Goal: Task Accomplishment & Management: Complete application form

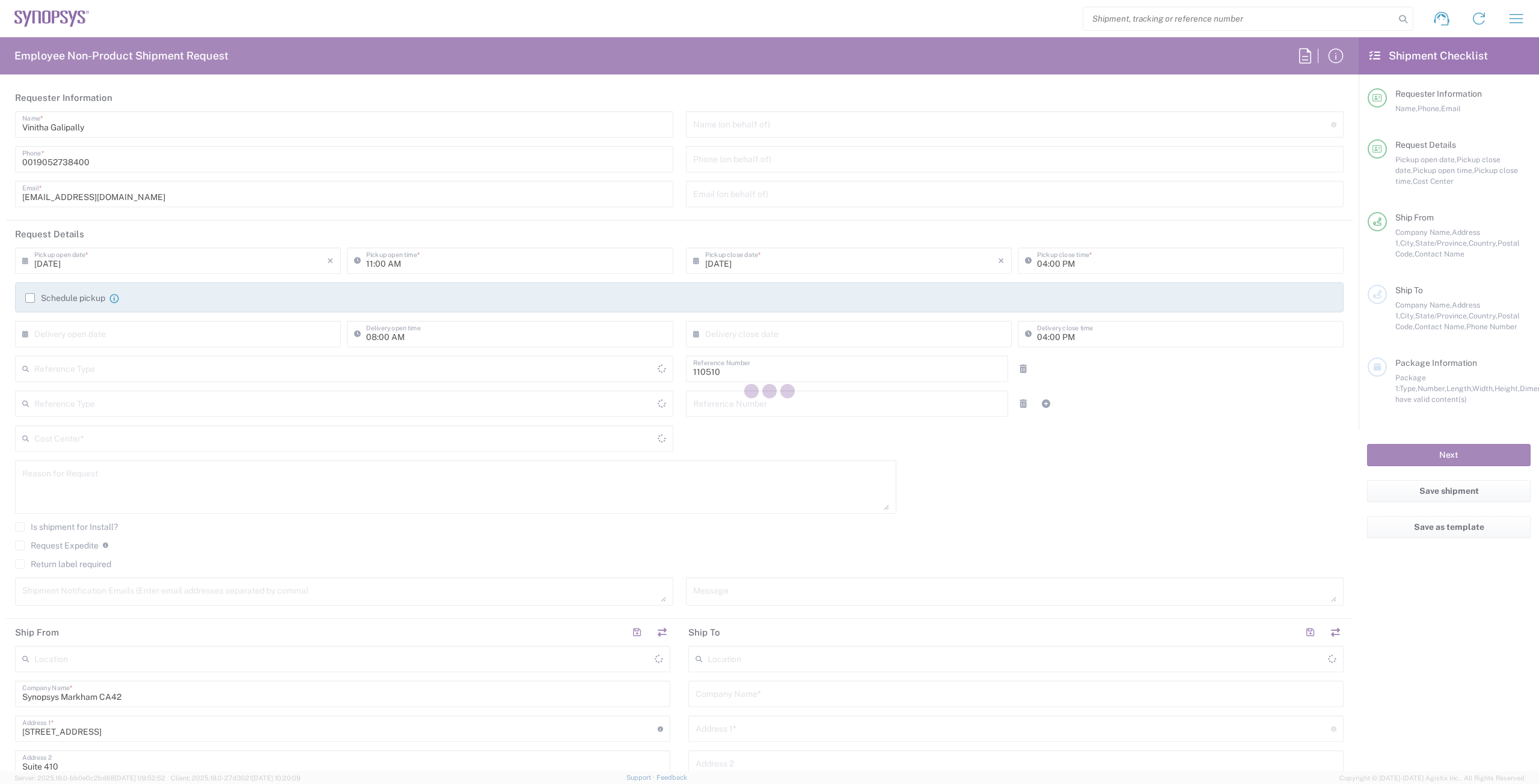
type input "Department"
type input "CA02, CIO, IT, ESS3 110510"
type input "Ontario"
type input "Canada"
type input "Delivered at Place"
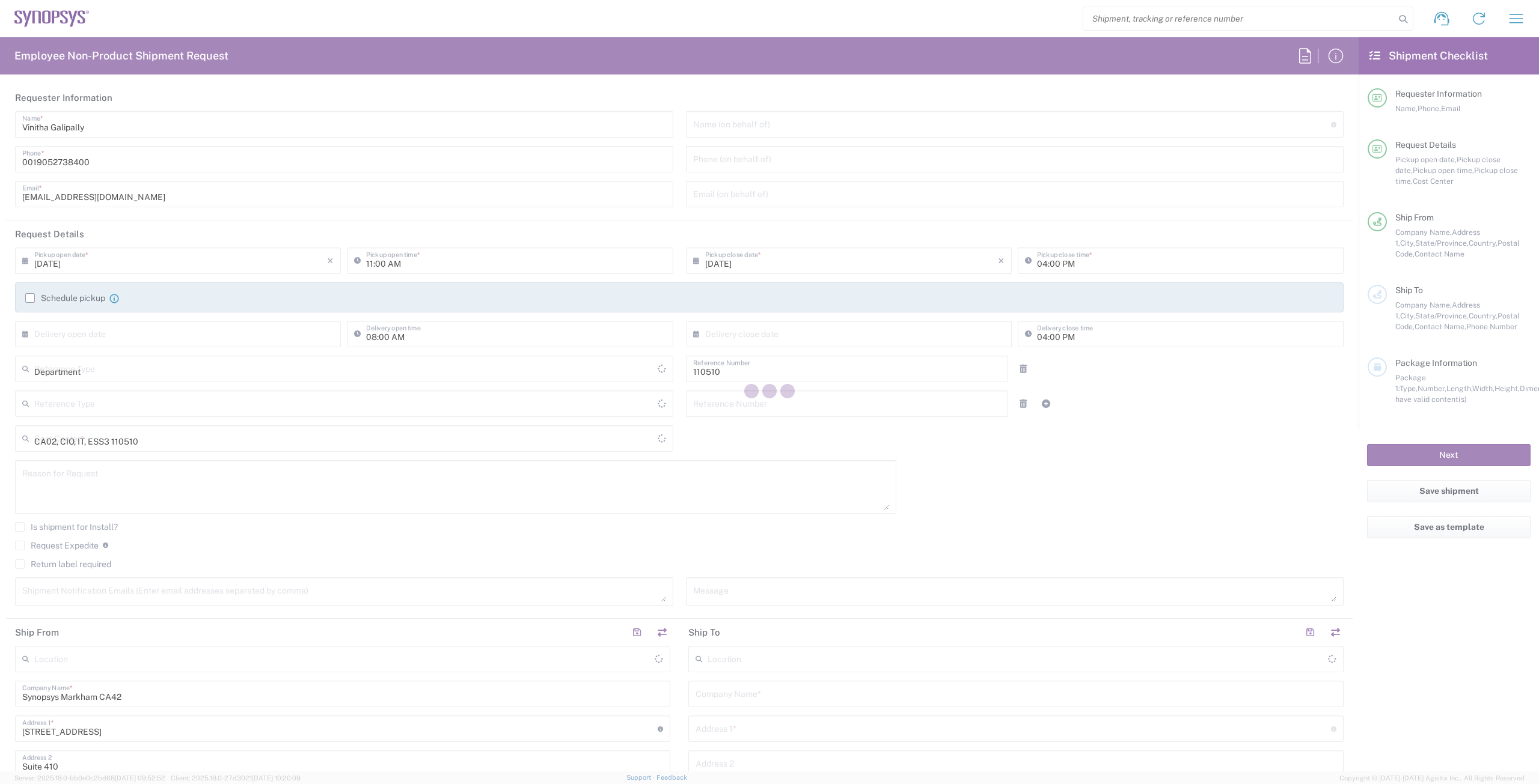
type input "Canada"
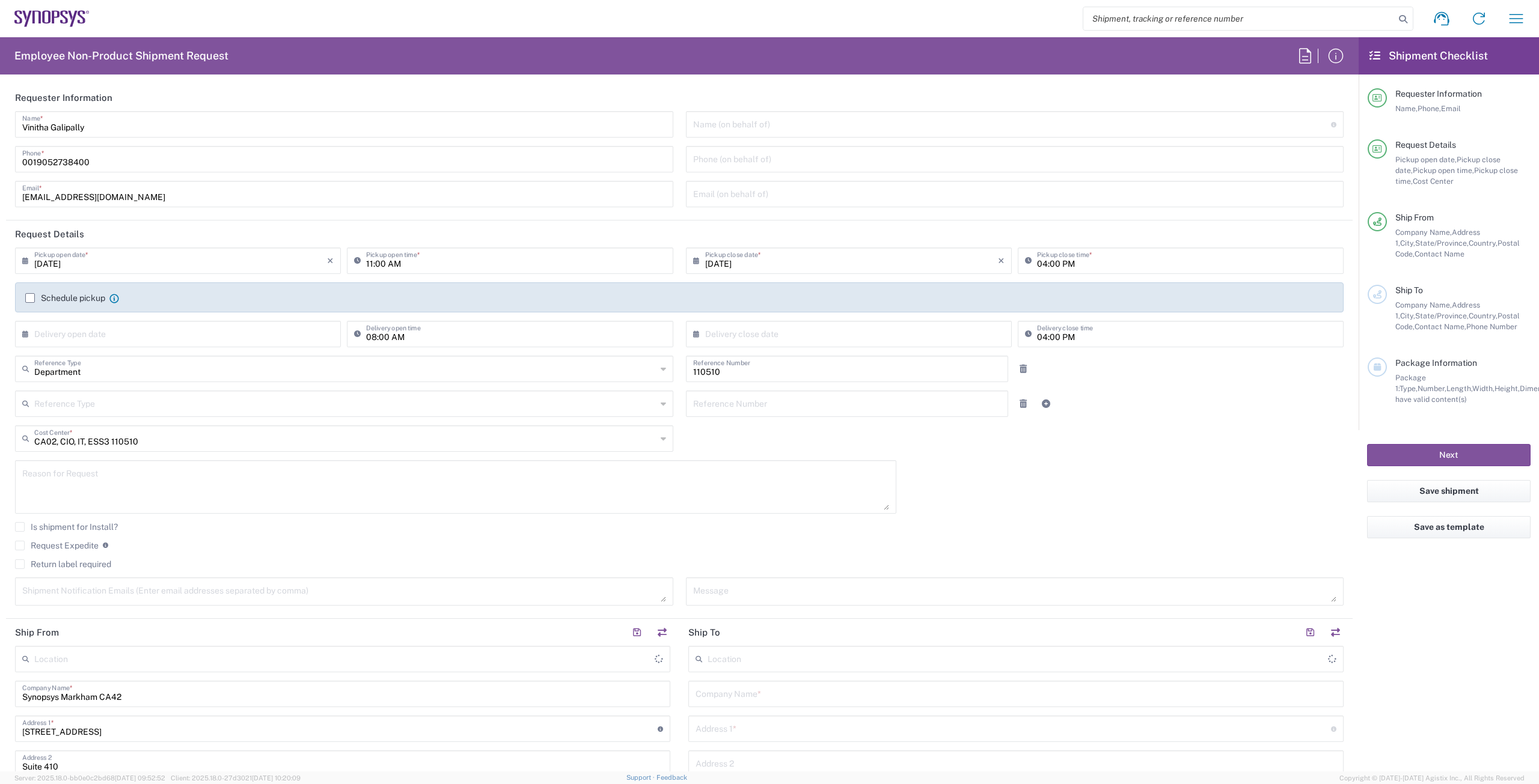
type input "Markham CA42"
click at [120, 201] on input "vinitha@synopsys.com" at bounding box center [344, 193] width 644 height 21
click at [98, 199] on input "vinitha@synopsys.com" at bounding box center [344, 193] width 644 height 21
drag, startPoint x: 127, startPoint y: 197, endPoint x: 11, endPoint y: 196, distance: 116.0
click at [11, 196] on div "Vinitha Galipally Name * 0019052738400 Phone * vinitha@synopsys.com Email *" at bounding box center [344, 163] width 671 height 105
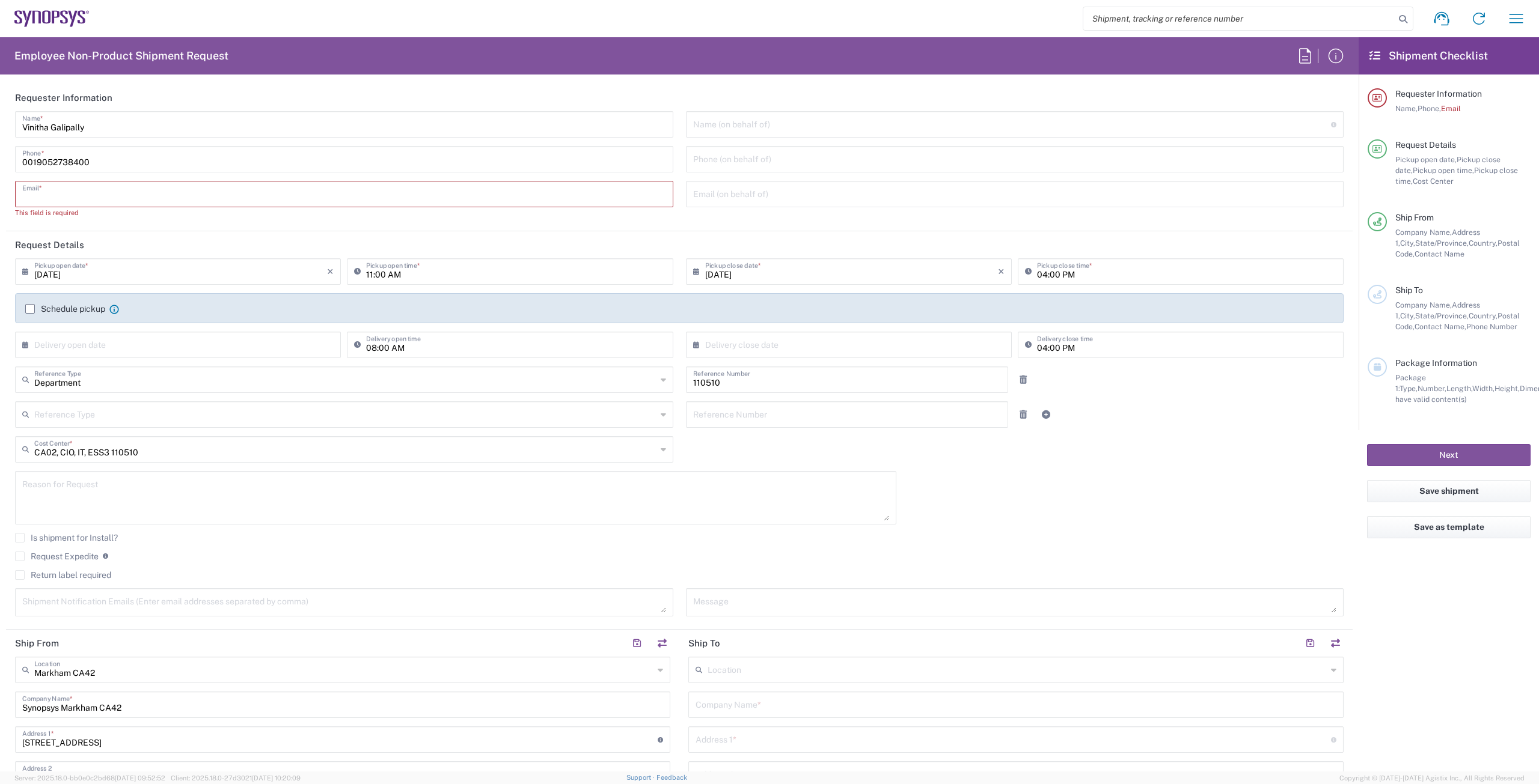
paste input "[EMAIL_ADDRESS][DOMAIN_NAME]"
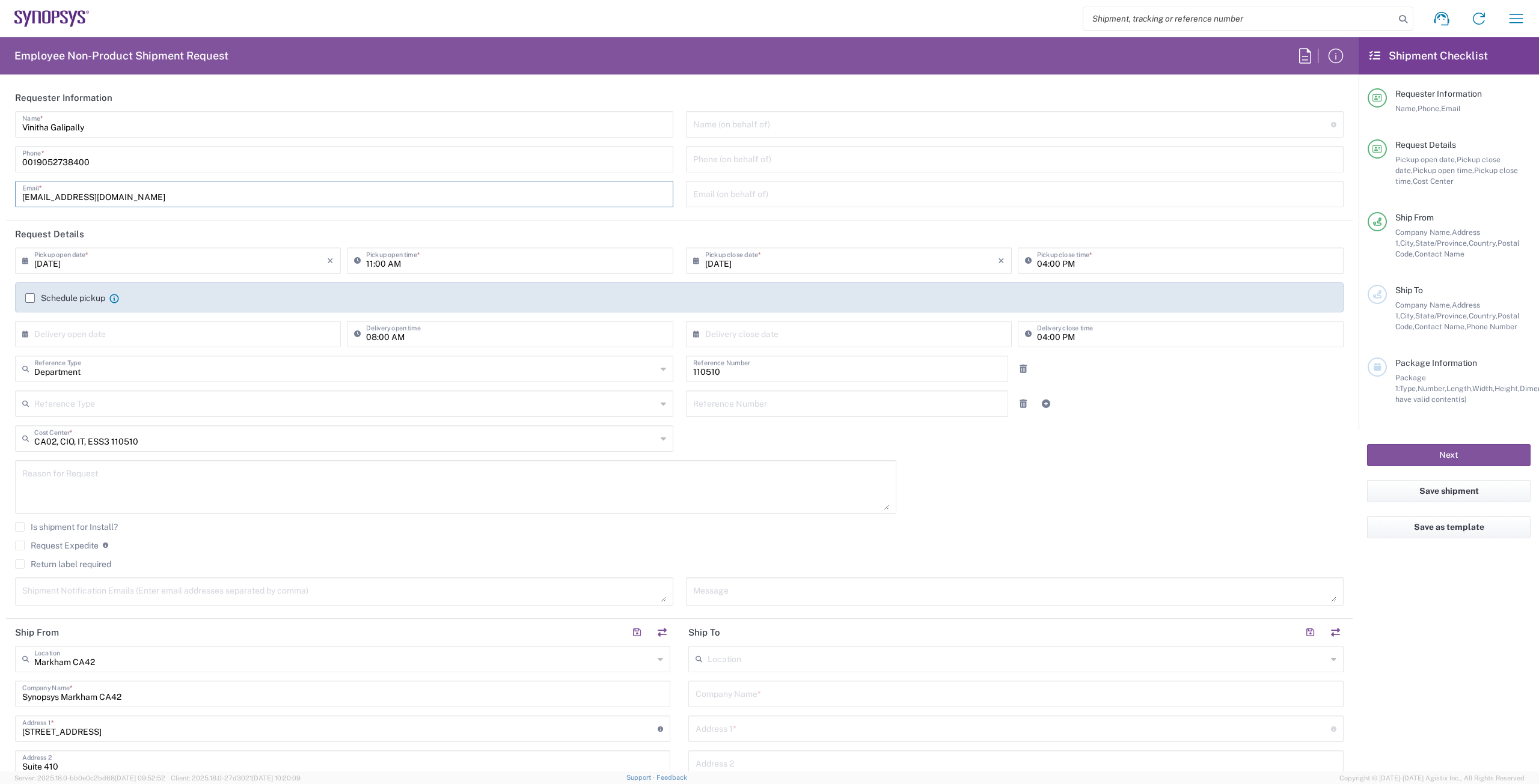
type input "[EMAIL_ADDRESS][DOMAIN_NAME]"
click at [34, 296] on label "Schedule pickup" at bounding box center [65, 298] width 80 height 9
click at [30, 298] on input "Schedule pickup" at bounding box center [30, 298] width 0 height 0
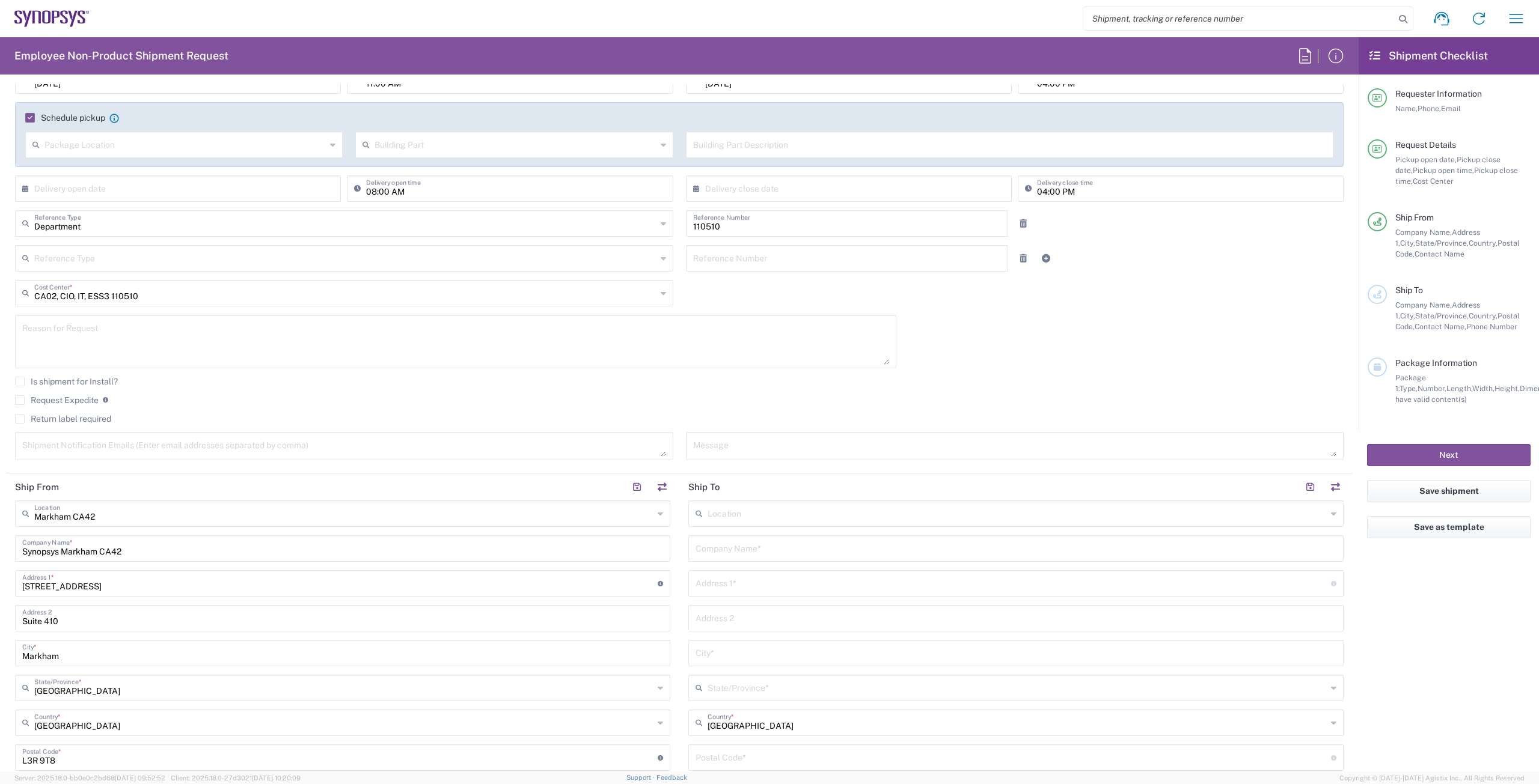
scroll to position [240, 0]
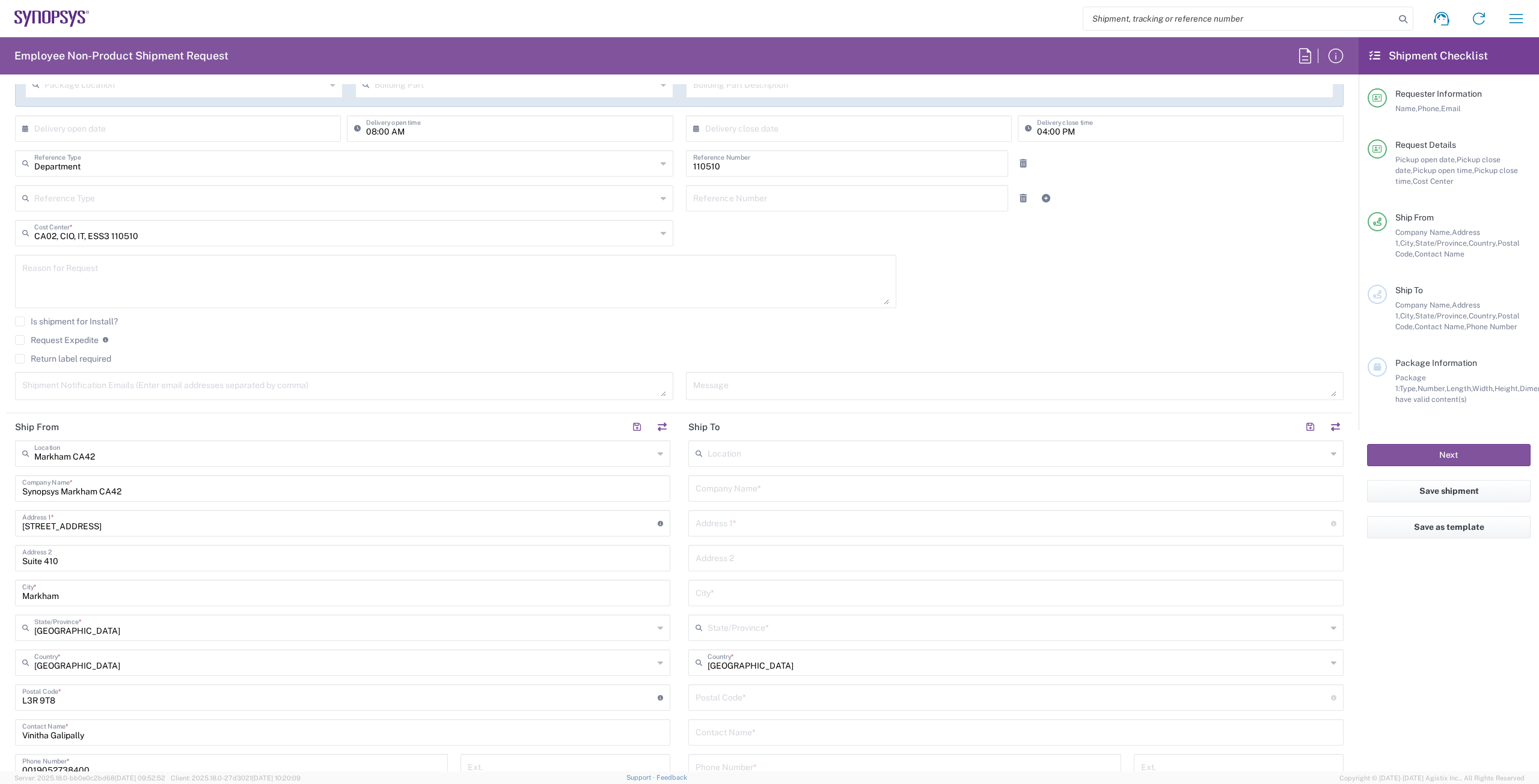
click at [21, 360] on label "Return label required" at bounding box center [63, 359] width 96 height 9
click at [20, 359] on input "Return label required" at bounding box center [20, 359] width 0 height 0
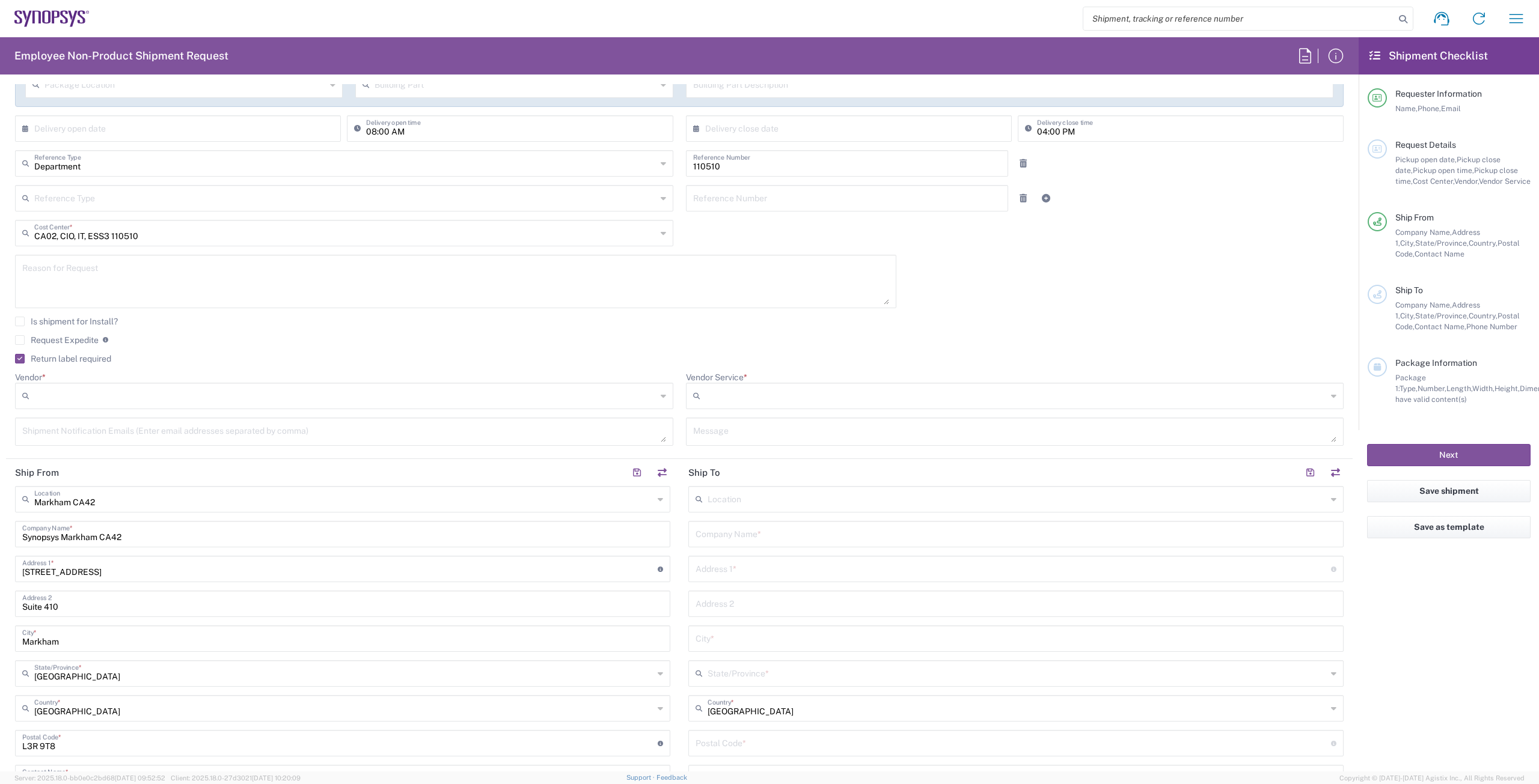
click at [719, 532] on input "text" at bounding box center [1016, 533] width 641 height 21
click at [727, 565] on div "Location Aachen DE04 Agrate Brianza IT01 Aschheim DE02 Atlanta US60 Austin US26…" at bounding box center [1016, 739] width 655 height 505
paste input "[STREET_ADDRESS]"
type input "[STREET_ADDRESS]"
click at [739, 534] on input "text" at bounding box center [1016, 533] width 641 height 21
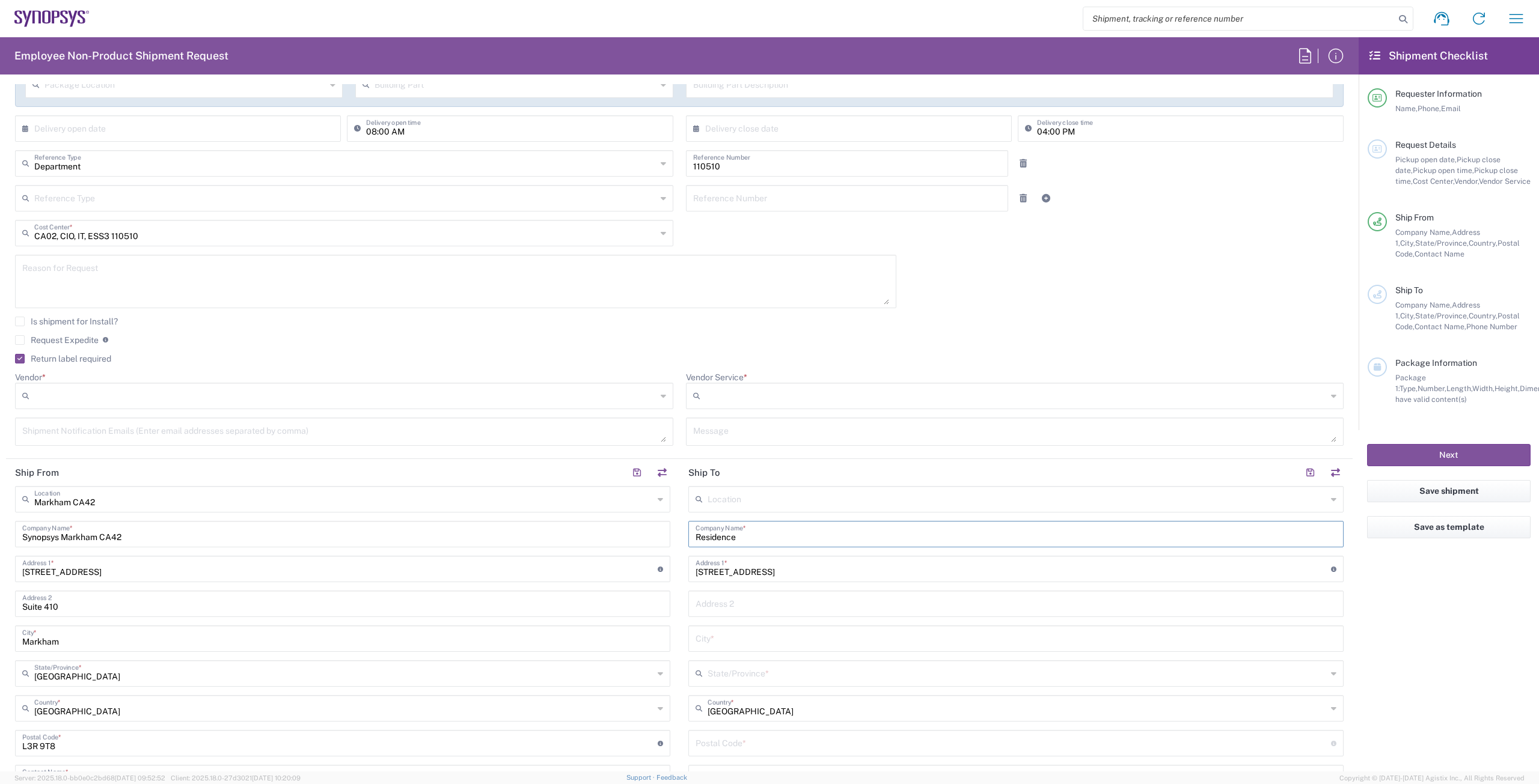
type input "Residence"
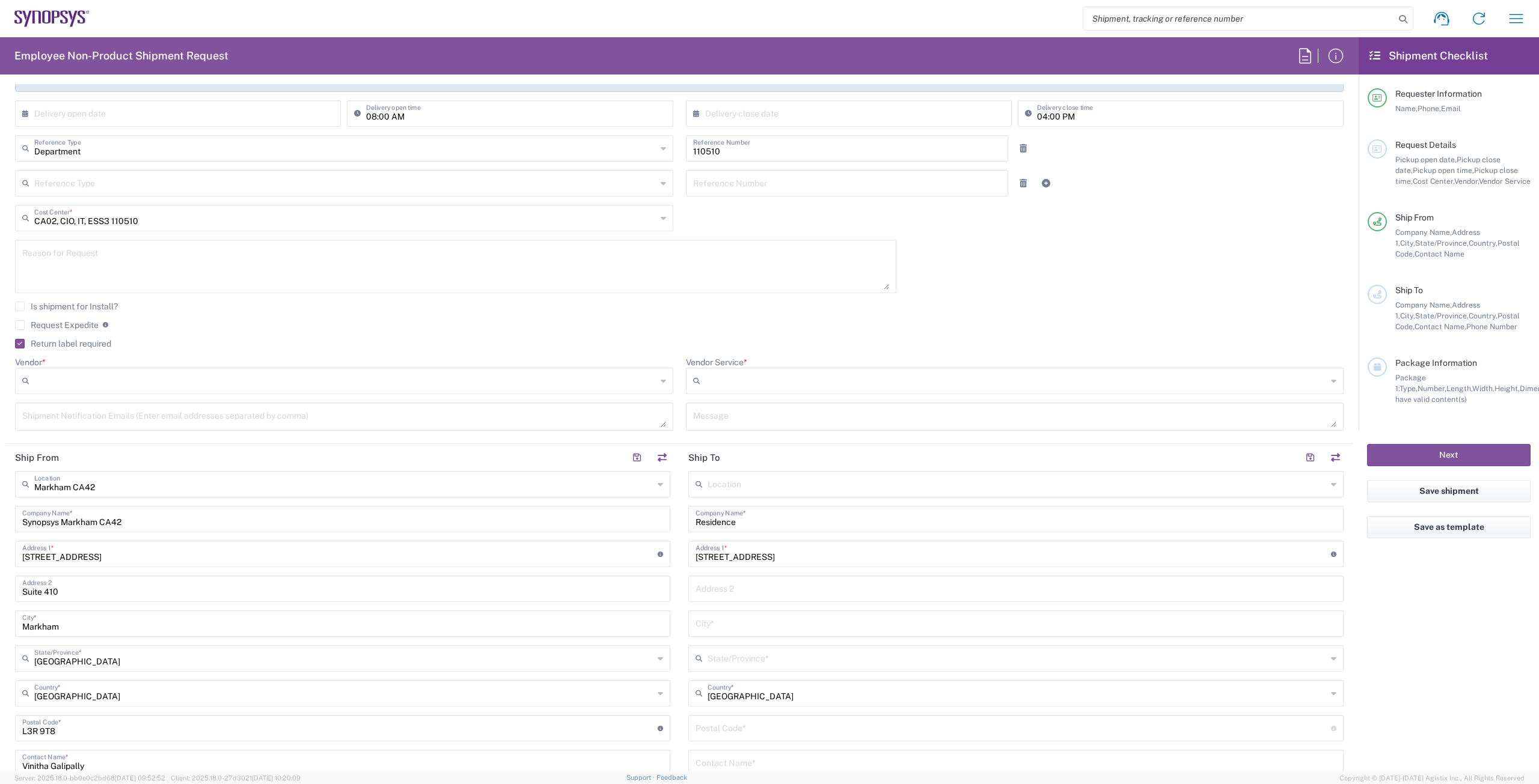
scroll to position [360, 0]
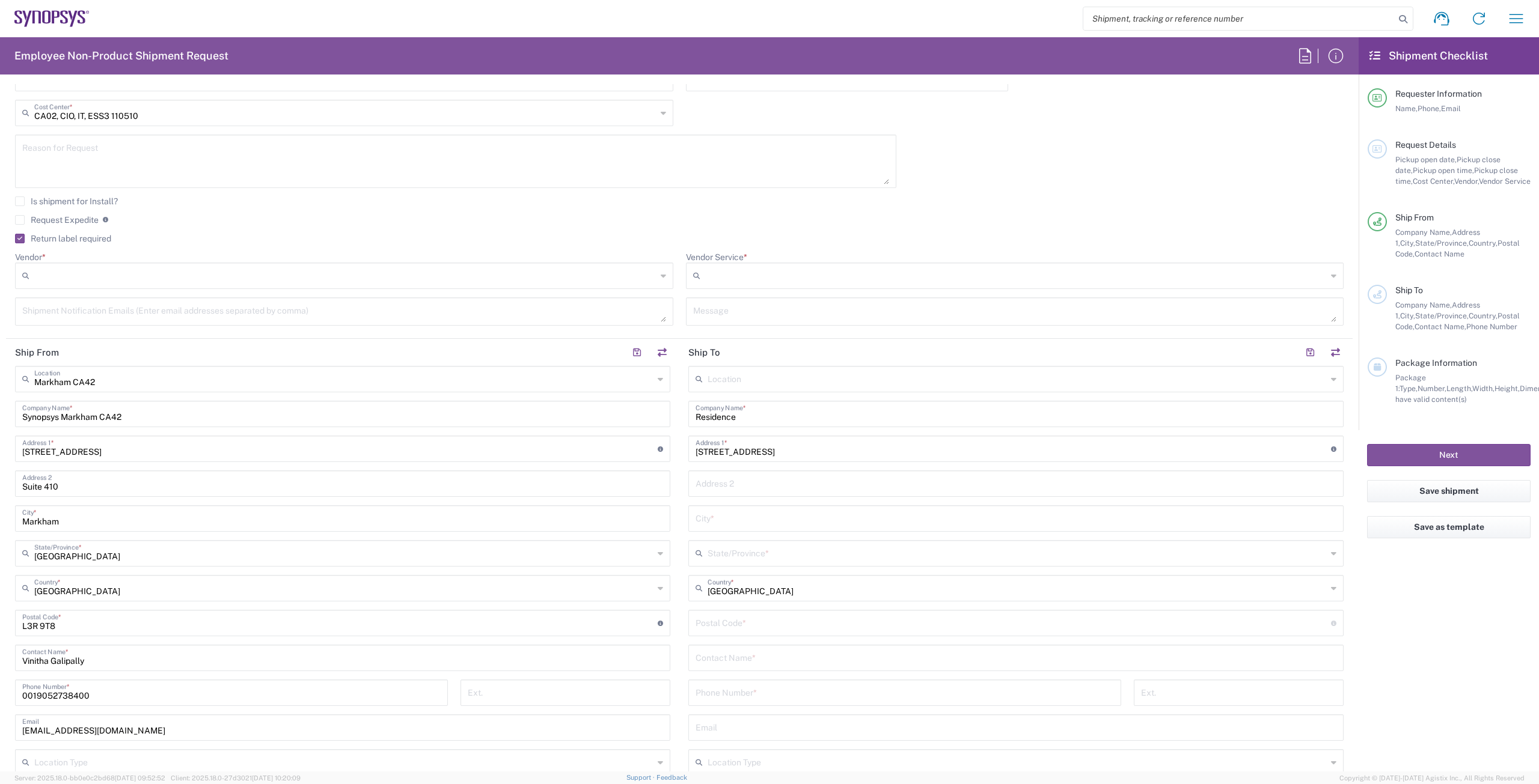
click at [732, 514] on input "text" at bounding box center [1016, 518] width 641 height 21
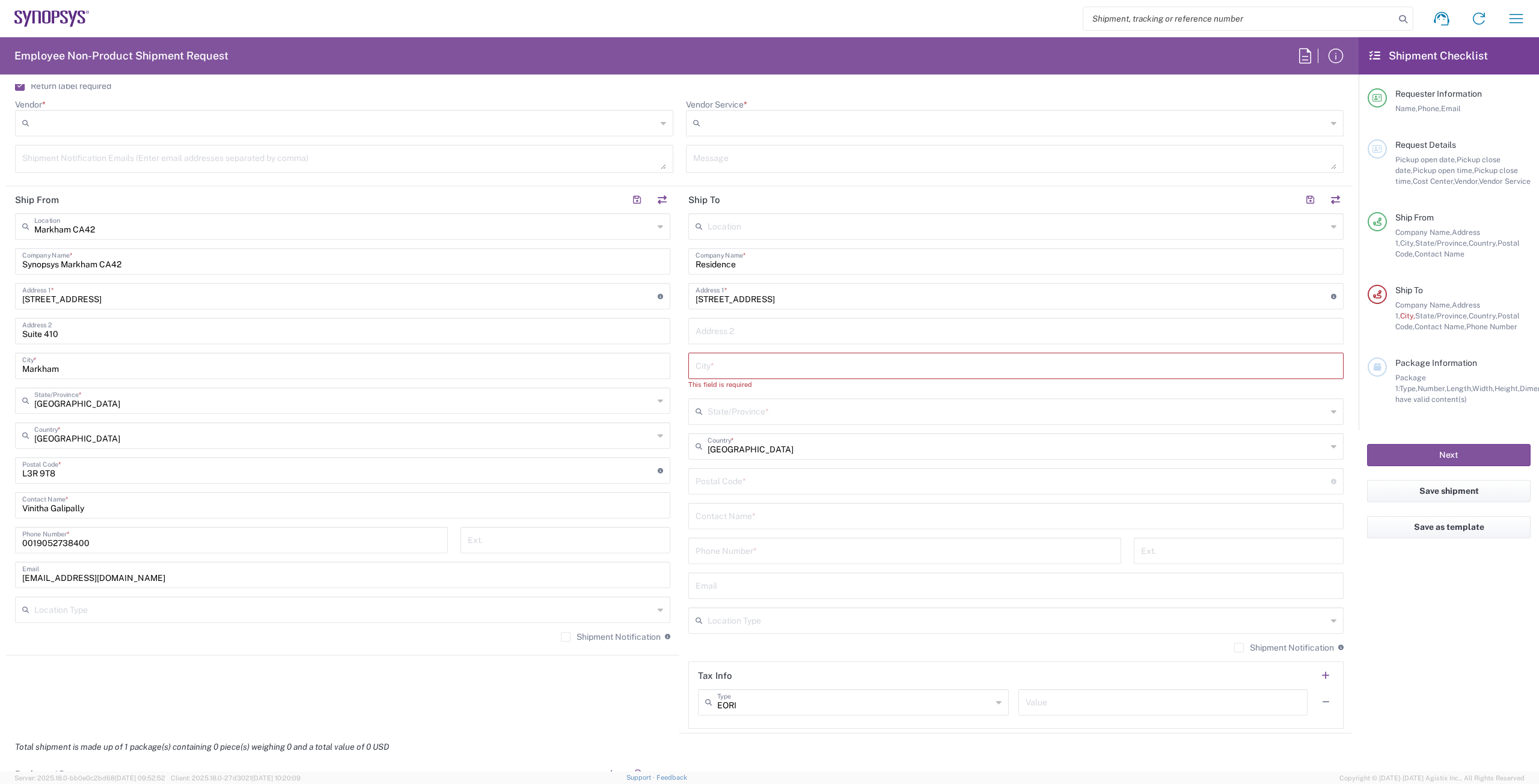
scroll to position [541, 0]
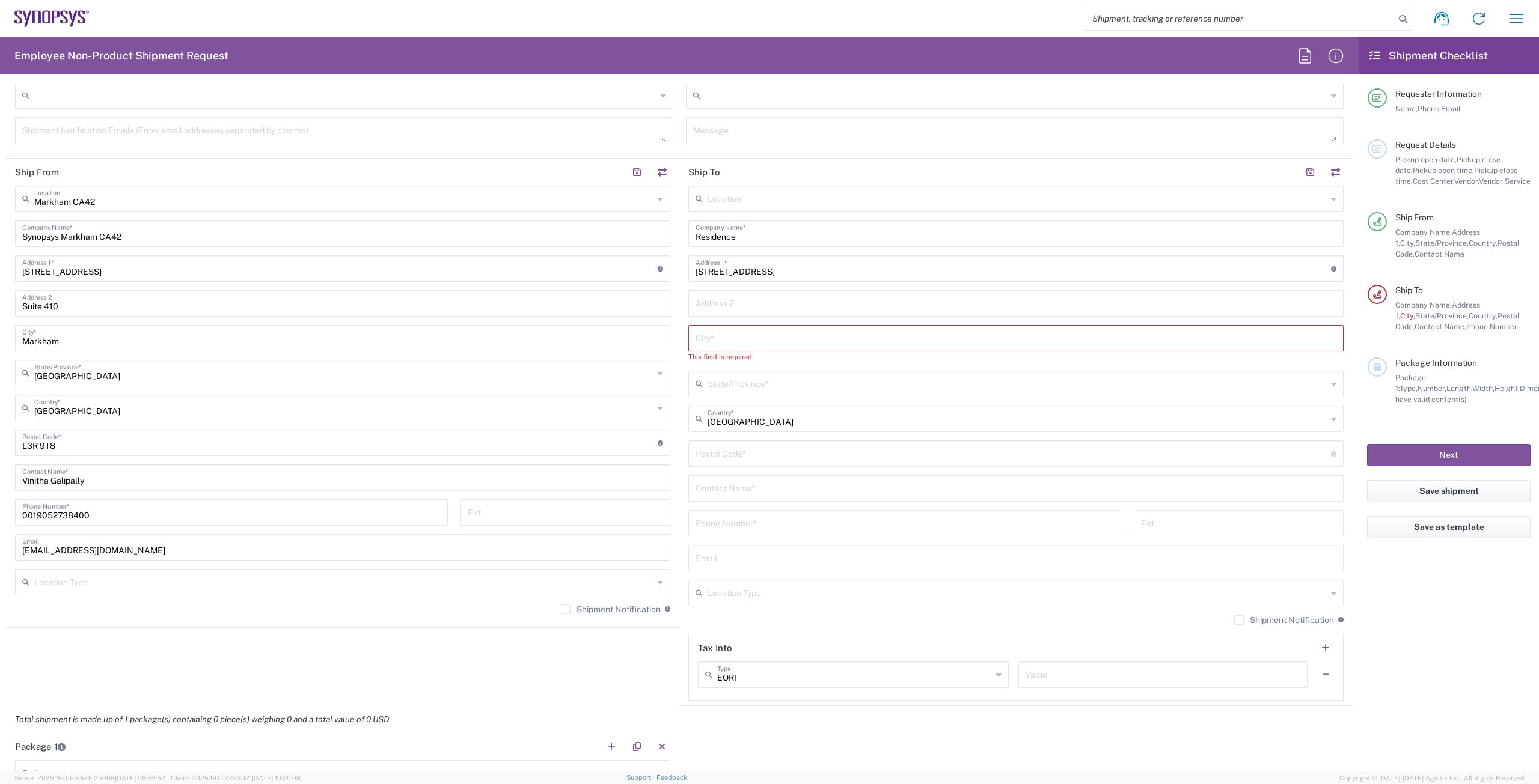
click at [728, 527] on input "tel" at bounding box center [905, 522] width 418 height 21
paste input "+1.236.858.9274"
type input "+1.236.858.9274"
click at [766, 494] on input "text" at bounding box center [1016, 488] width 641 height 21
type input "Manish Arora"
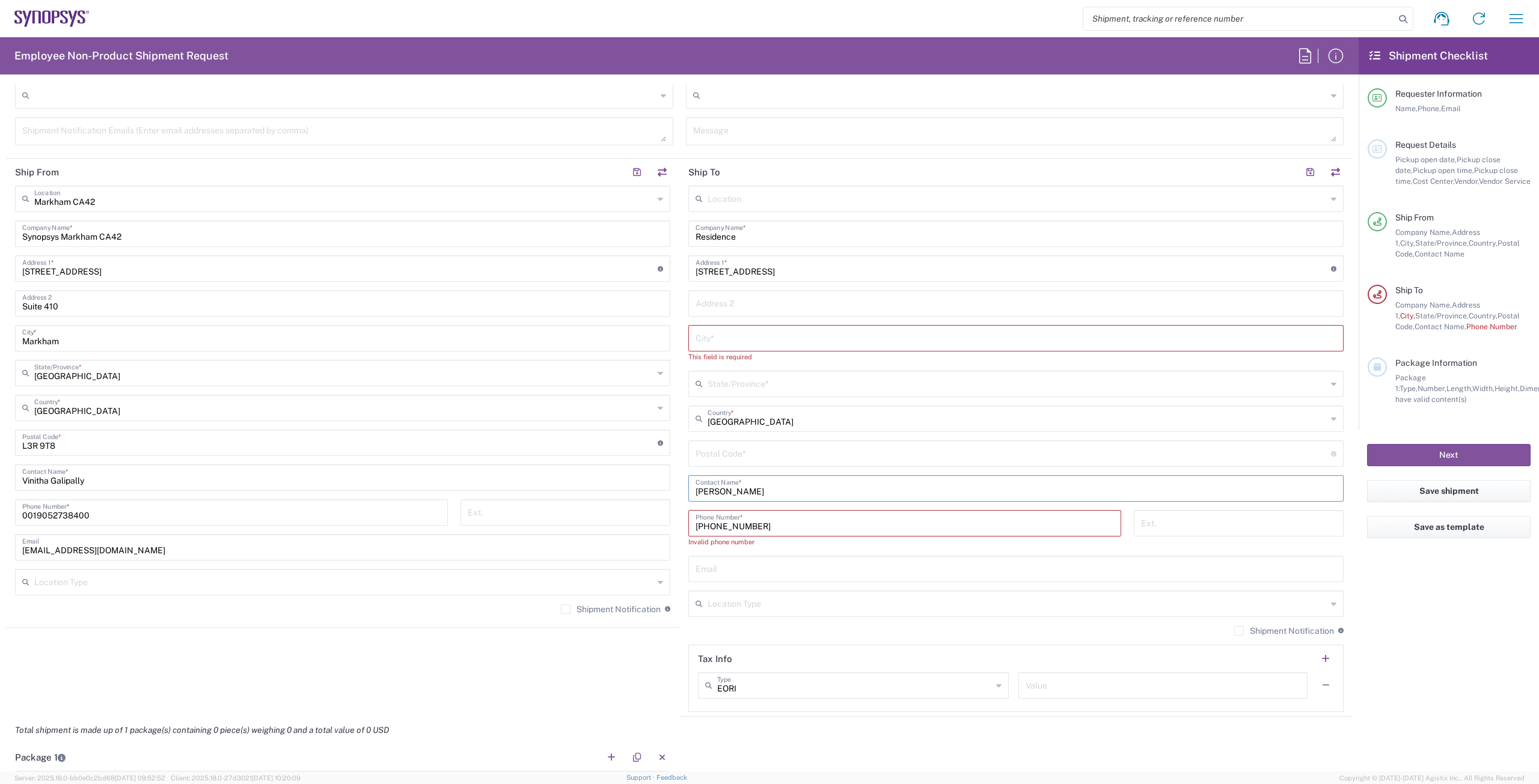
click at [730, 343] on input "text" at bounding box center [1016, 337] width 641 height 21
type input "Hyderabad"
click at [730, 373] on input "text" at bounding box center [1017, 372] width 619 height 21
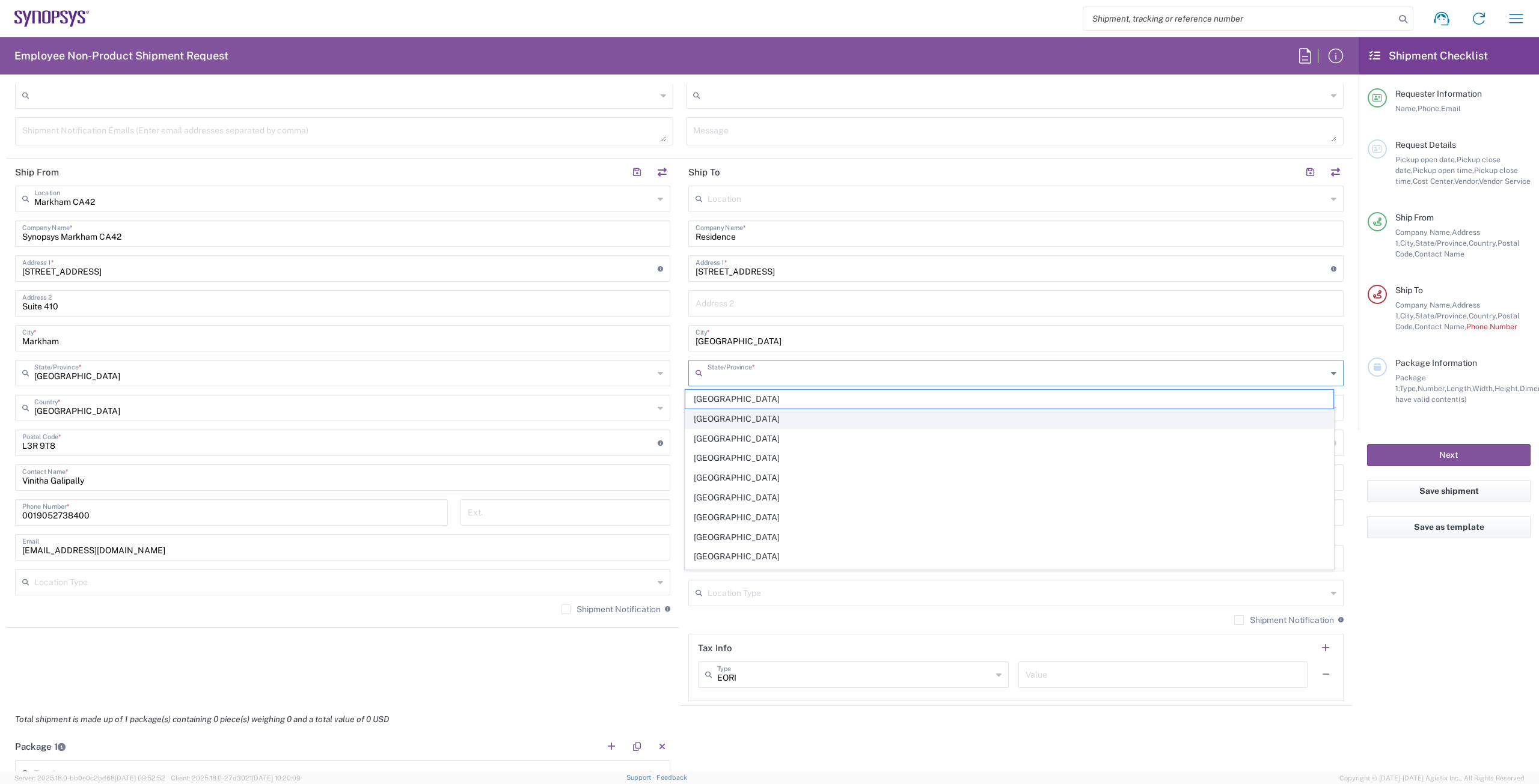
click at [740, 421] on span "British Columbia" at bounding box center [1009, 419] width 648 height 19
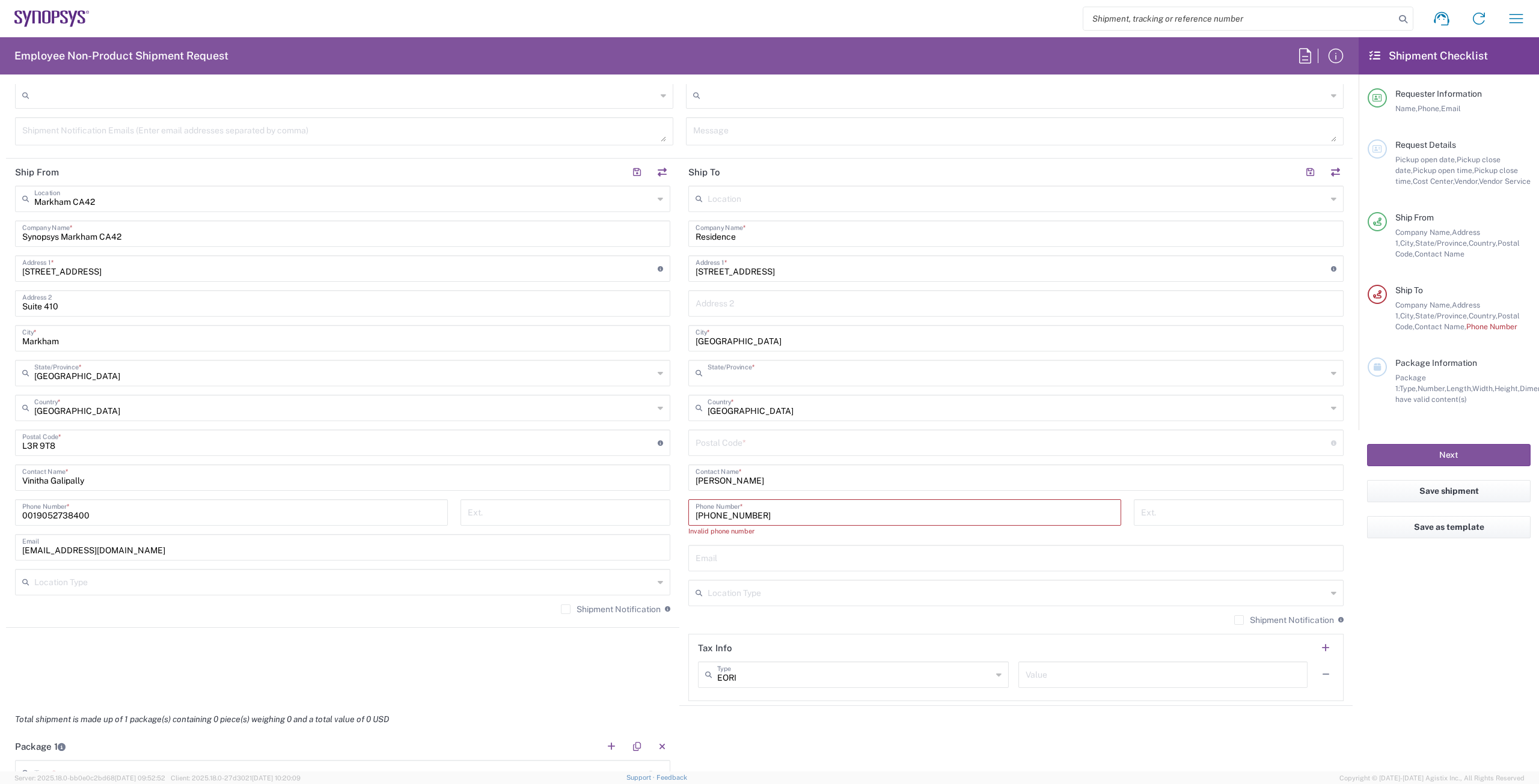
type input "British Columbia"
click at [748, 443] on input "undefined" at bounding box center [1013, 442] width 635 height 21
paste input "V3S8T2"
type input "V3S8T2"
click at [737, 306] on input "text" at bounding box center [1016, 303] width 641 height 21
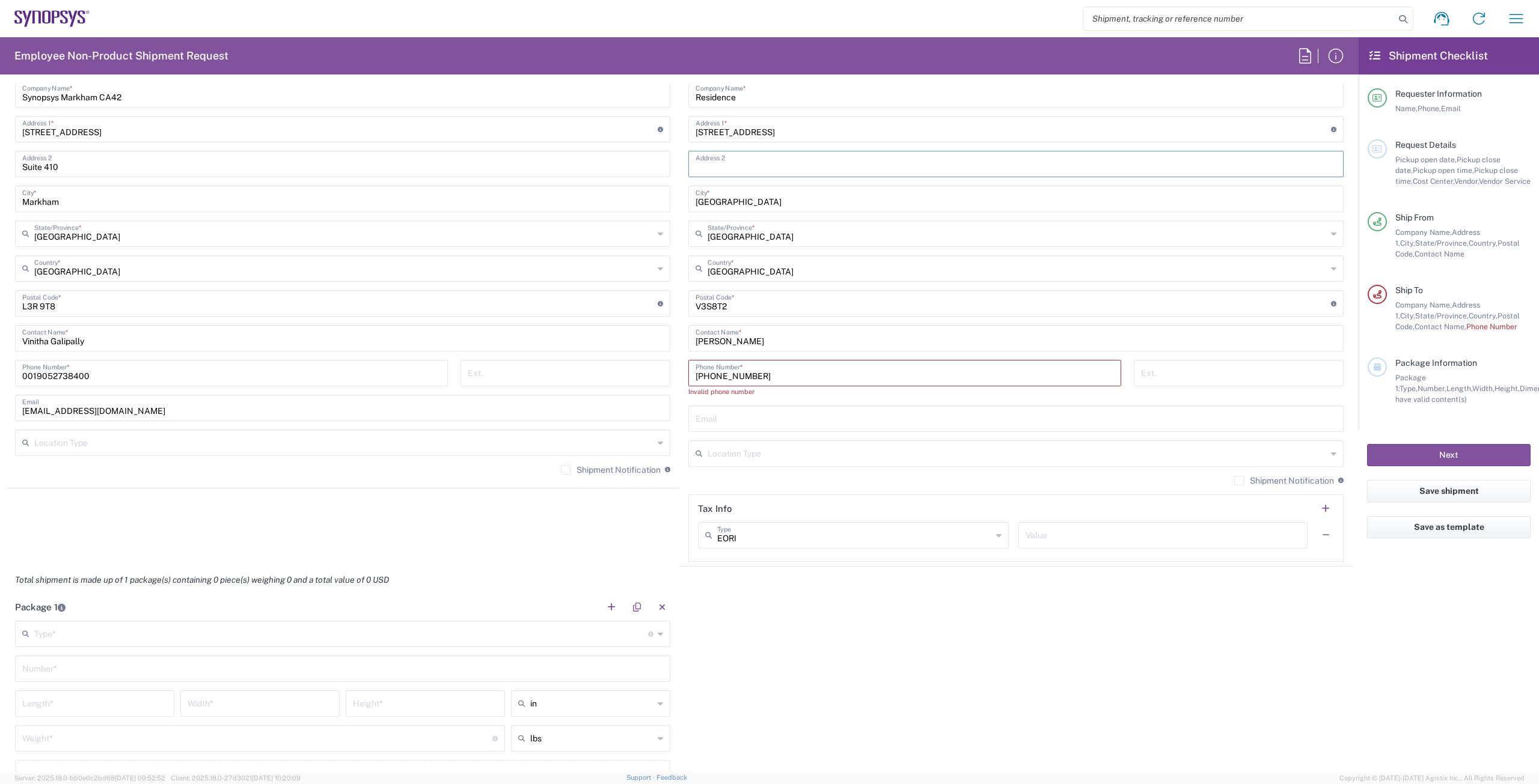
scroll to position [721, 0]
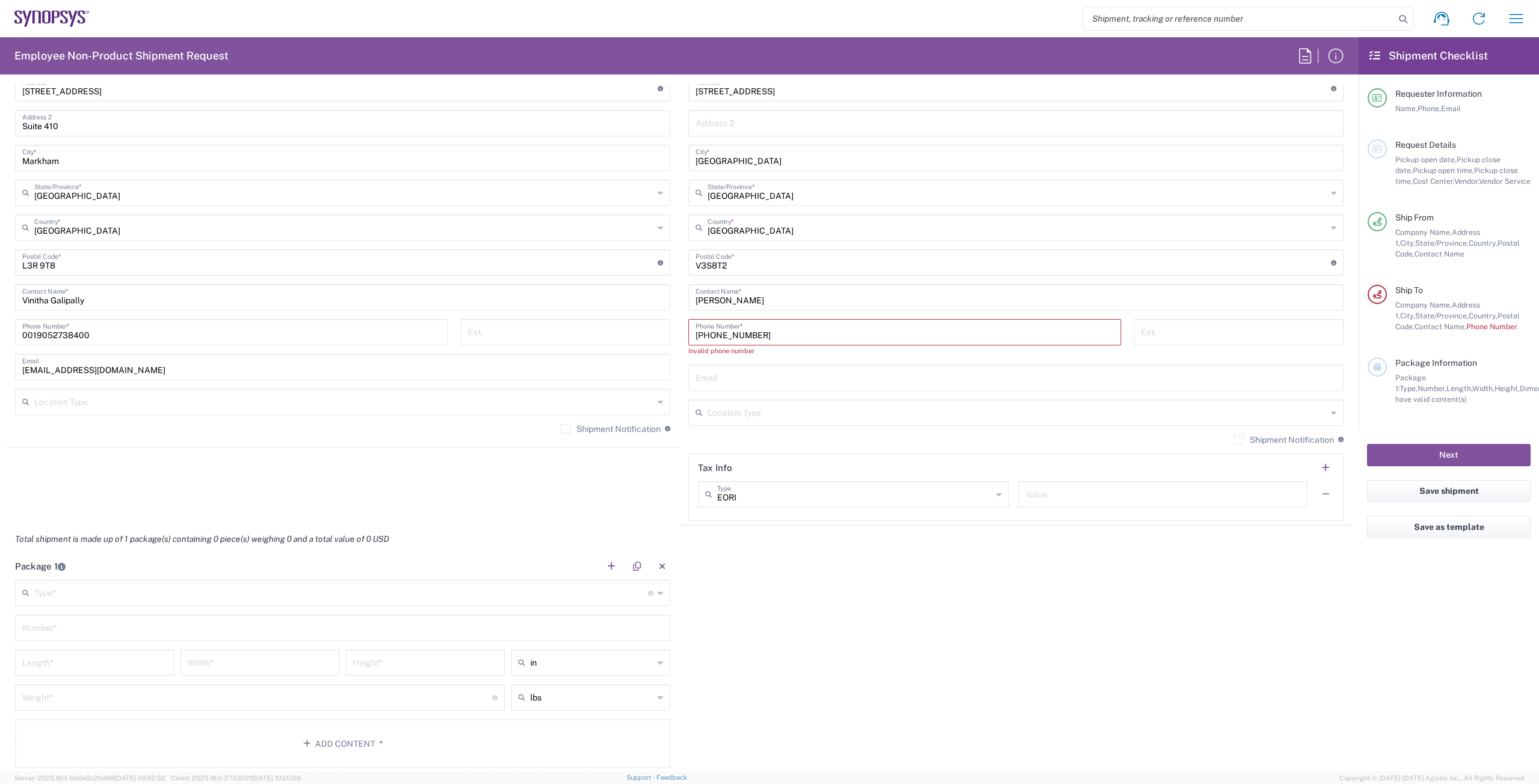
click at [700, 337] on input "+1.236.858.9274" at bounding box center [905, 331] width 418 height 21
click at [709, 337] on input "236.858.9274" at bounding box center [905, 331] width 418 height 21
click at [724, 338] on input "236858.9274" at bounding box center [905, 331] width 418 height 21
click at [689, 336] on div "2368589274 Phone Number *" at bounding box center [904, 332] width 433 height 27
click at [696, 336] on input "2368589274" at bounding box center [905, 331] width 418 height 21
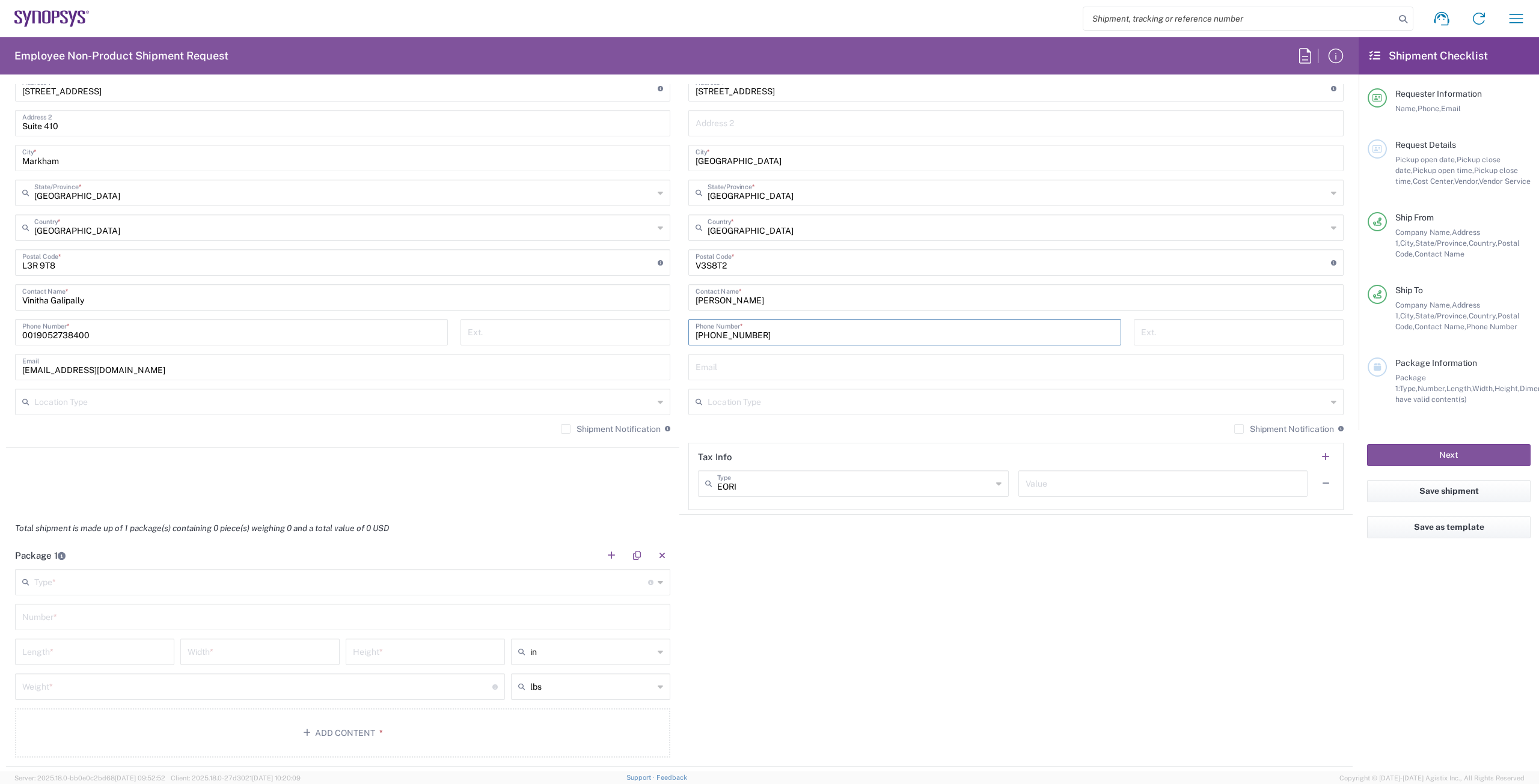
type input "[PHONE_NUMBER]"
click at [747, 358] on input "text" at bounding box center [1016, 366] width 641 height 21
click at [743, 368] on input "text" at bounding box center [1016, 366] width 641 height 21
paste input "marora@synopsys.com"
type input "marora@synopsys.com"
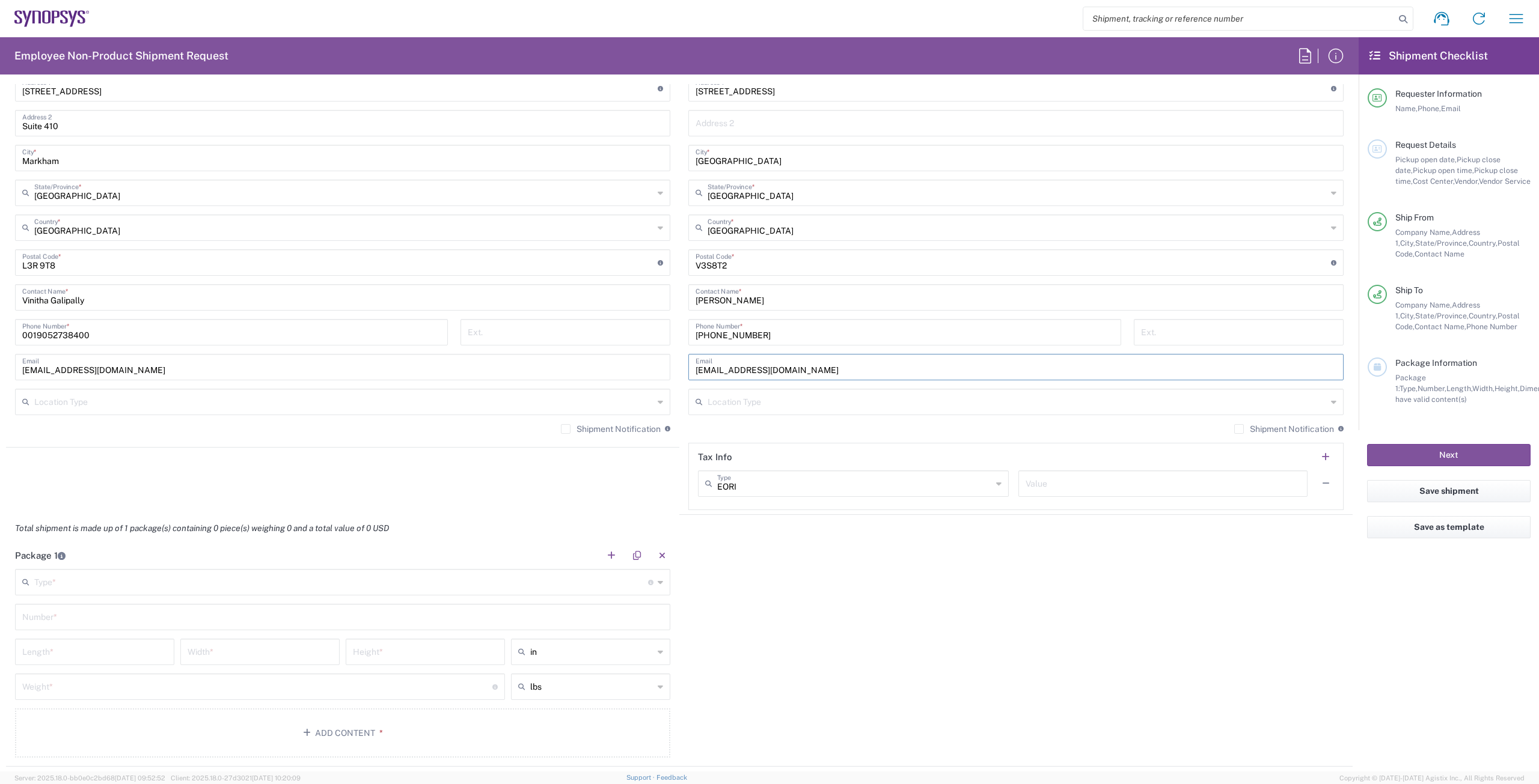
click at [1234, 430] on label "Shipment Notification" at bounding box center [1284, 429] width 100 height 9
click at [1239, 429] on input "Shipment Notification" at bounding box center [1239, 429] width 0 height 0
click at [534, 504] on agx-shipment-stop-widget "Ship From Markham CA42 Location Markham CA42 Aachen DE04 Agrate Brianza IT01 As…" at bounding box center [343, 246] width 673 height 537
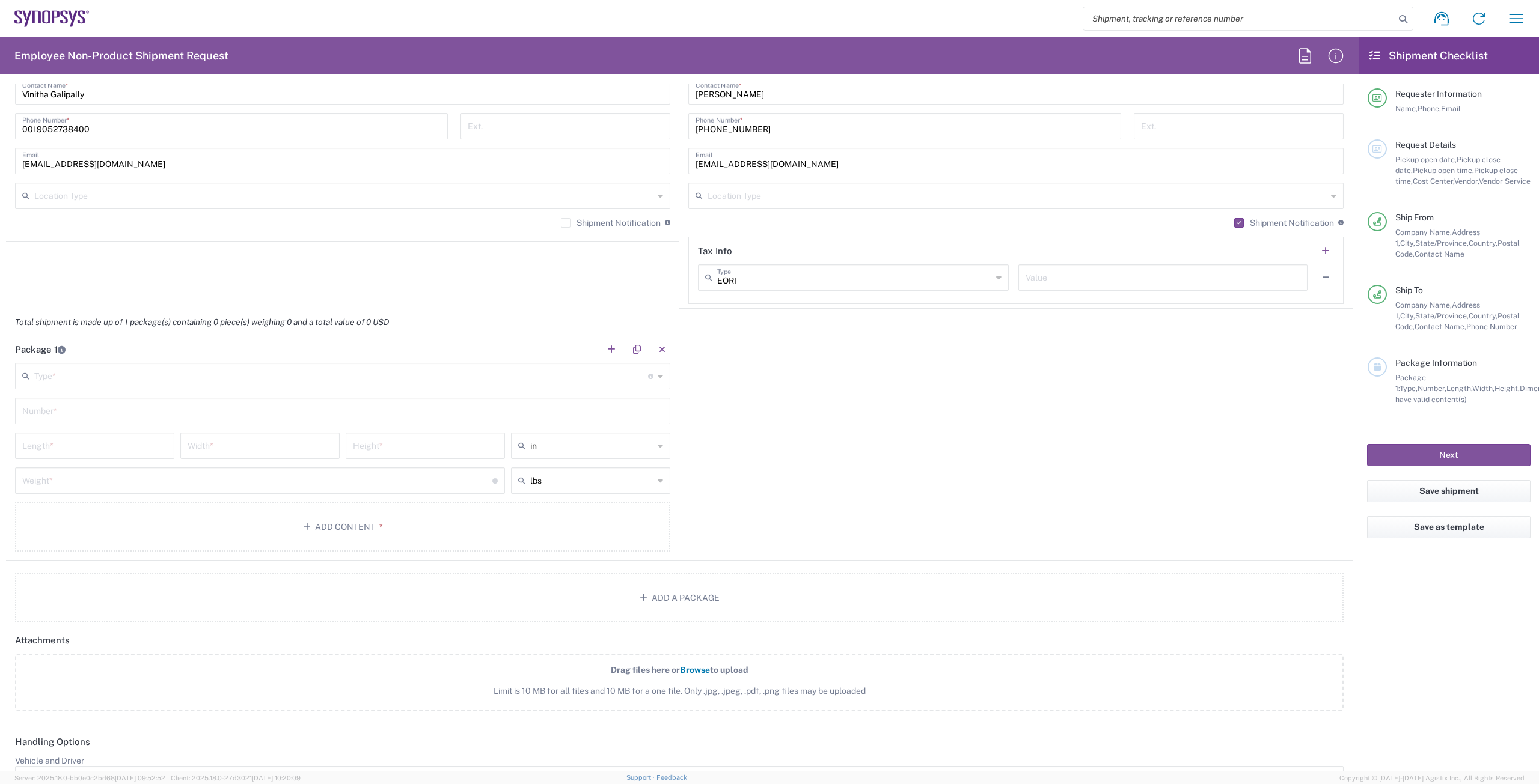
scroll to position [961, 0]
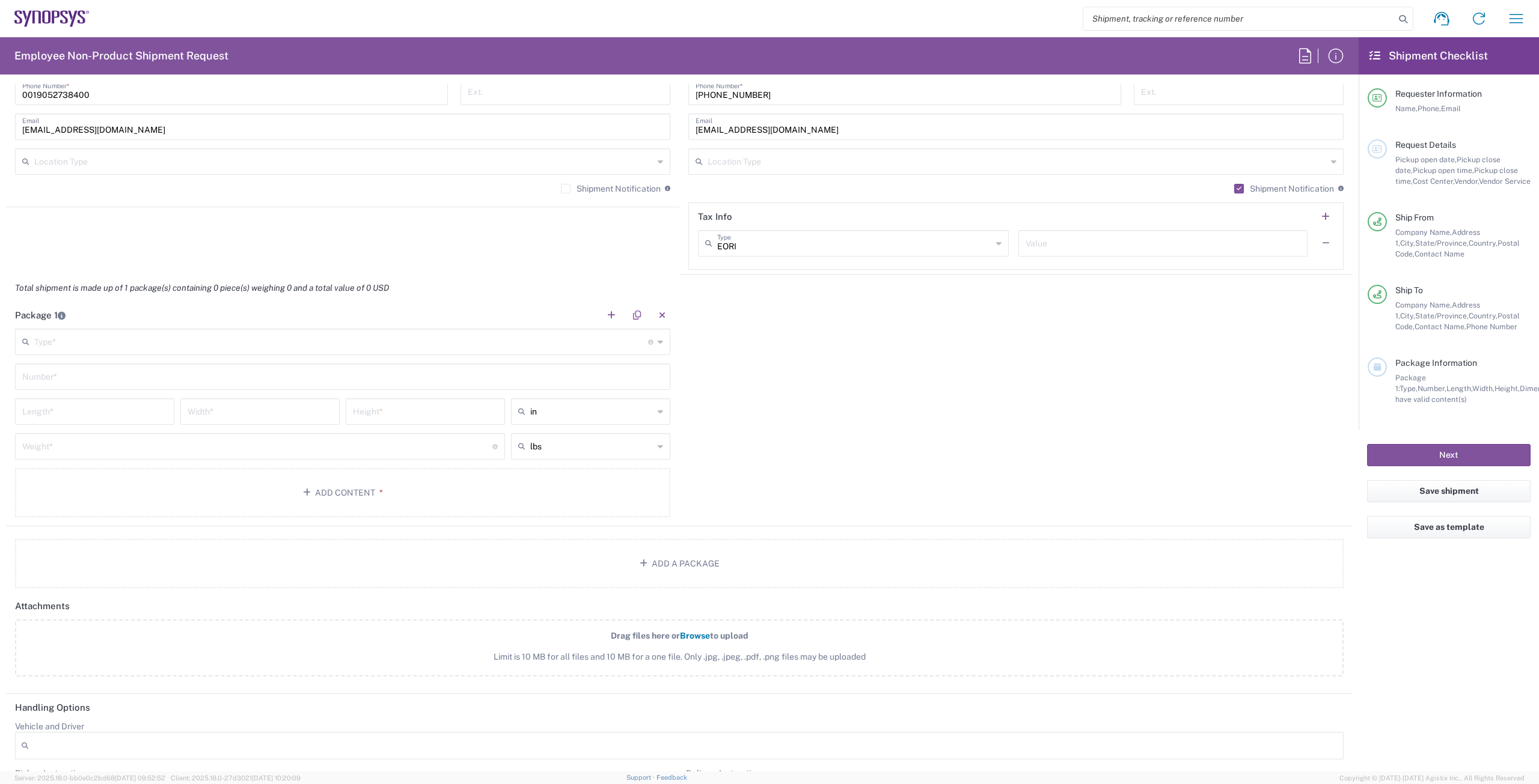
click at [299, 346] on input "text" at bounding box center [341, 341] width 614 height 21
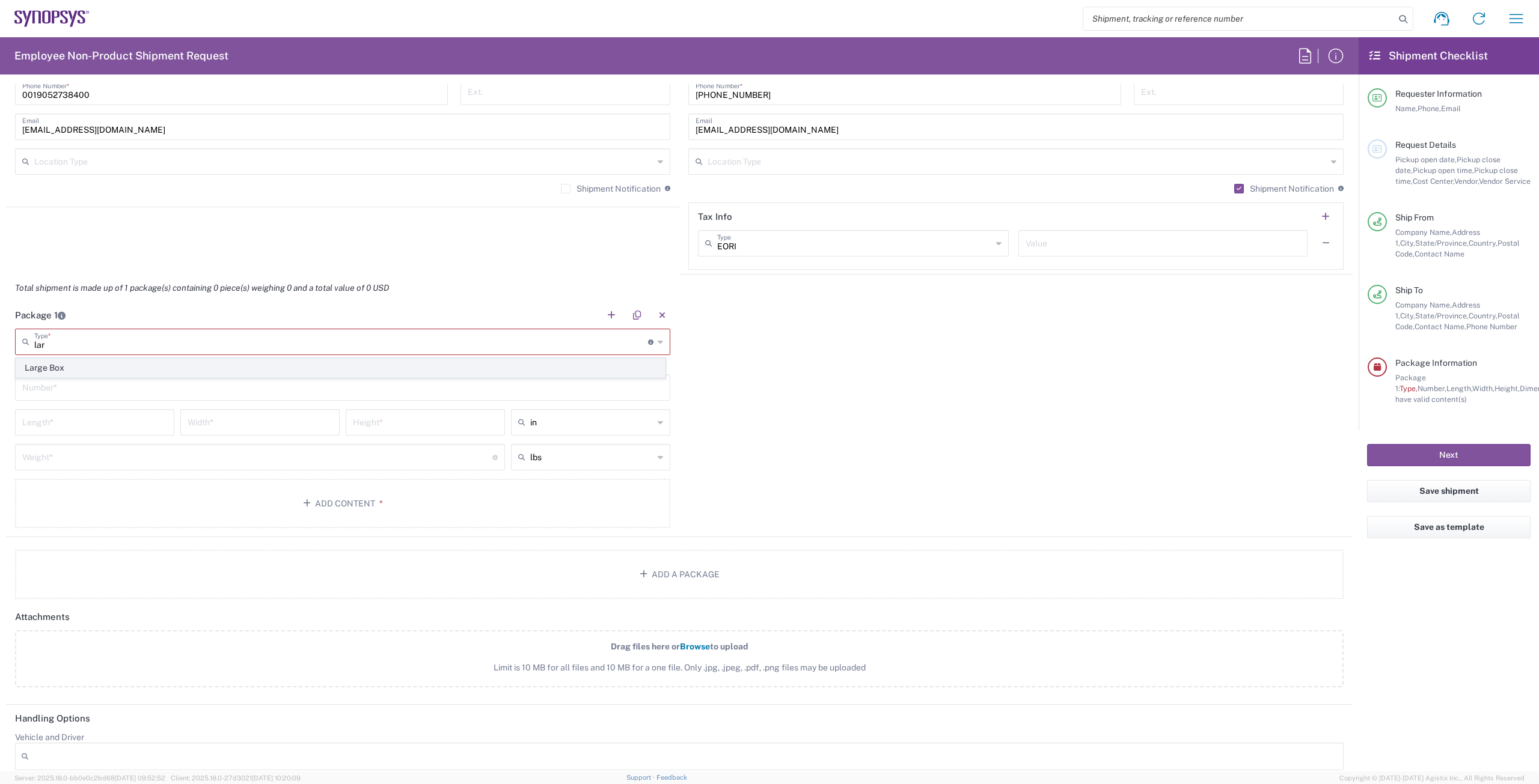
click at [224, 363] on span "Large Box" at bounding box center [340, 368] width 648 height 19
type input "Large Box"
type input "17.5"
type input "12.5"
type input "3"
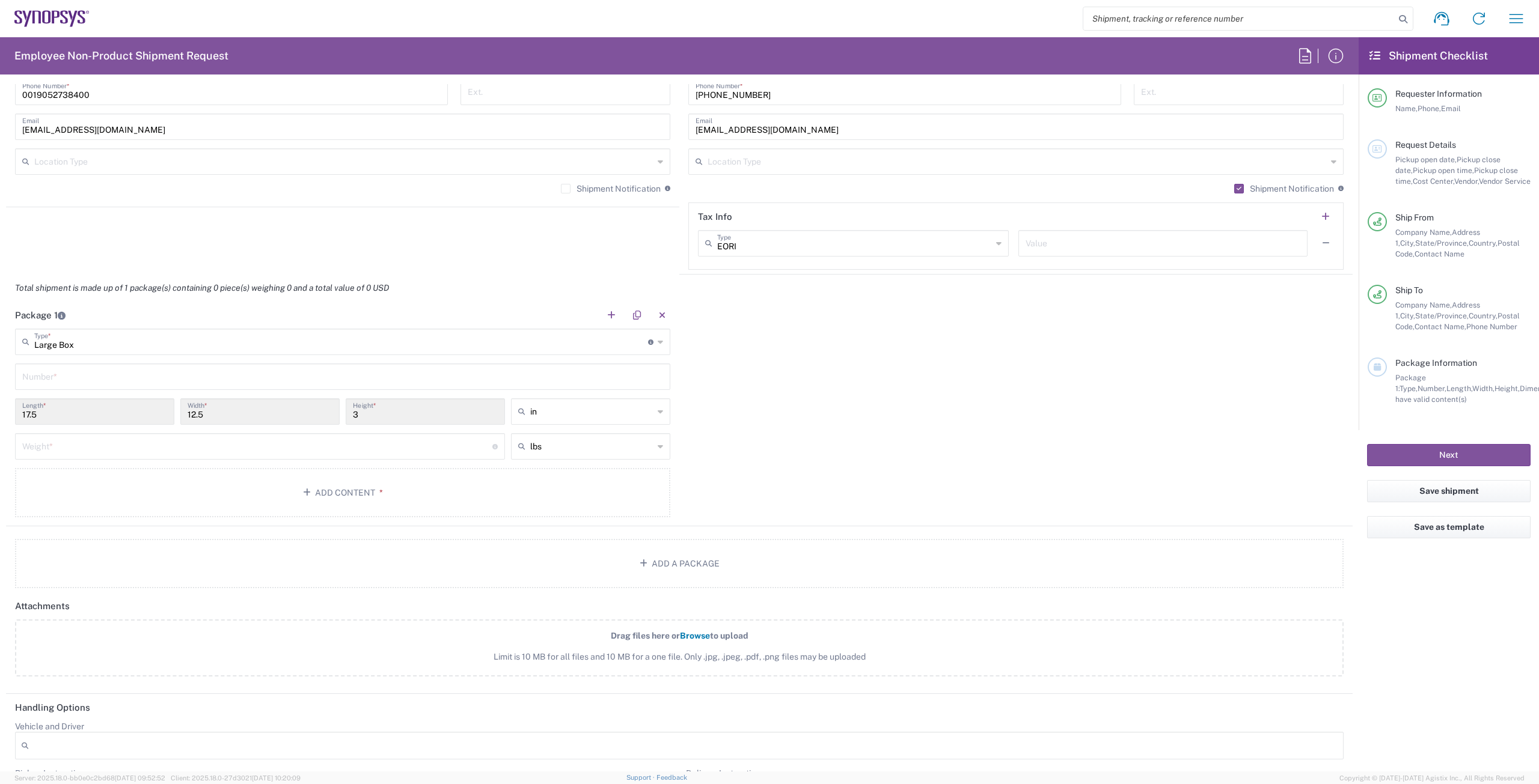
click at [155, 378] on input "text" at bounding box center [343, 376] width 641 height 21
type input "01"
click at [162, 446] on input "number" at bounding box center [257, 445] width 470 height 21
type input "05"
click at [342, 495] on button "Add Content *" at bounding box center [343, 492] width 655 height 49
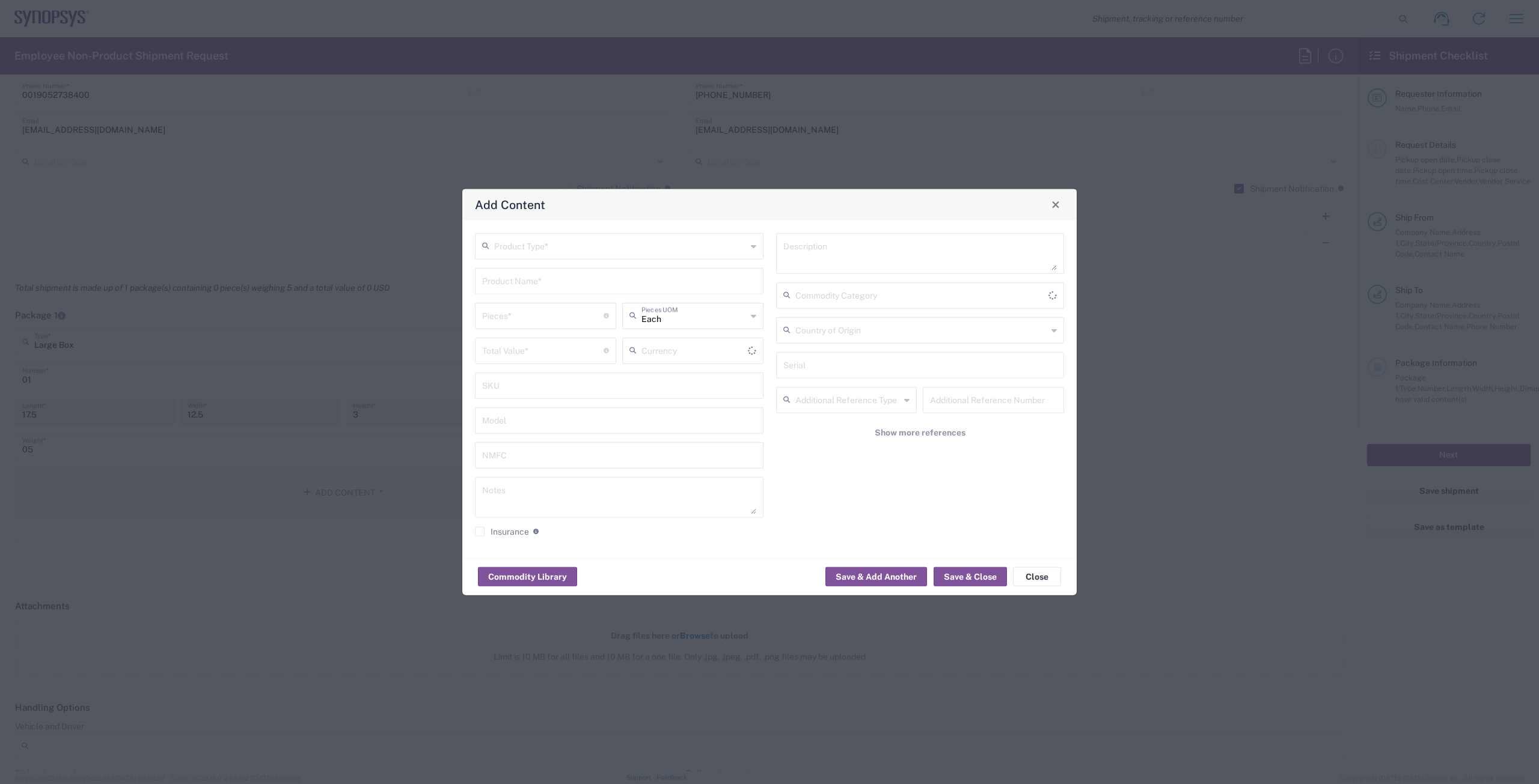
type input "US Dollar"
click at [554, 257] on div "Product Type *" at bounding box center [619, 246] width 289 height 27
click at [552, 251] on input "text" at bounding box center [620, 245] width 253 height 21
click at [518, 293] on span "General Commodity" at bounding box center [619, 292] width 286 height 19
type input "General Commodity"
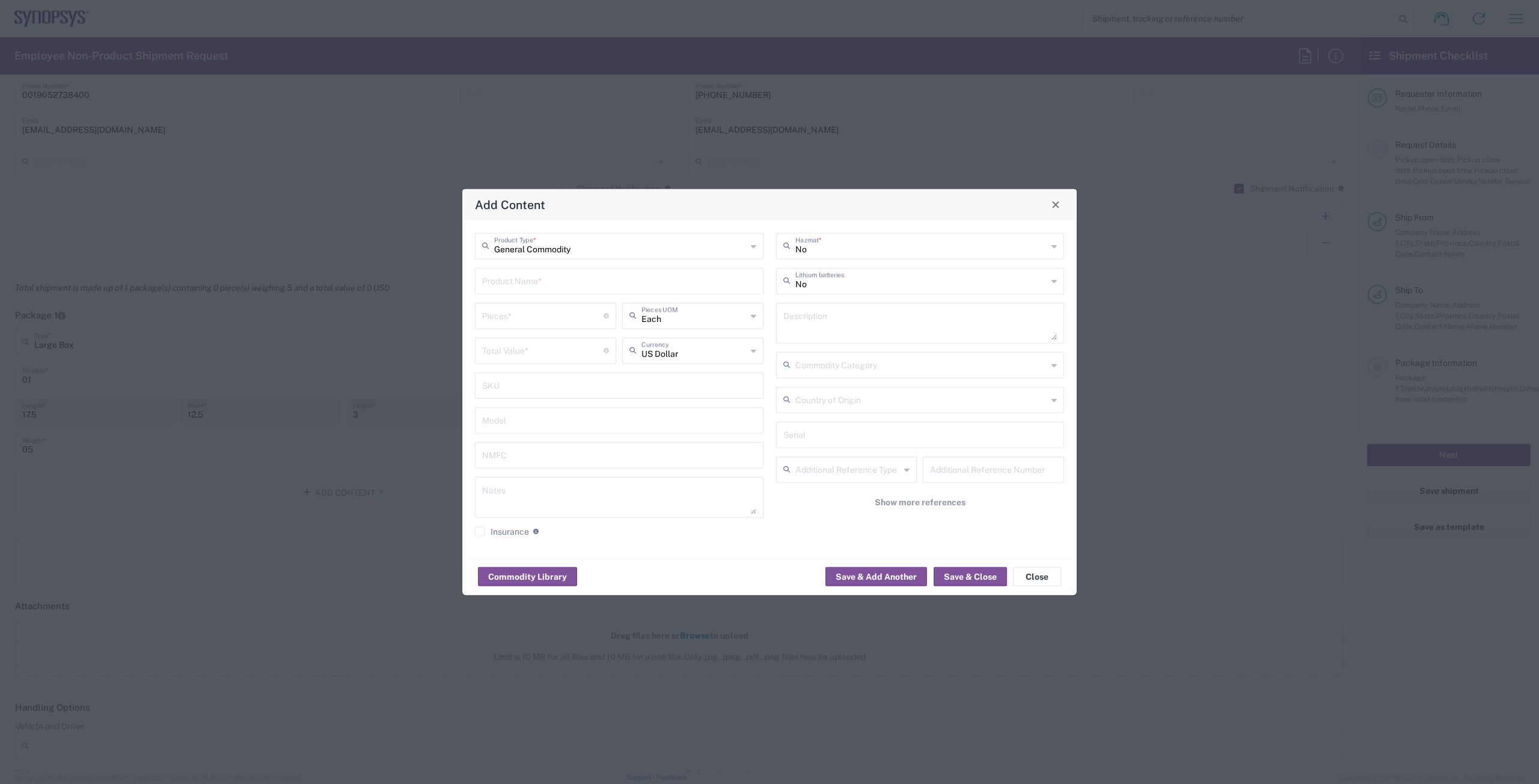
click at [521, 283] on input "text" at bounding box center [619, 280] width 274 height 21
click at [526, 304] on div "Dell Laptop Latitude 5540" at bounding box center [619, 308] width 286 height 20
type input "Dell Laptop Latitude 5540"
type textarea "Dell Laptop Latitude 5540"
click at [525, 309] on input "number" at bounding box center [543, 314] width 122 height 21
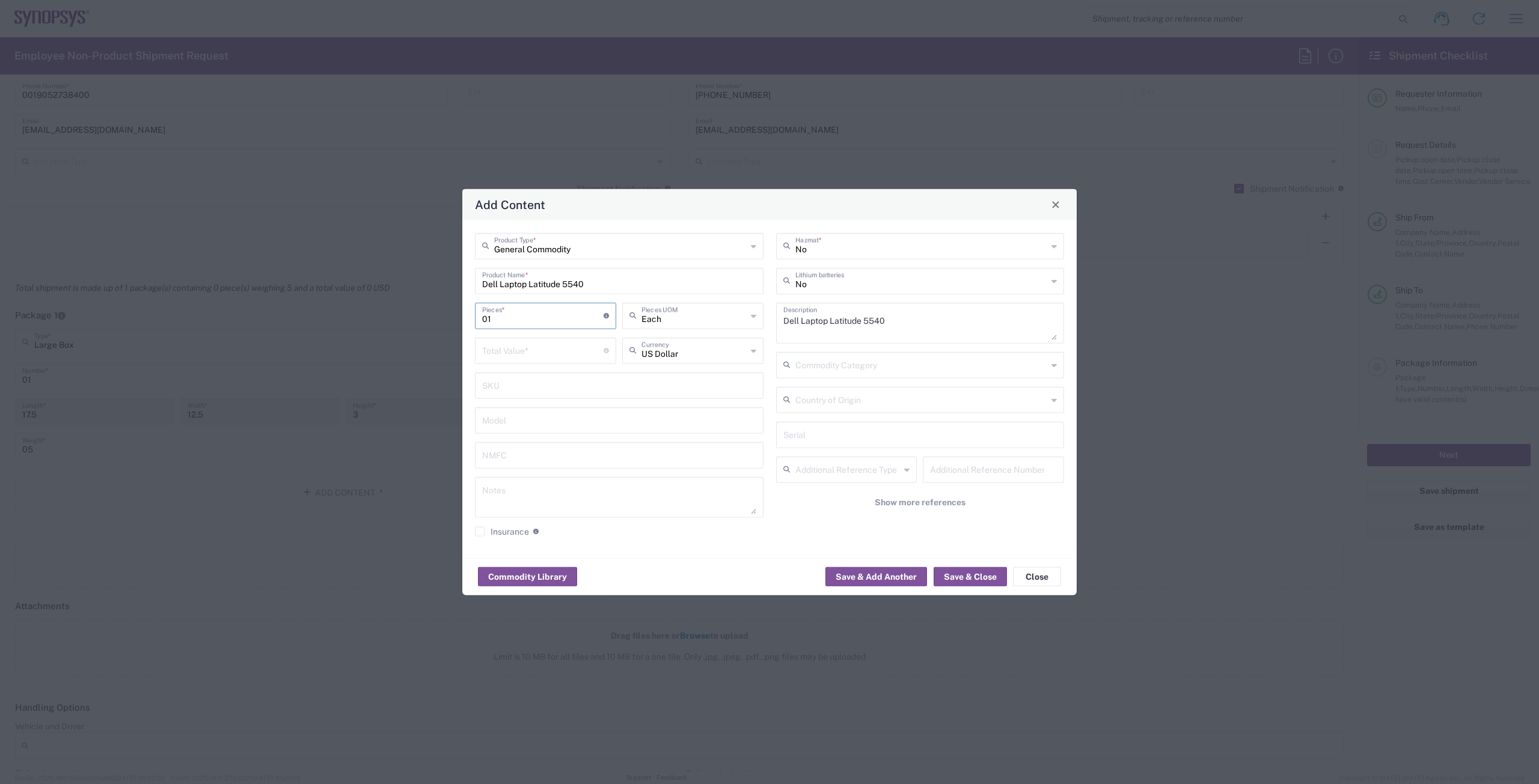
type input "01"
click at [522, 352] on input "number" at bounding box center [543, 349] width 122 height 21
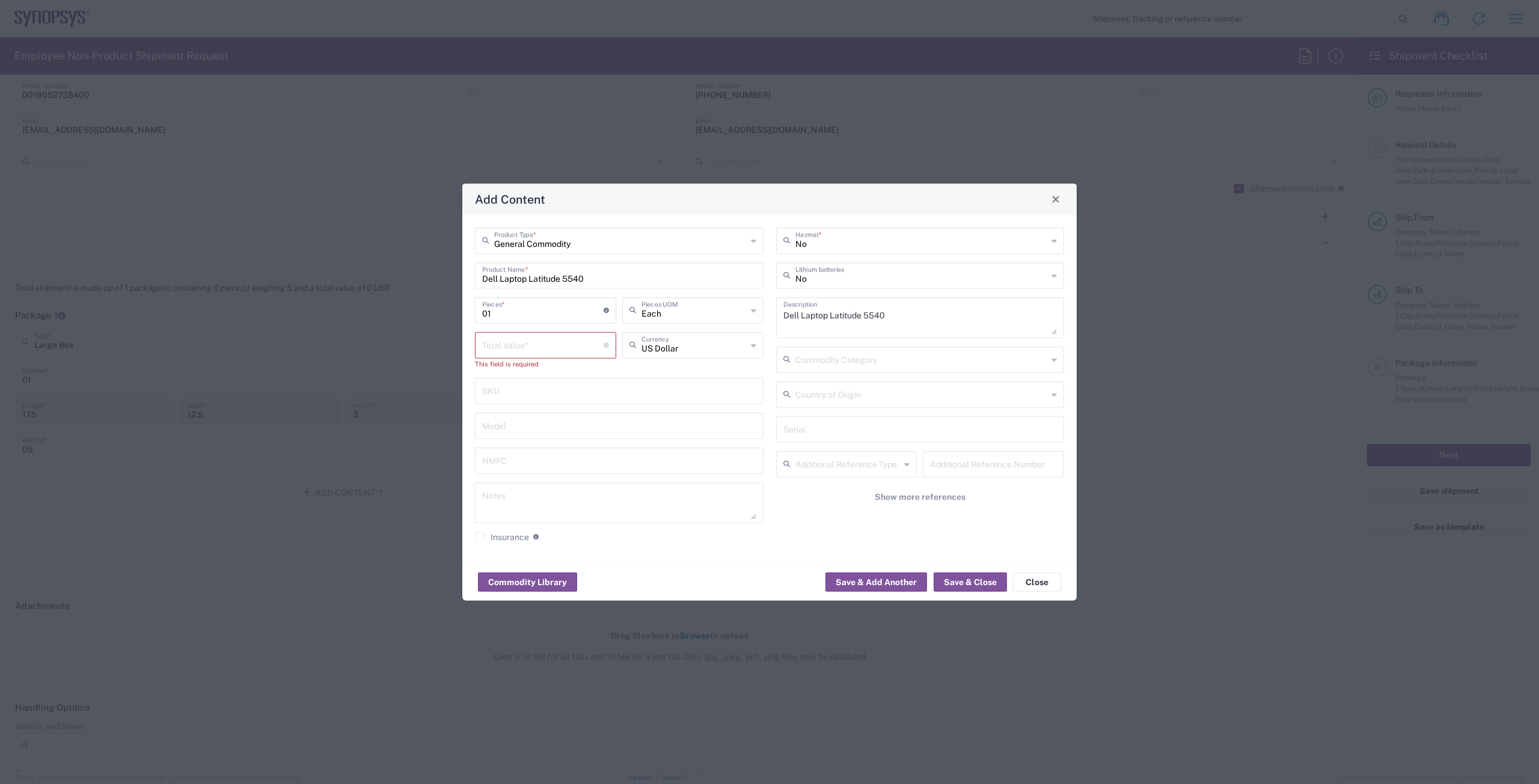
click at [541, 347] on input "number" at bounding box center [543, 344] width 122 height 21
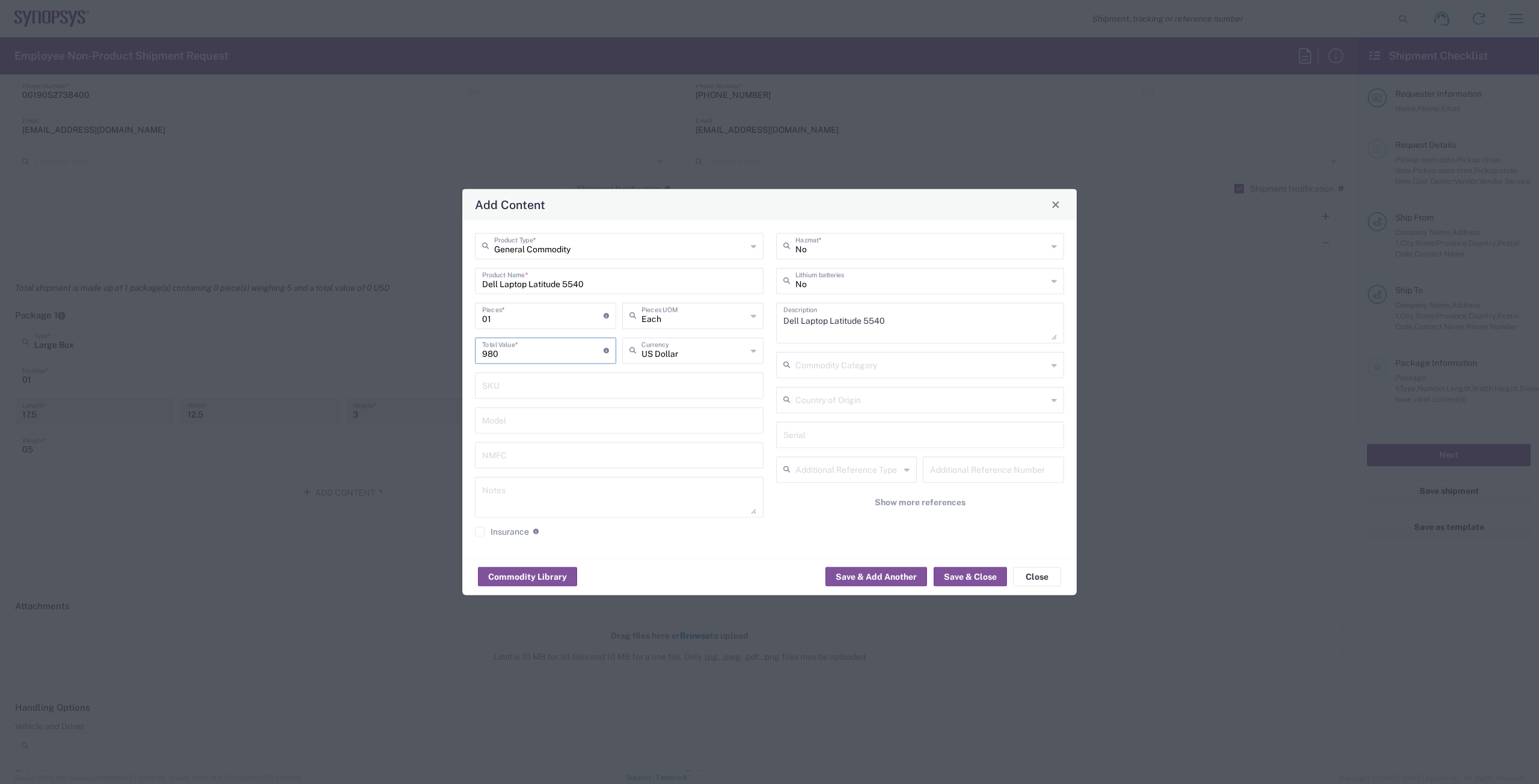
type input "980"
click at [828, 282] on input "text" at bounding box center [921, 280] width 253 height 21
click at [801, 325] on span "Yes" at bounding box center [920, 326] width 286 height 19
type input "Yes"
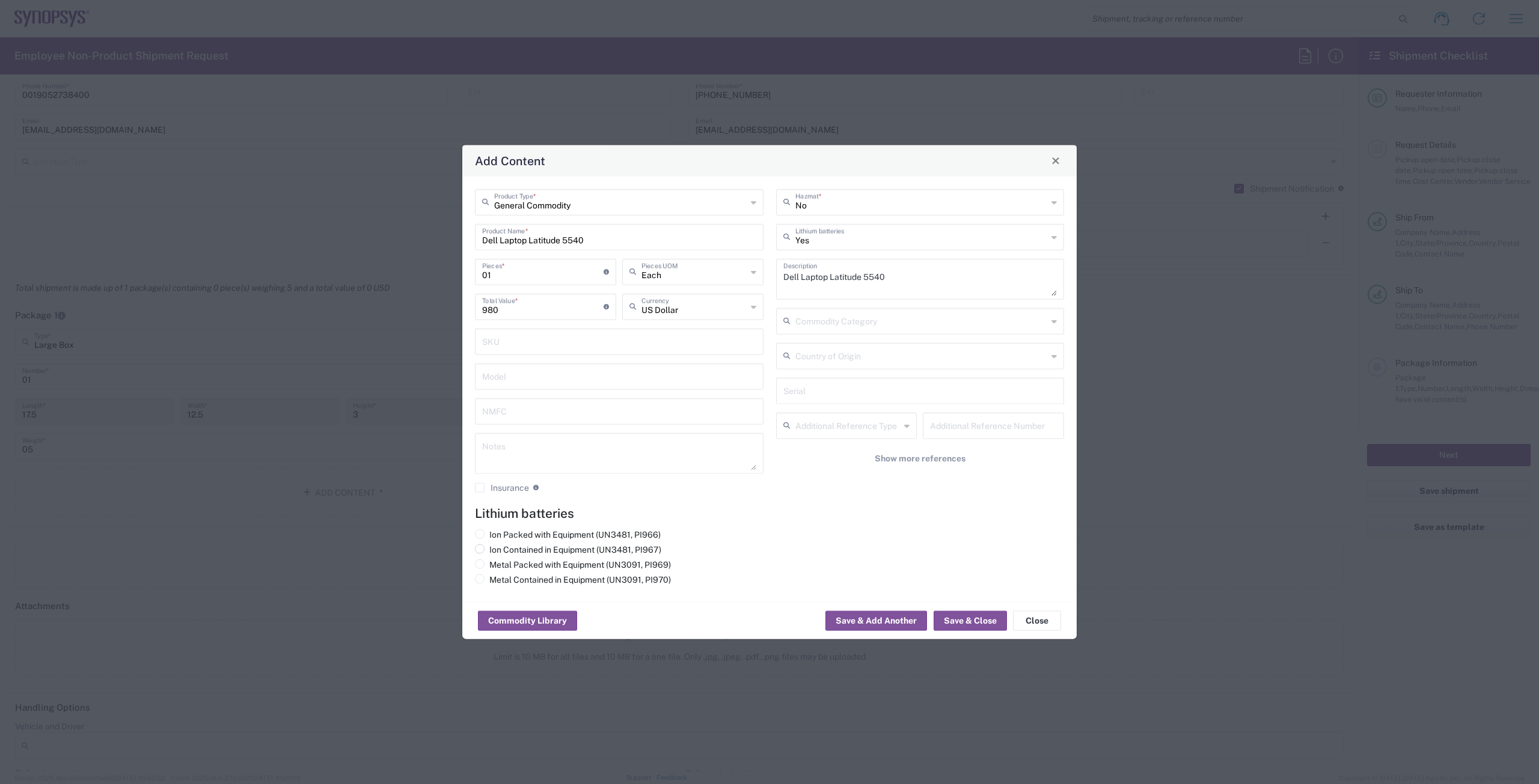
click at [513, 547] on label "Ion Contained in Equipment (UN3481, PI967)" at bounding box center [568, 549] width 186 height 11
click at [497, 547] on input "Ion Contained in Equipment (UN3481, PI967)" at bounding box center [493, 548] width 8 height 8
radio input "true"
click at [817, 200] on input "text" at bounding box center [921, 201] width 253 height 21
click at [814, 224] on span "No" at bounding box center [920, 228] width 286 height 19
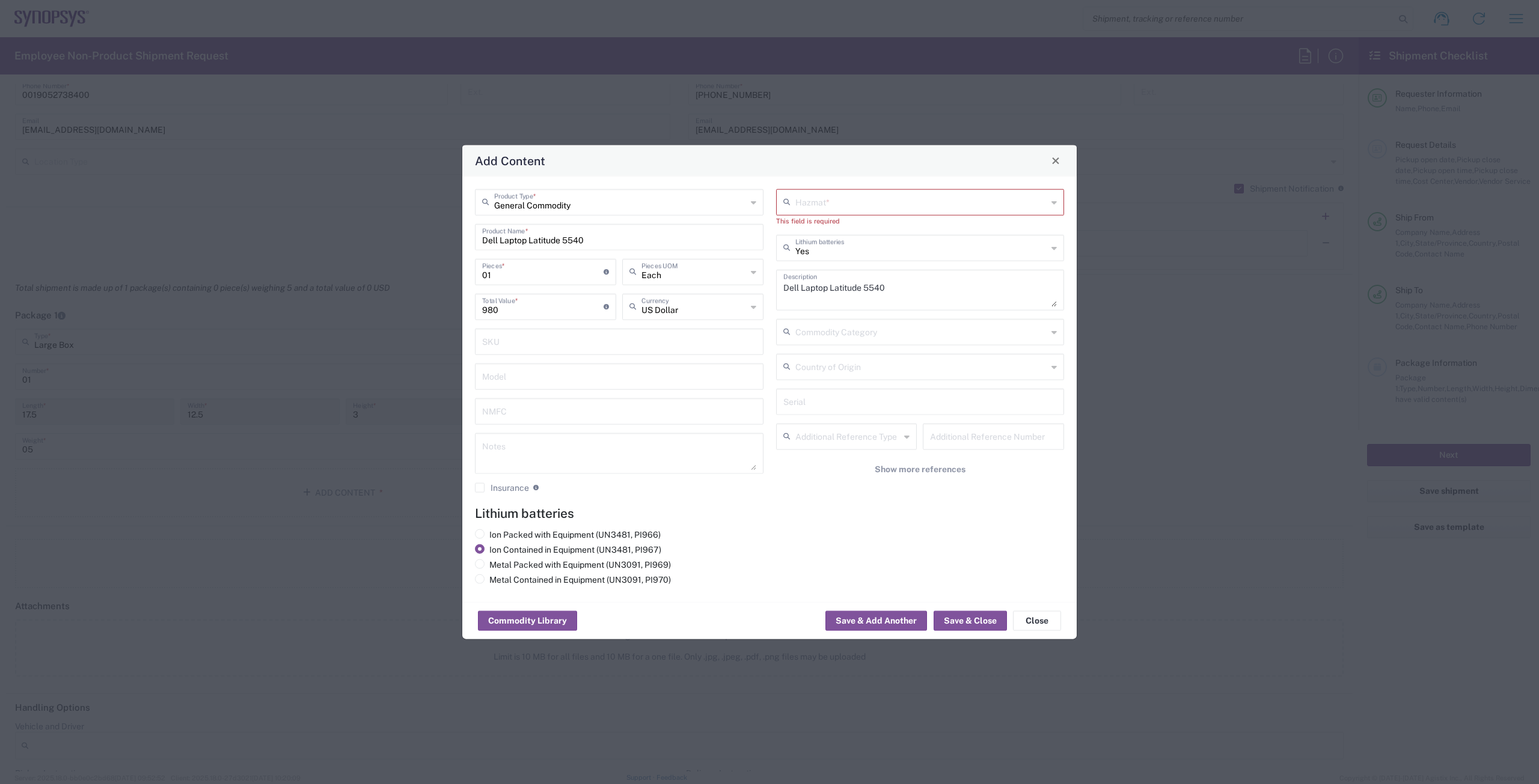
click at [815, 198] on input "text" at bounding box center [921, 201] width 253 height 21
click at [804, 231] on span "No" at bounding box center [920, 228] width 286 height 19
type input "No"
click at [823, 165] on div "Add Content" at bounding box center [770, 160] width 614 height 31
click at [969, 619] on button "Save & Close" at bounding box center [970, 620] width 73 height 19
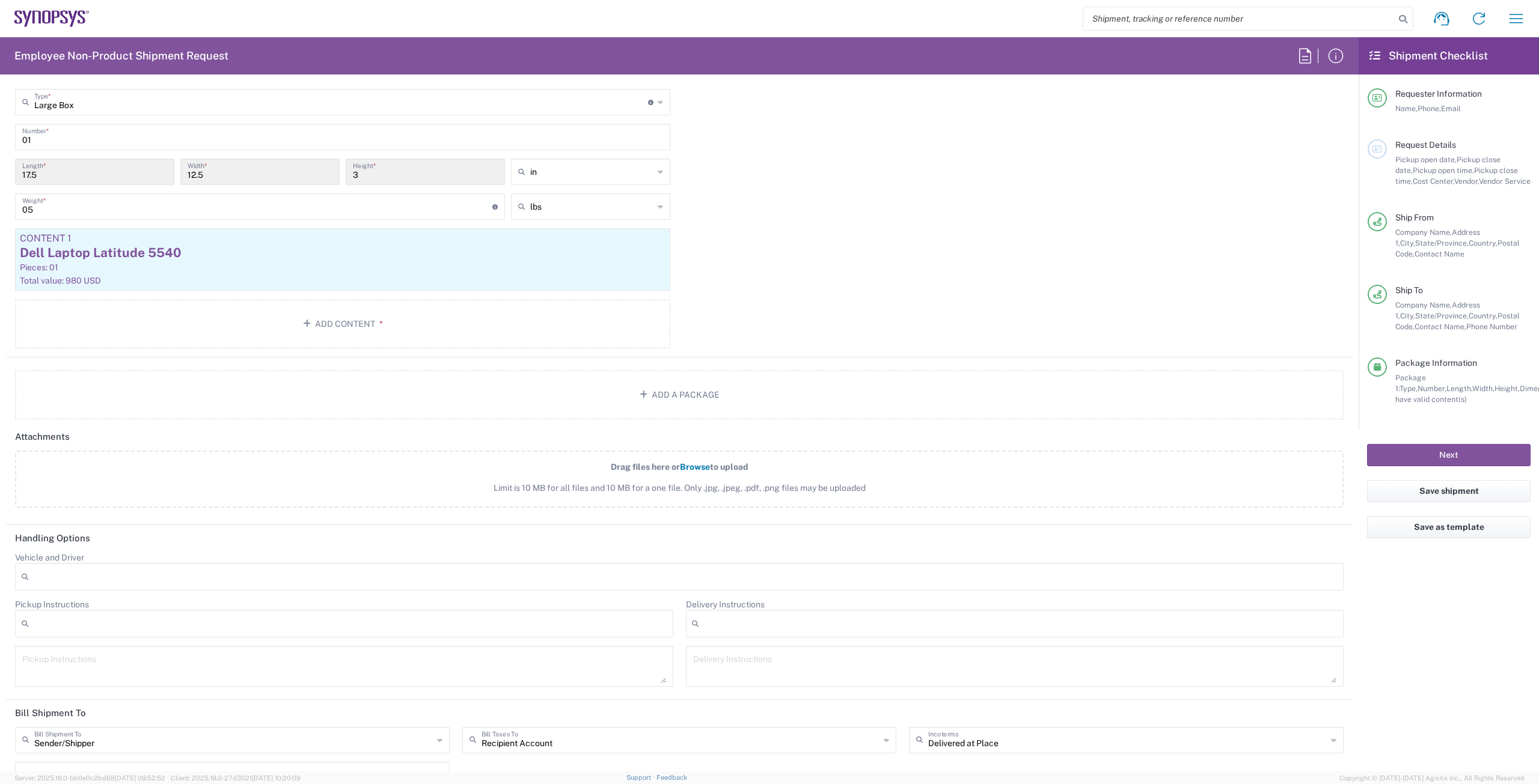
scroll to position [1201, 0]
click at [442, 331] on button "Add Content *" at bounding box center [343, 323] width 655 height 49
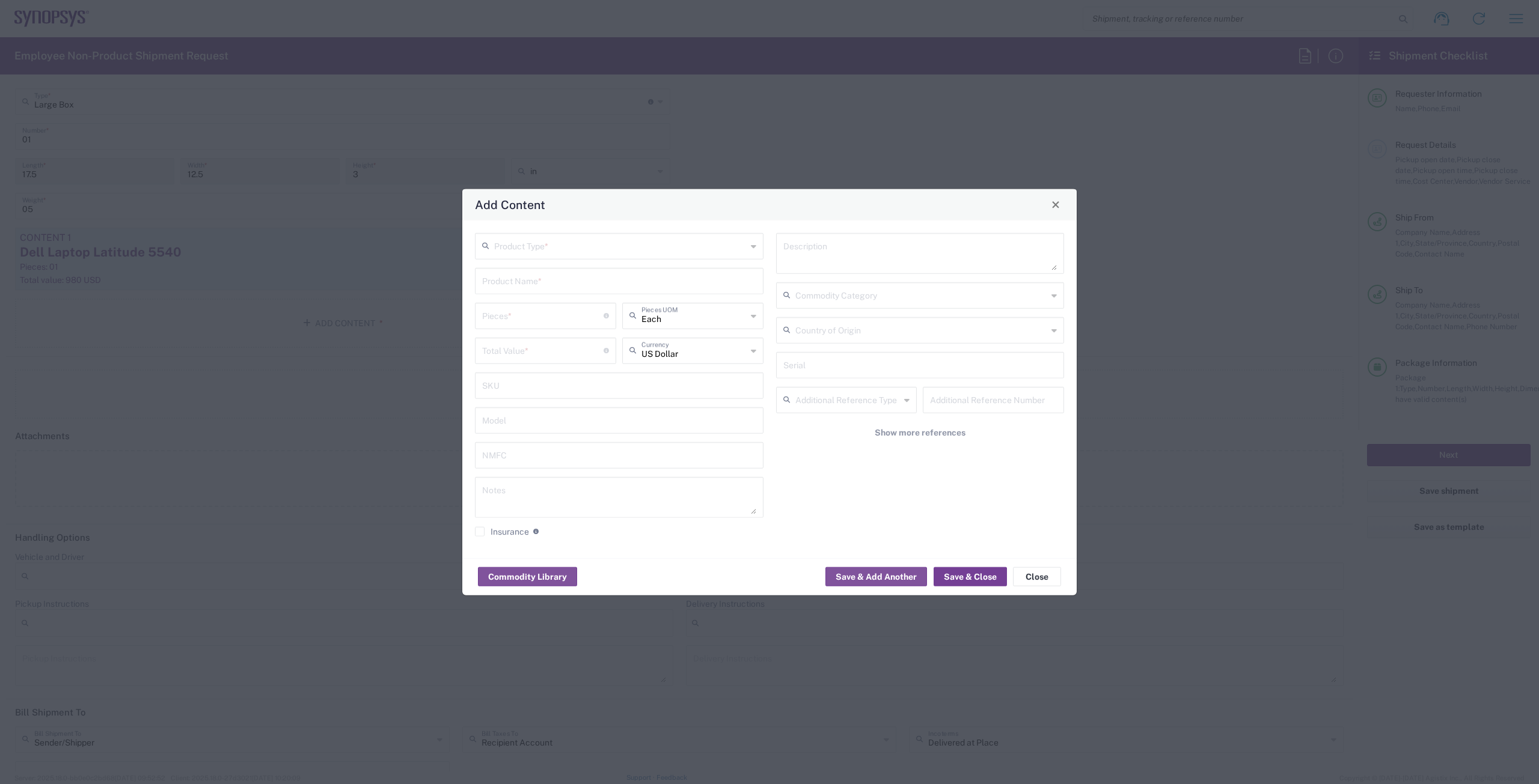
click at [968, 573] on button "Save & Close" at bounding box center [970, 576] width 73 height 19
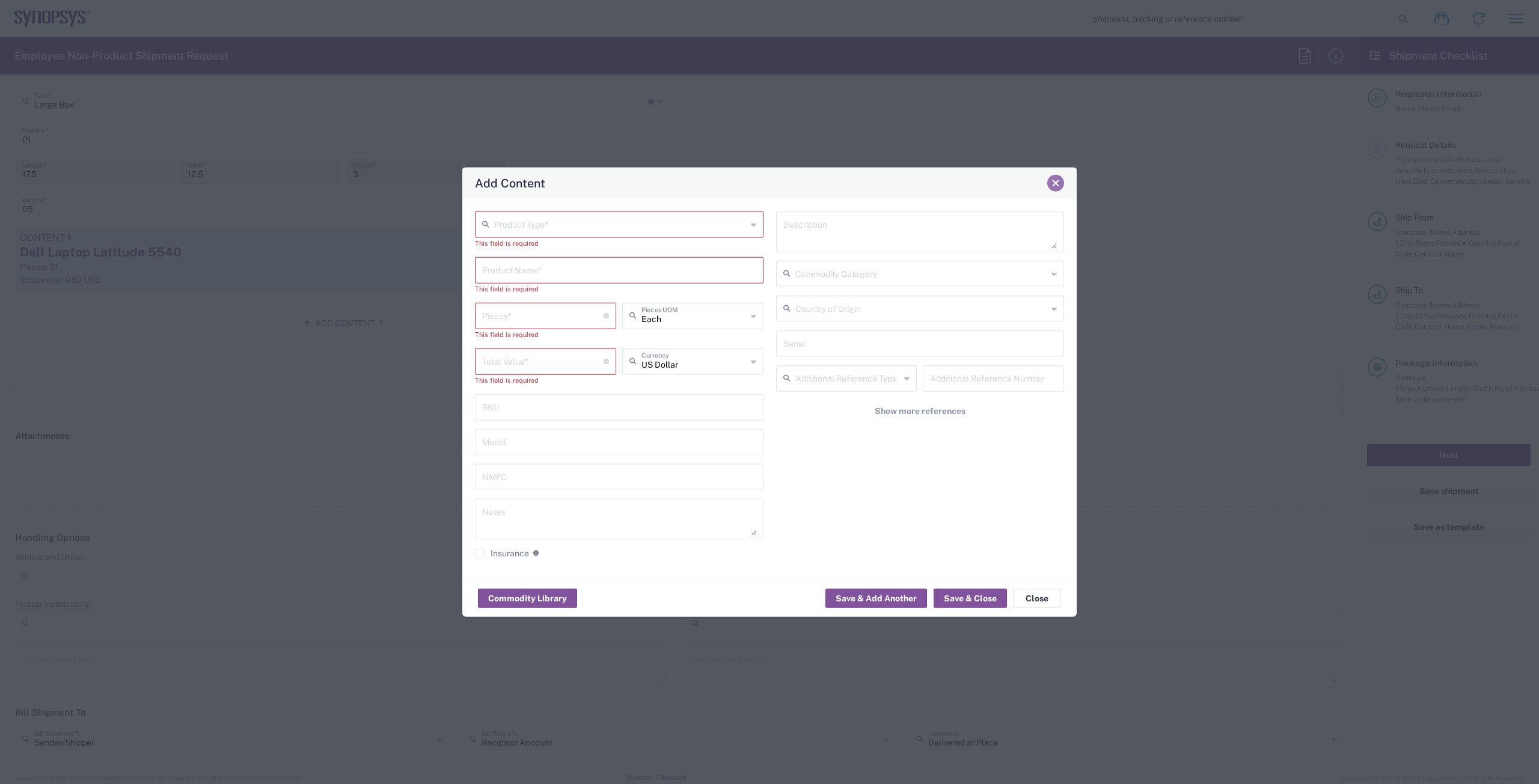
click at [1055, 187] on span "Close" at bounding box center [1056, 184] width 9 height 9
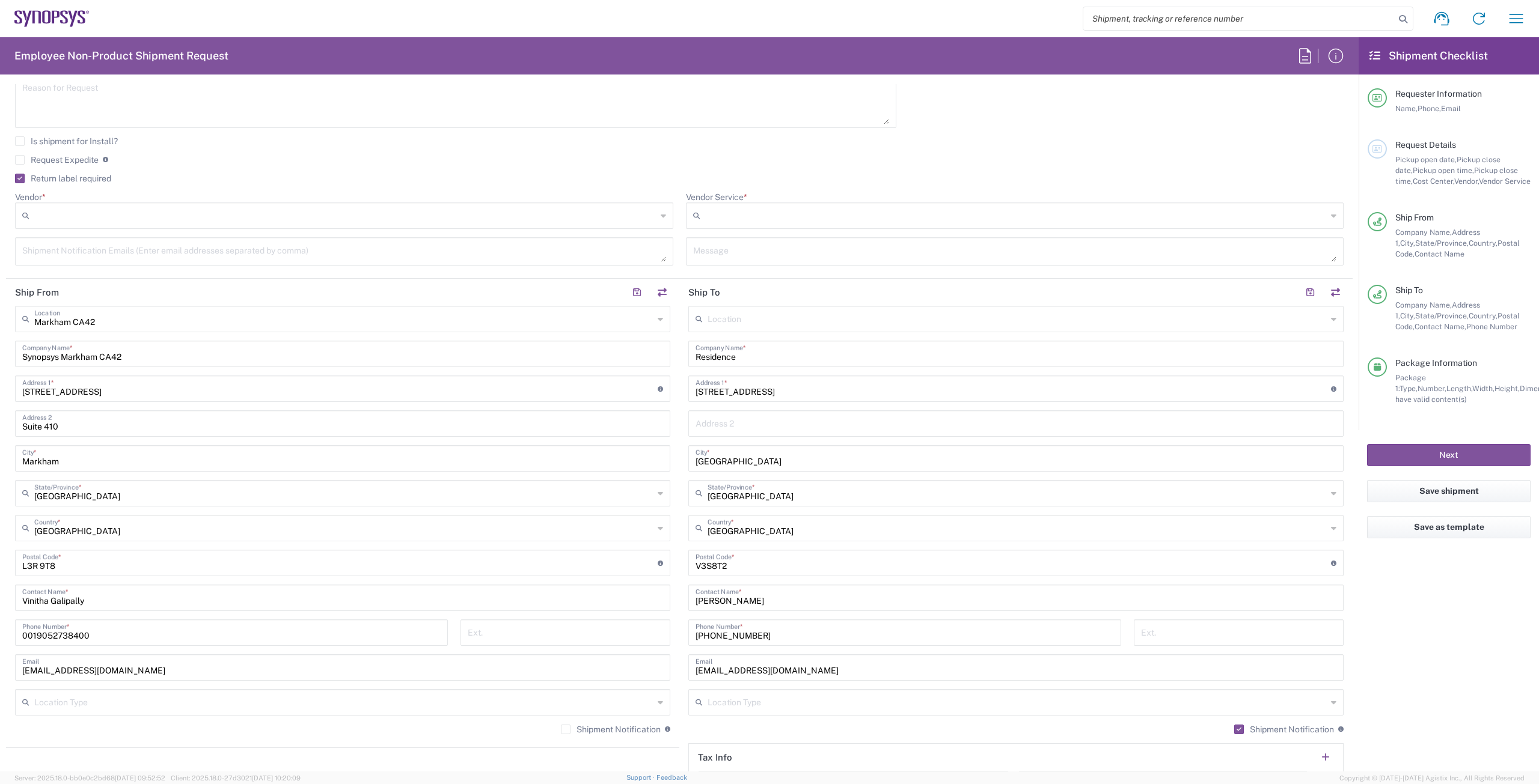
scroll to position [481, 0]
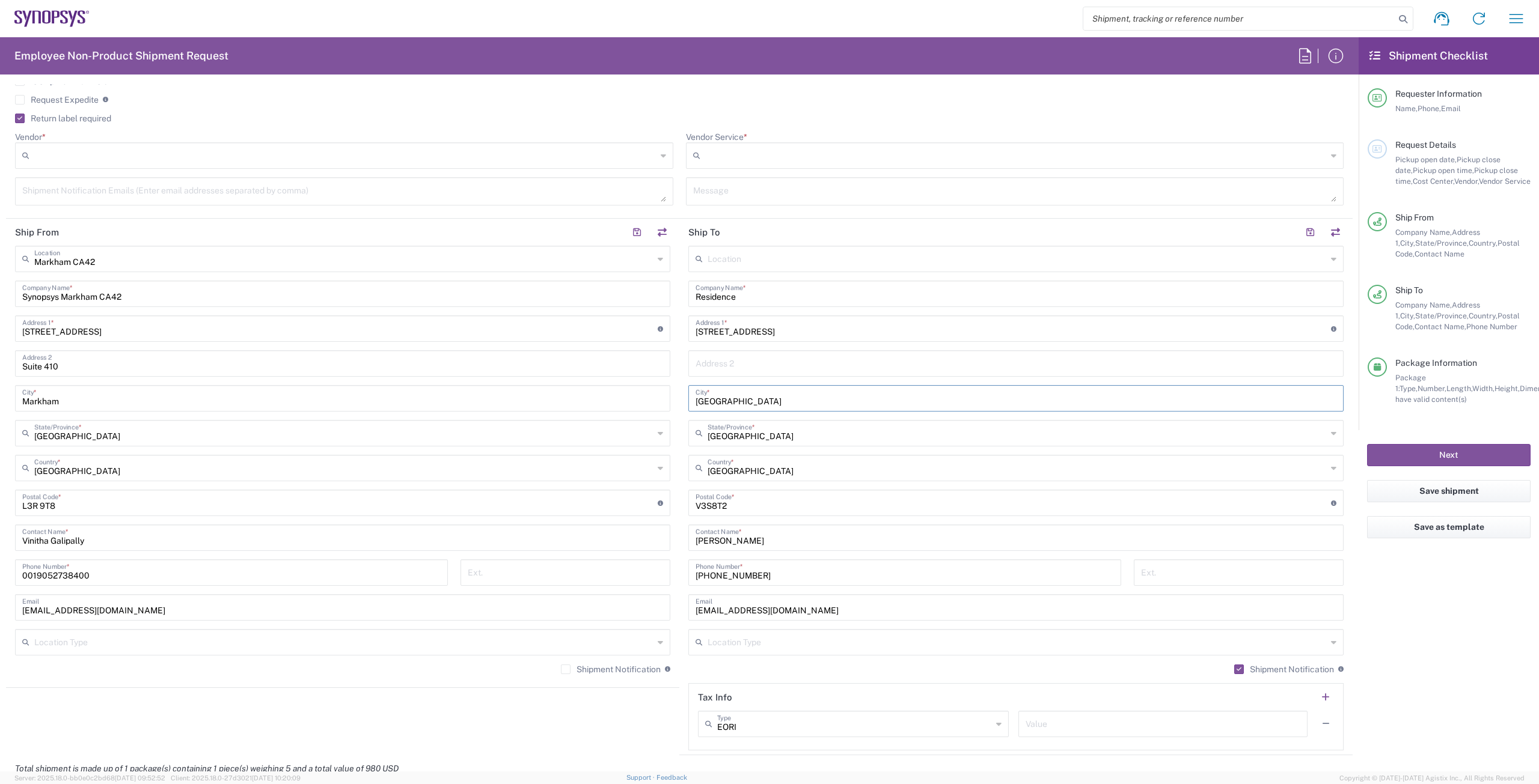
click at [755, 399] on input "Hyderabad" at bounding box center [1016, 398] width 641 height 21
type input "British Columbia"
click at [794, 427] on input "British Columbia" at bounding box center [1017, 432] width 619 height 21
click at [1425, 607] on agx-form-checklist "Shipment Checklist Requester Information Name, Phone, Email Request Details Pic…" at bounding box center [1448, 404] width 181 height 734
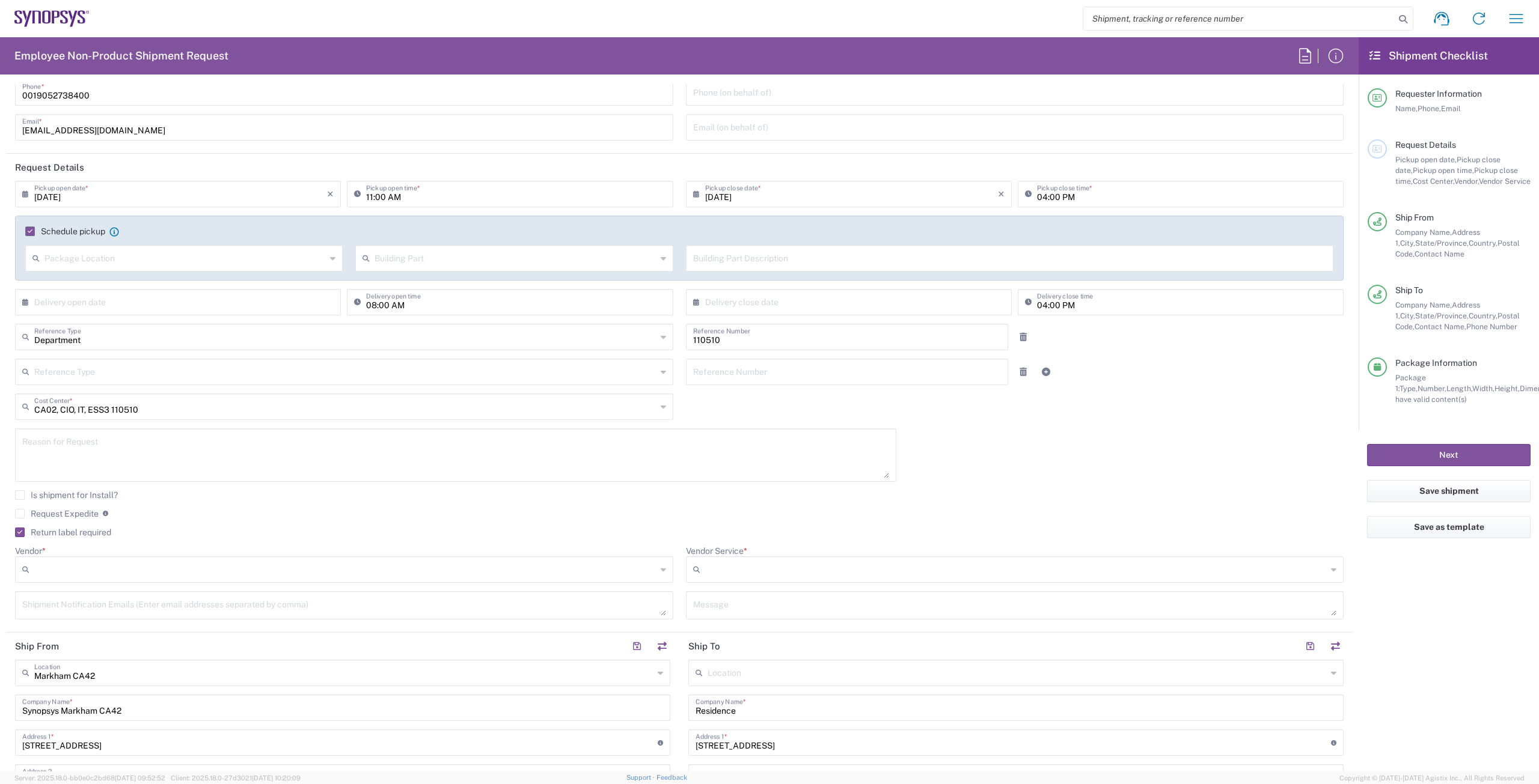
scroll to position [60, 0]
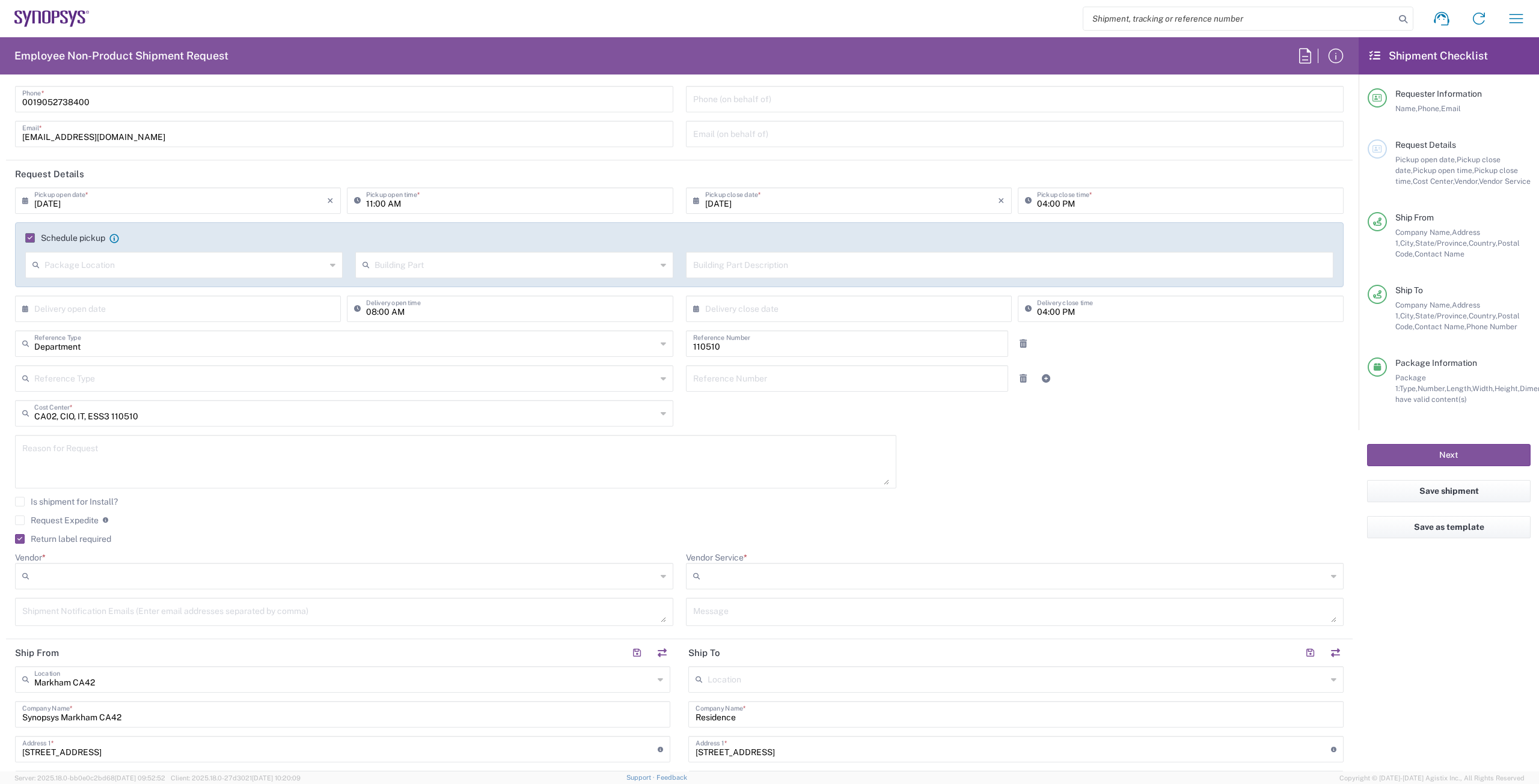
click at [84, 572] on input "Vendor *" at bounding box center [345, 576] width 622 height 19
click at [54, 620] on span "FedEx Express" at bounding box center [341, 622] width 651 height 19
type input "FedEx Express"
click at [734, 579] on input "Vendor Service *" at bounding box center [1016, 576] width 623 height 19
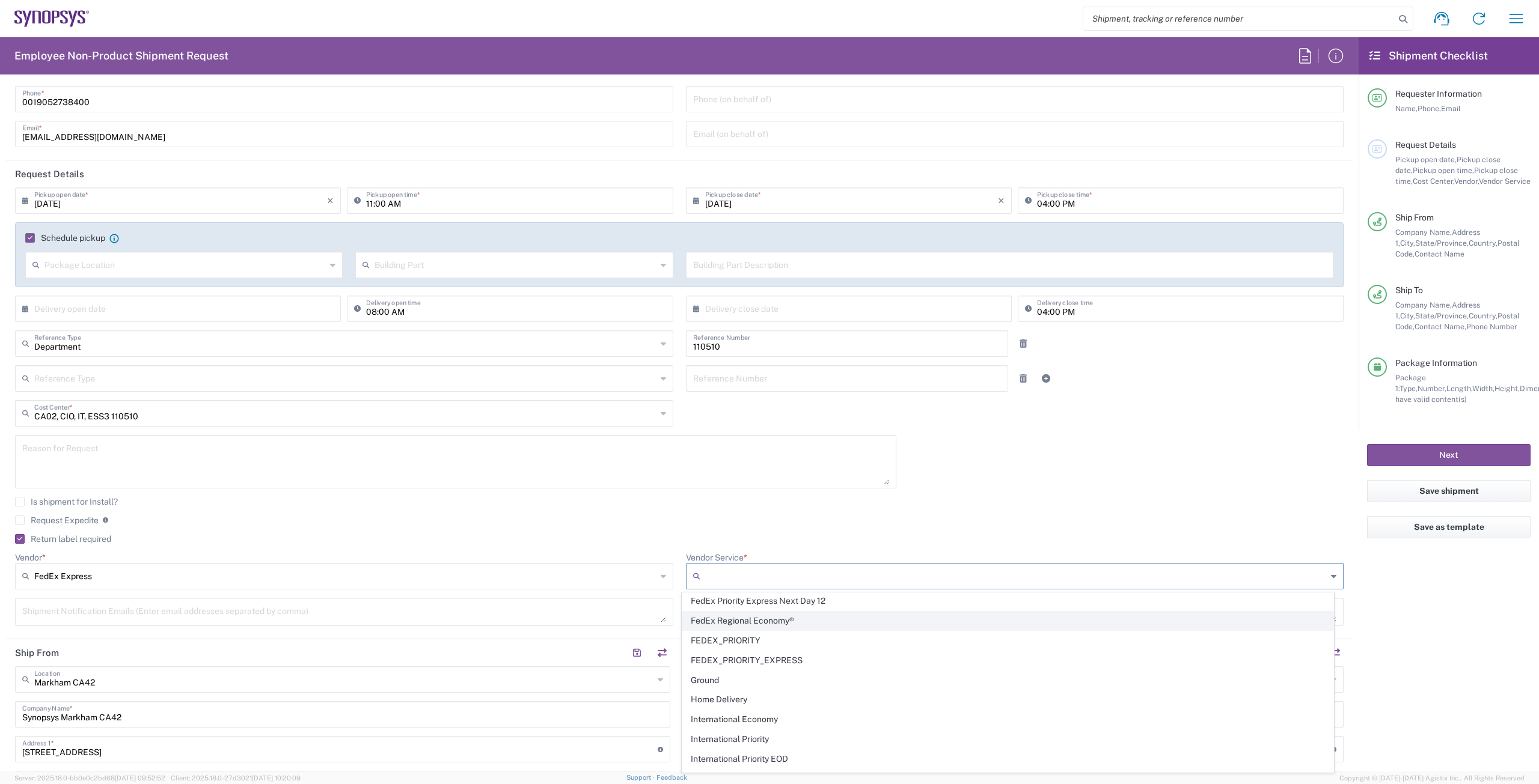
scroll to position [0, 0]
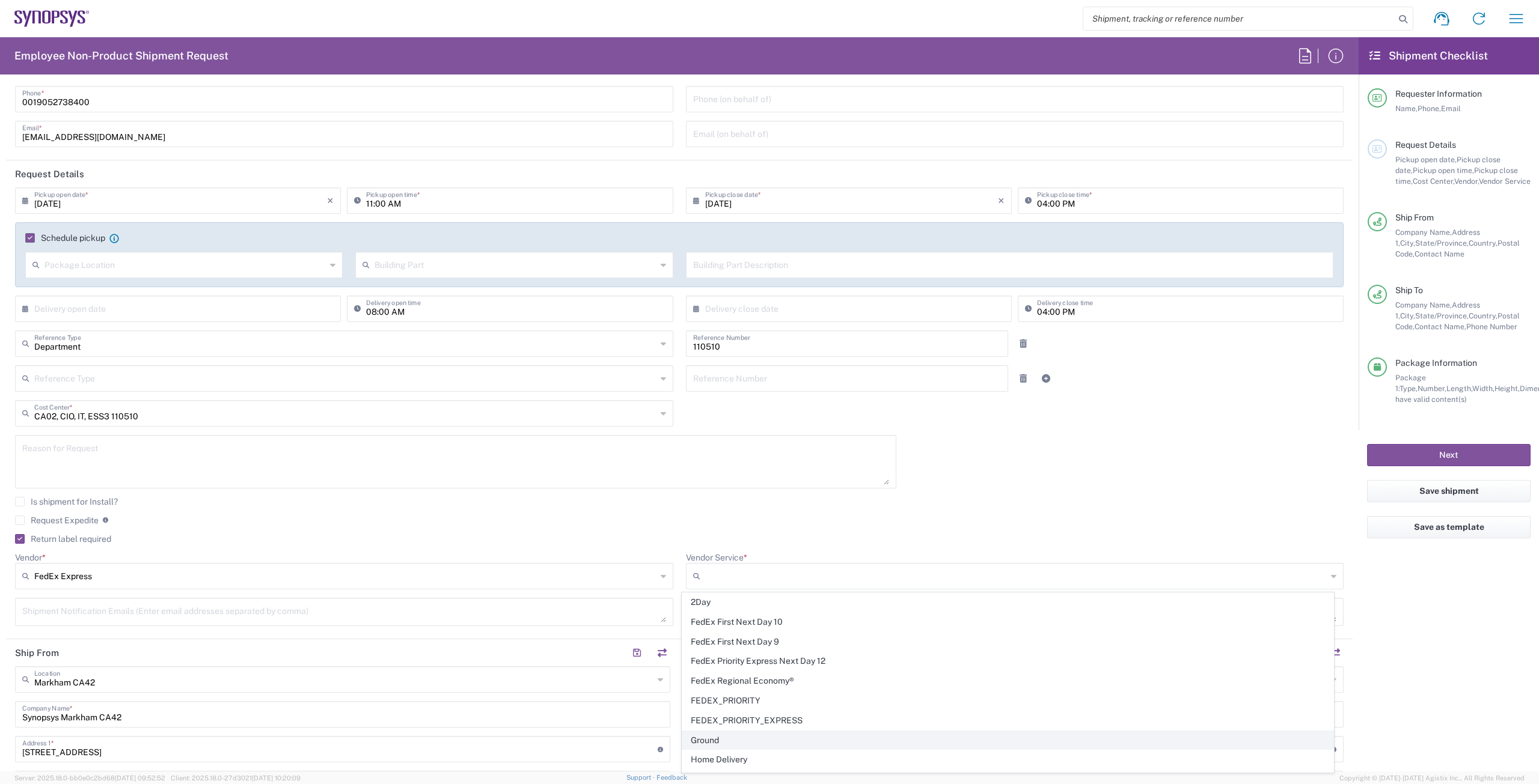
click at [709, 737] on span "Ground" at bounding box center [1007, 741] width 651 height 19
type input "Ground"
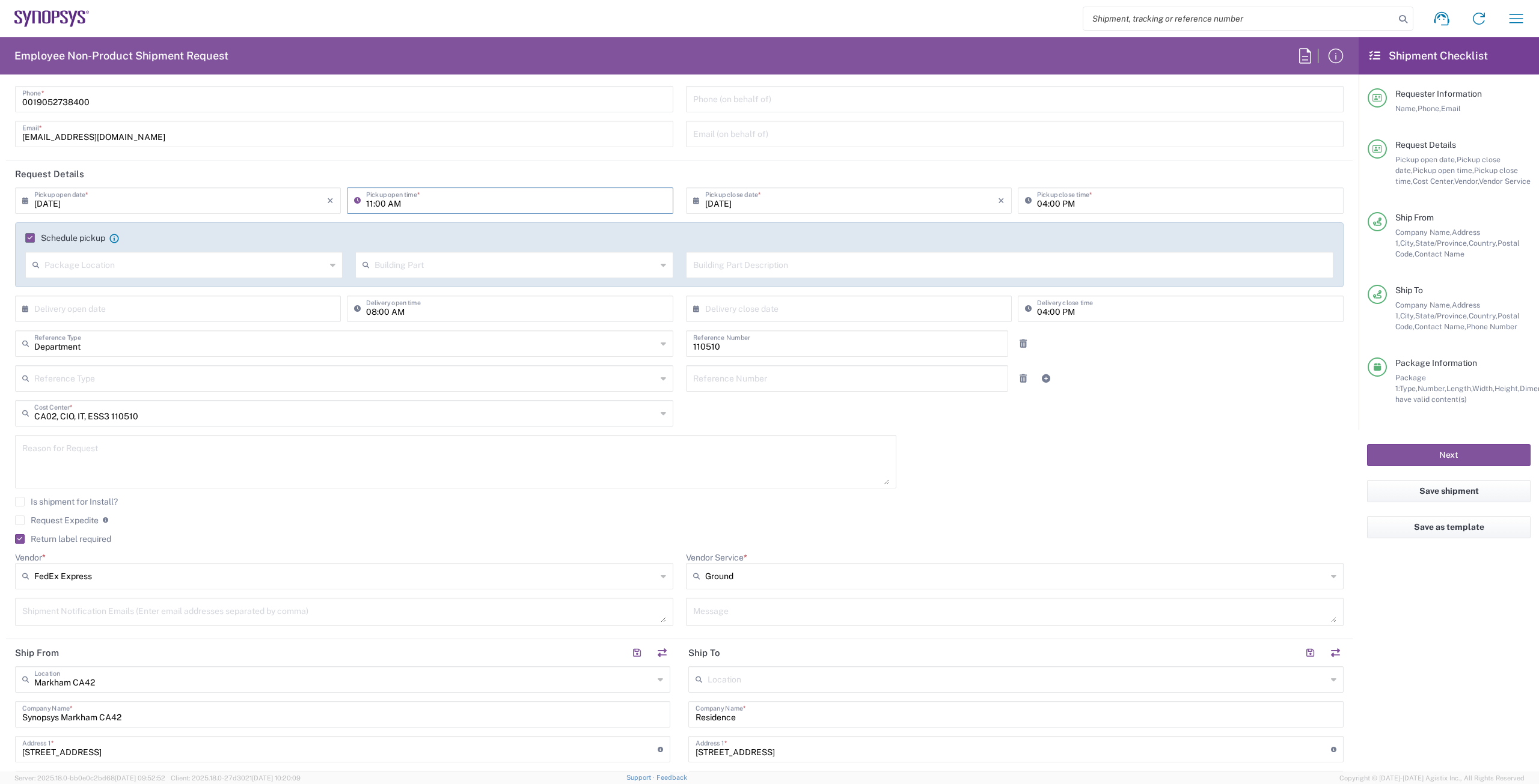
click at [375, 203] on input "11:00 AM" at bounding box center [516, 200] width 299 height 21
click at [391, 205] on input "01:00 AM" at bounding box center [516, 200] width 299 height 21
type input "01:00 PM"
click at [428, 277] on div "Building Part" at bounding box center [513, 265] width 317 height 27
click at [218, 265] on input "text" at bounding box center [185, 264] width 281 height 21
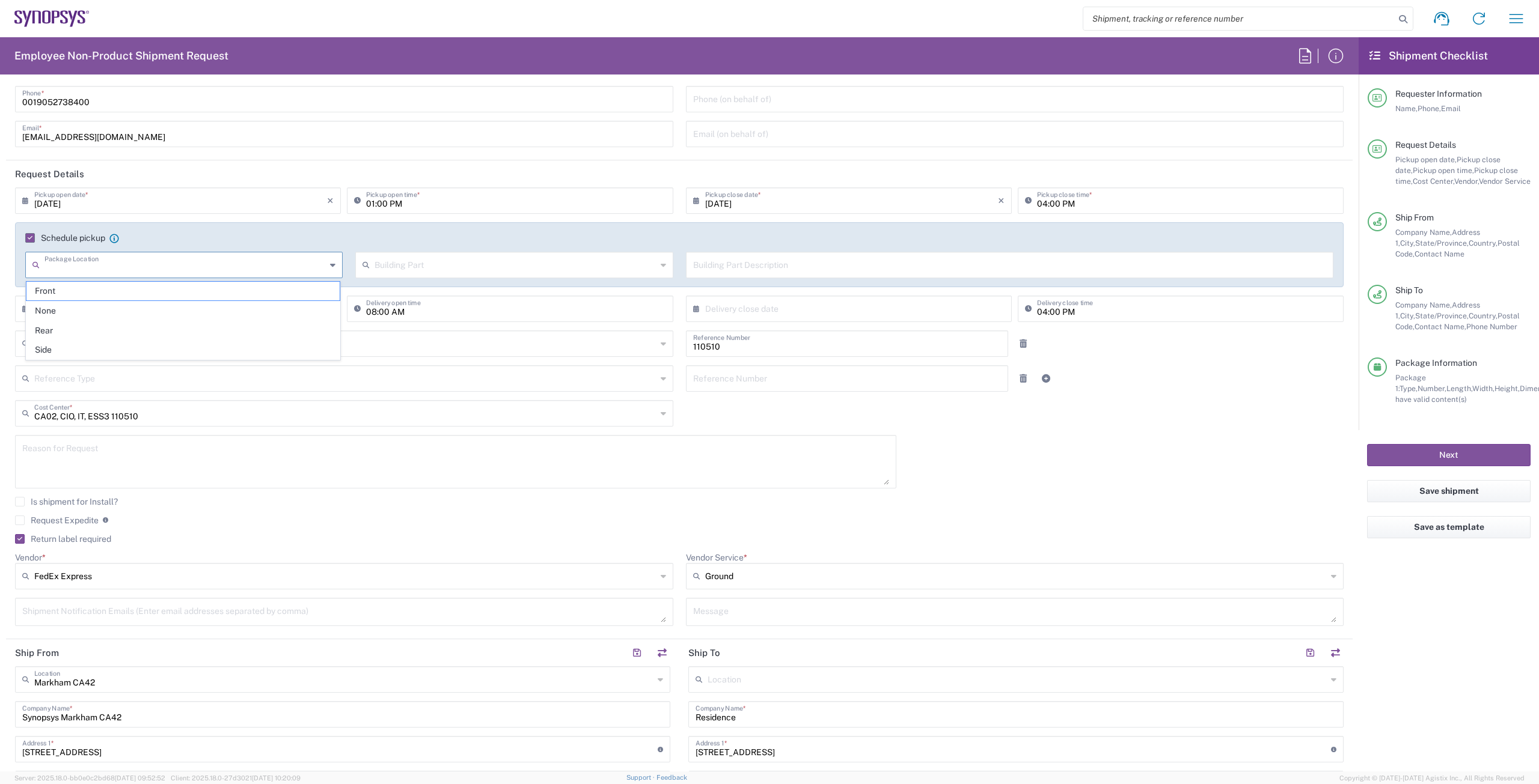
click at [1026, 496] on div "09/09/2025 × Pickup open date * Cancel Apply 01:00 PM Pickup open time * 09/09/…" at bounding box center [680, 411] width 1341 height 447
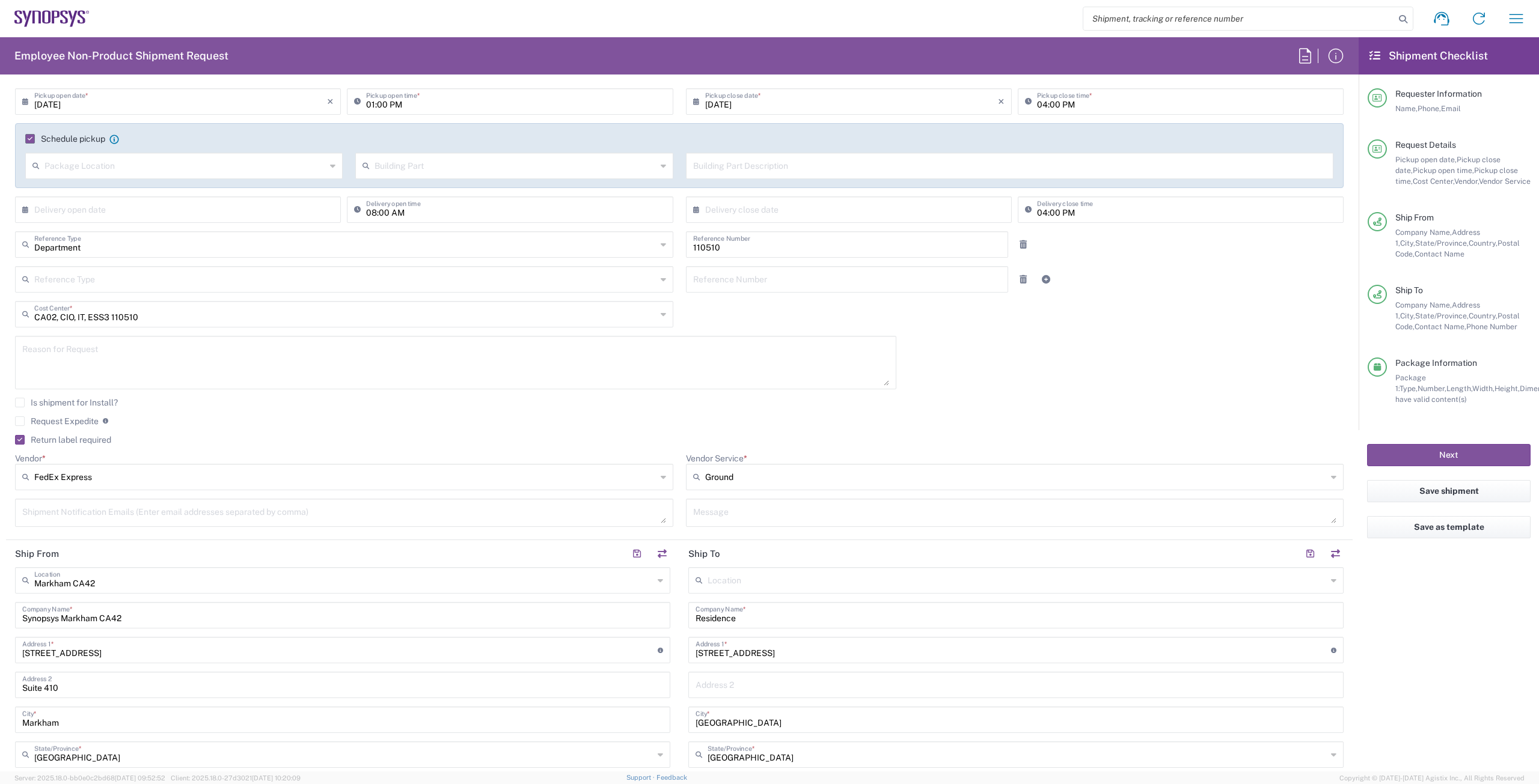
scroll to position [180, 0]
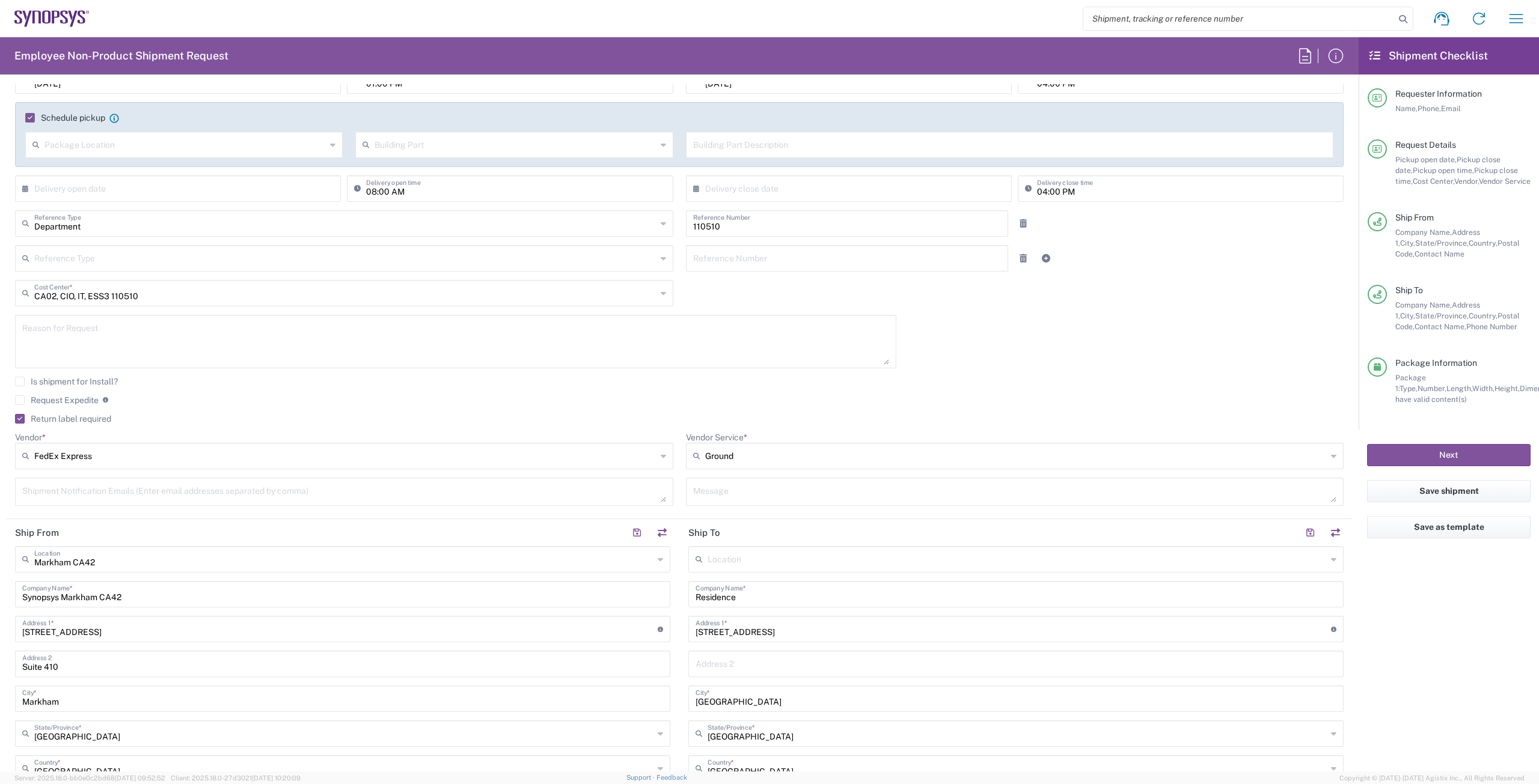
type input "Ground"
click at [741, 457] on input "Ground" at bounding box center [1016, 456] width 622 height 19
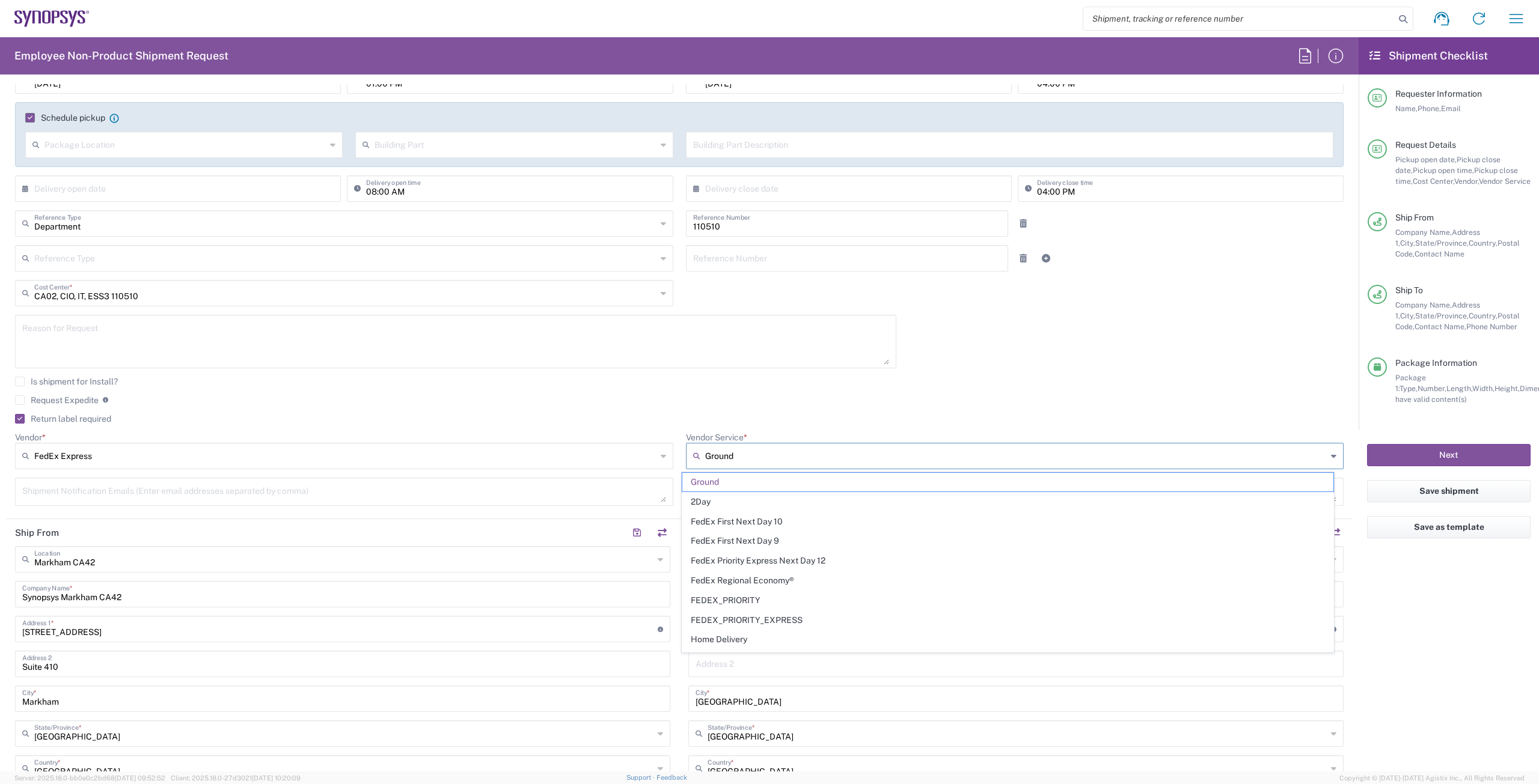
click at [741, 457] on input "Ground" at bounding box center [1016, 456] width 622 height 19
click at [763, 455] on input "Ground" at bounding box center [1016, 456] width 622 height 19
click at [719, 483] on span "Ground" at bounding box center [1007, 482] width 651 height 19
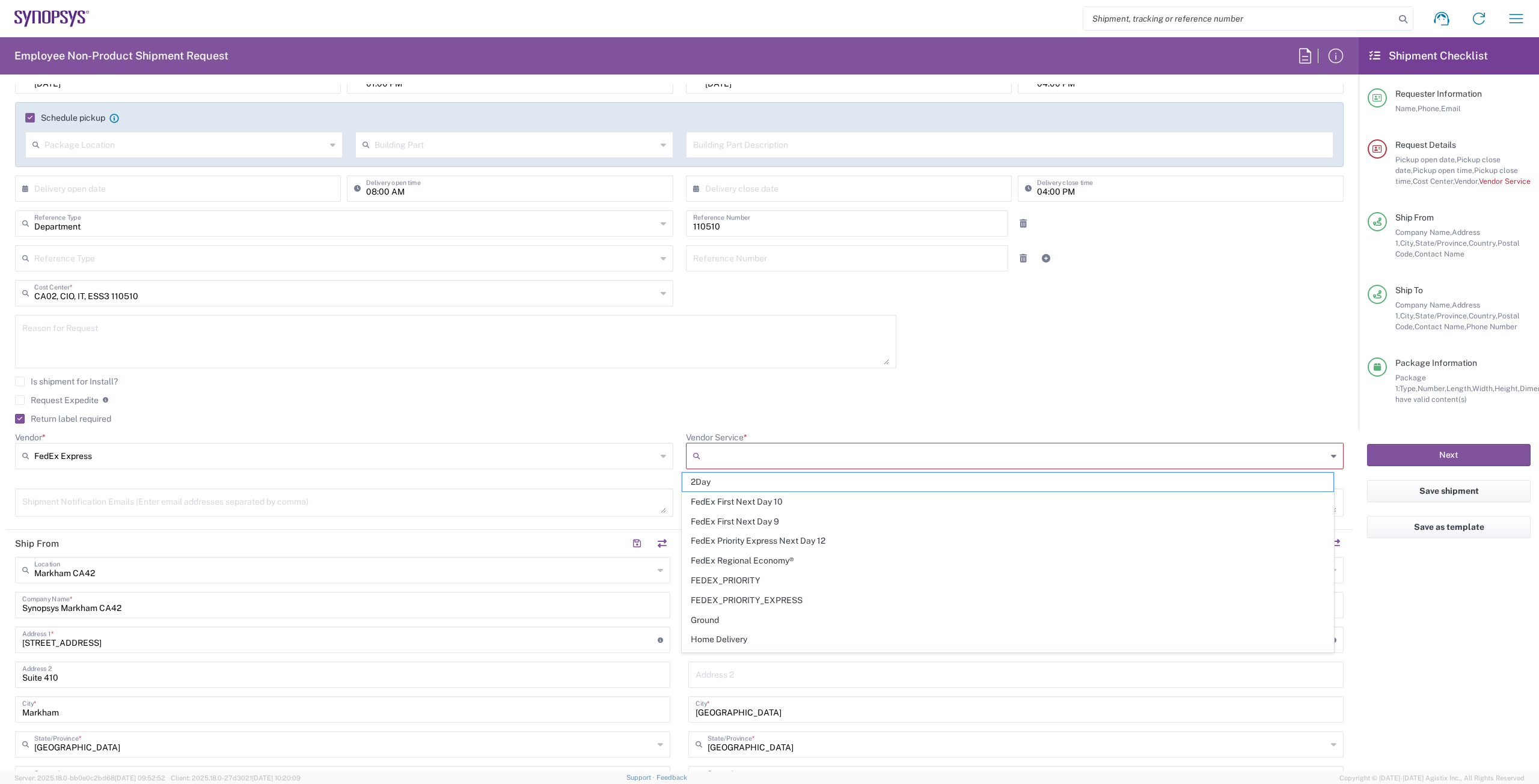
click at [714, 452] on input "Vendor Service *" at bounding box center [1016, 456] width 622 height 19
drag, startPoint x: 725, startPoint y: 621, endPoint x: 718, endPoint y: 615, distance: 9.2
click at [725, 621] on span "Ground" at bounding box center [1007, 620] width 651 height 19
type input "Ground"
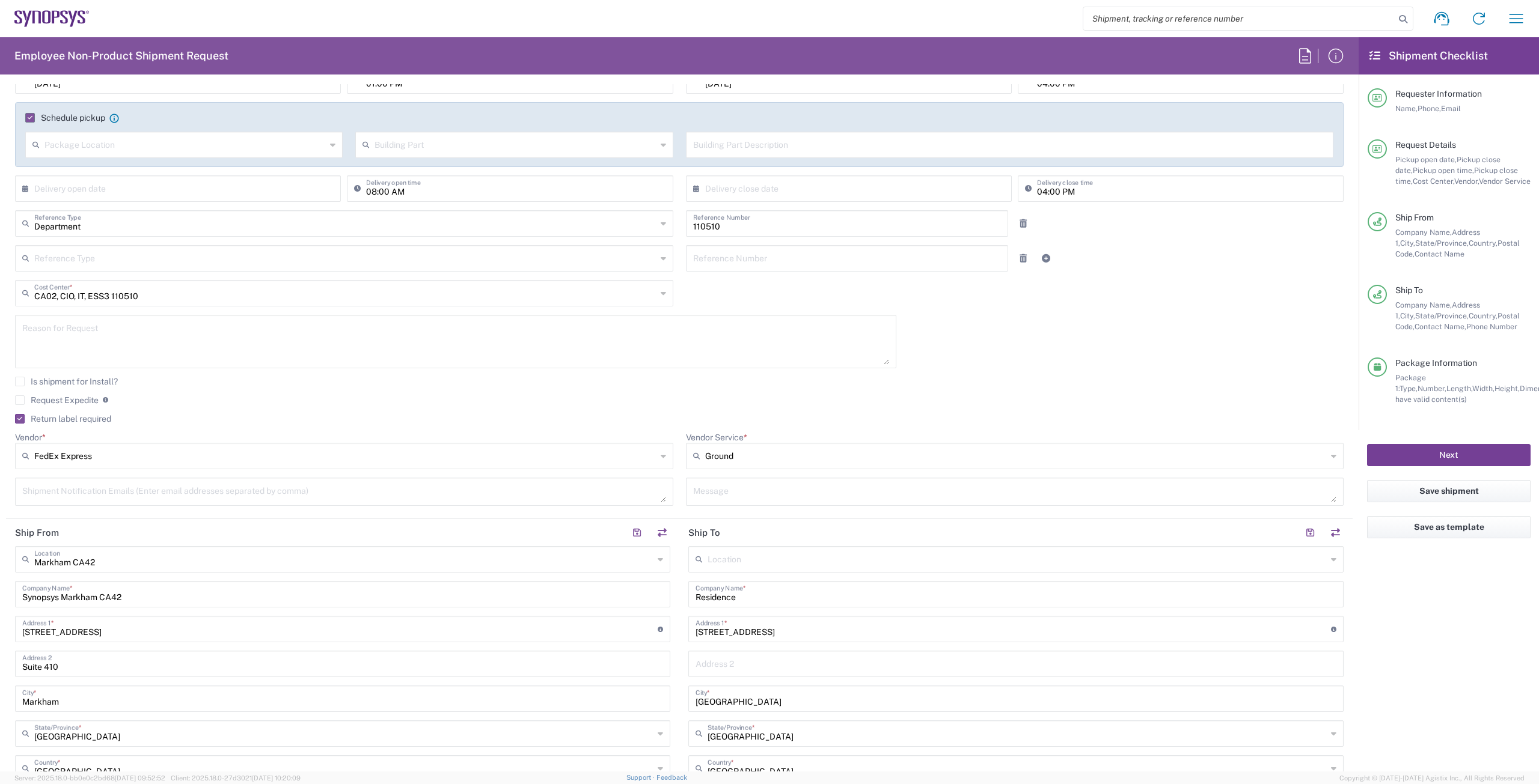
click at [1454, 453] on button "Next" at bounding box center [1448, 455] width 163 height 22
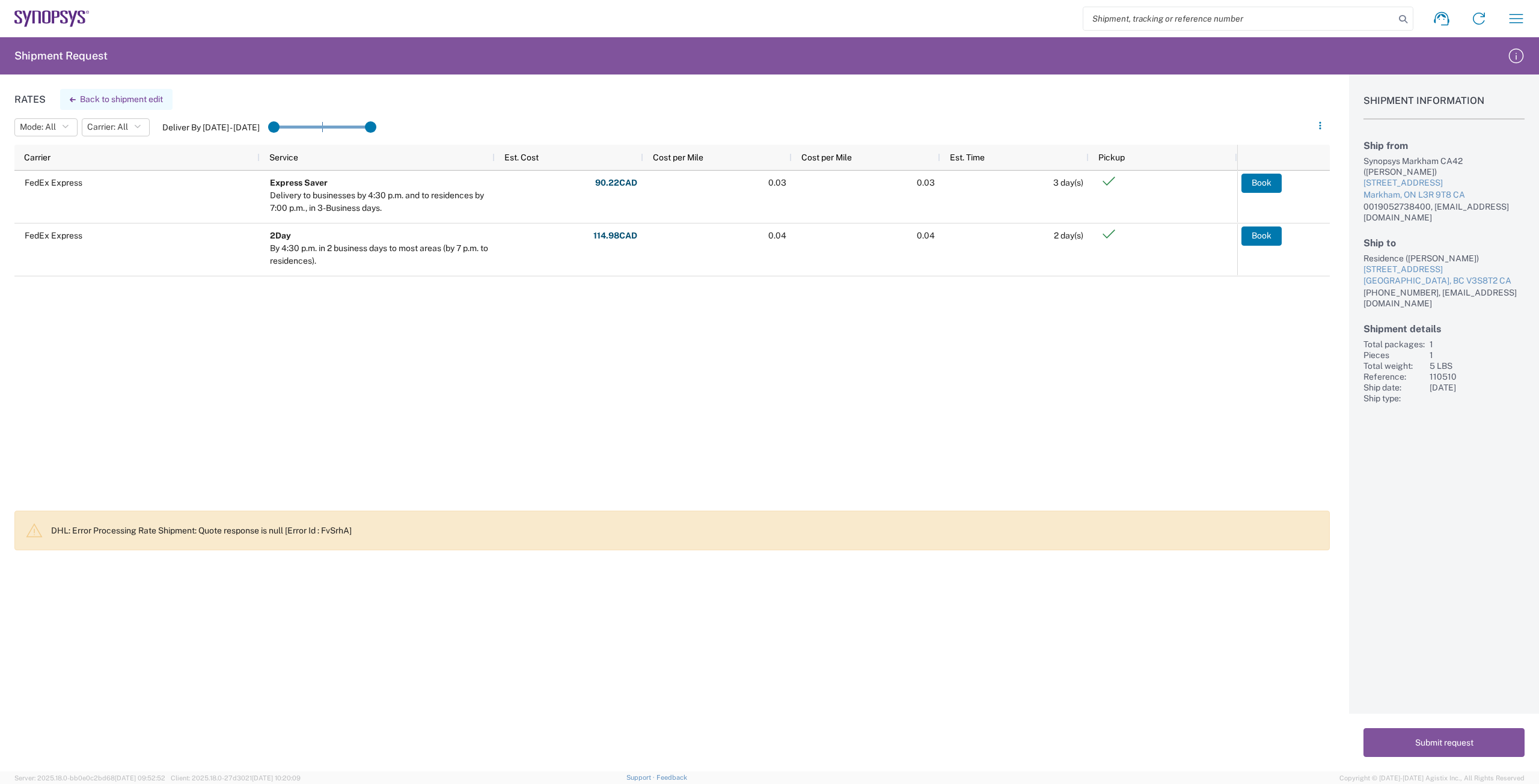
click at [96, 100] on button "Back to shipment edit" at bounding box center [116, 99] width 112 height 21
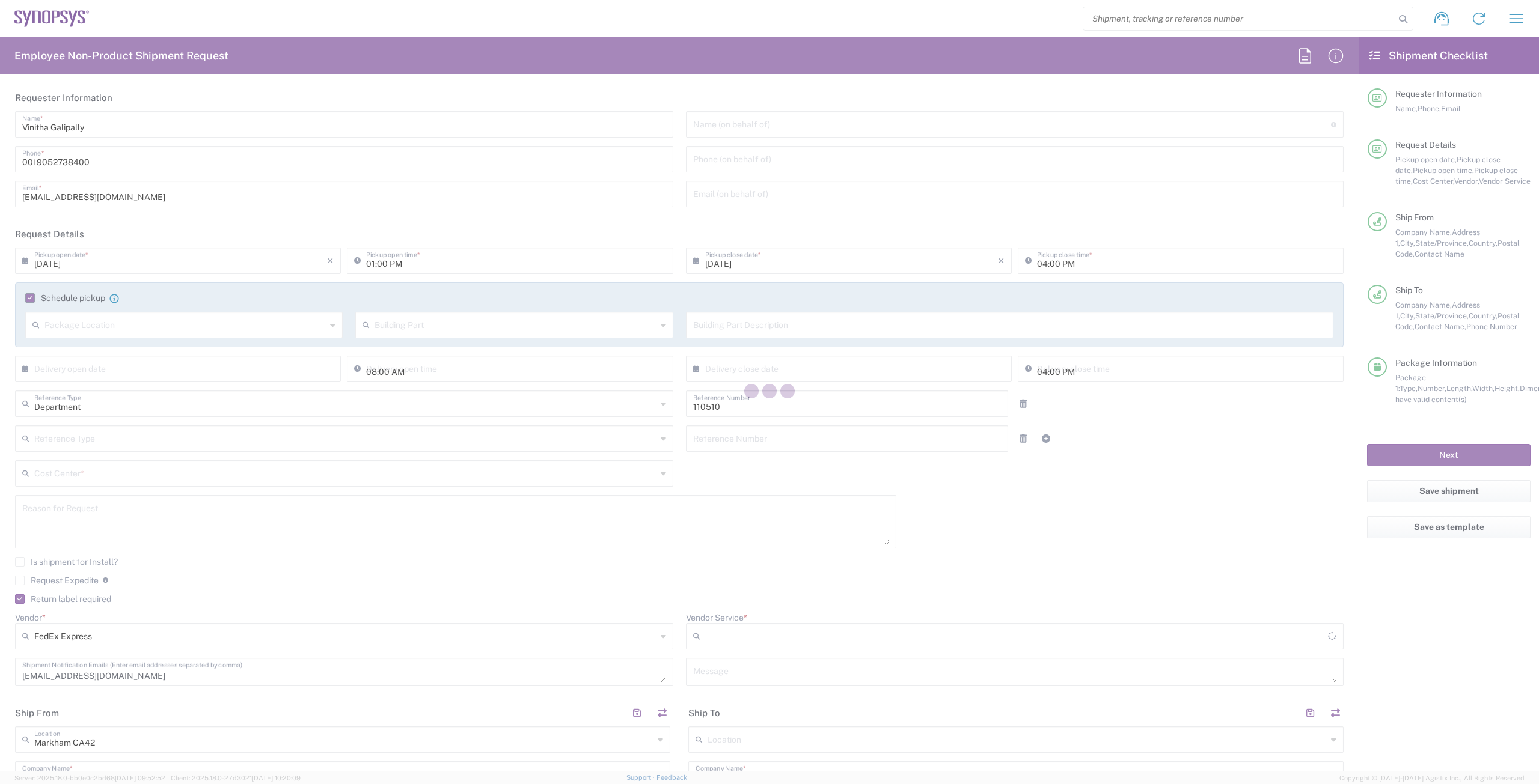
type input "Ground"
type input "Ontario"
type input "Large Box"
type input "CA02, CIO, IT, ESS3 110510"
type input "British Columbia"
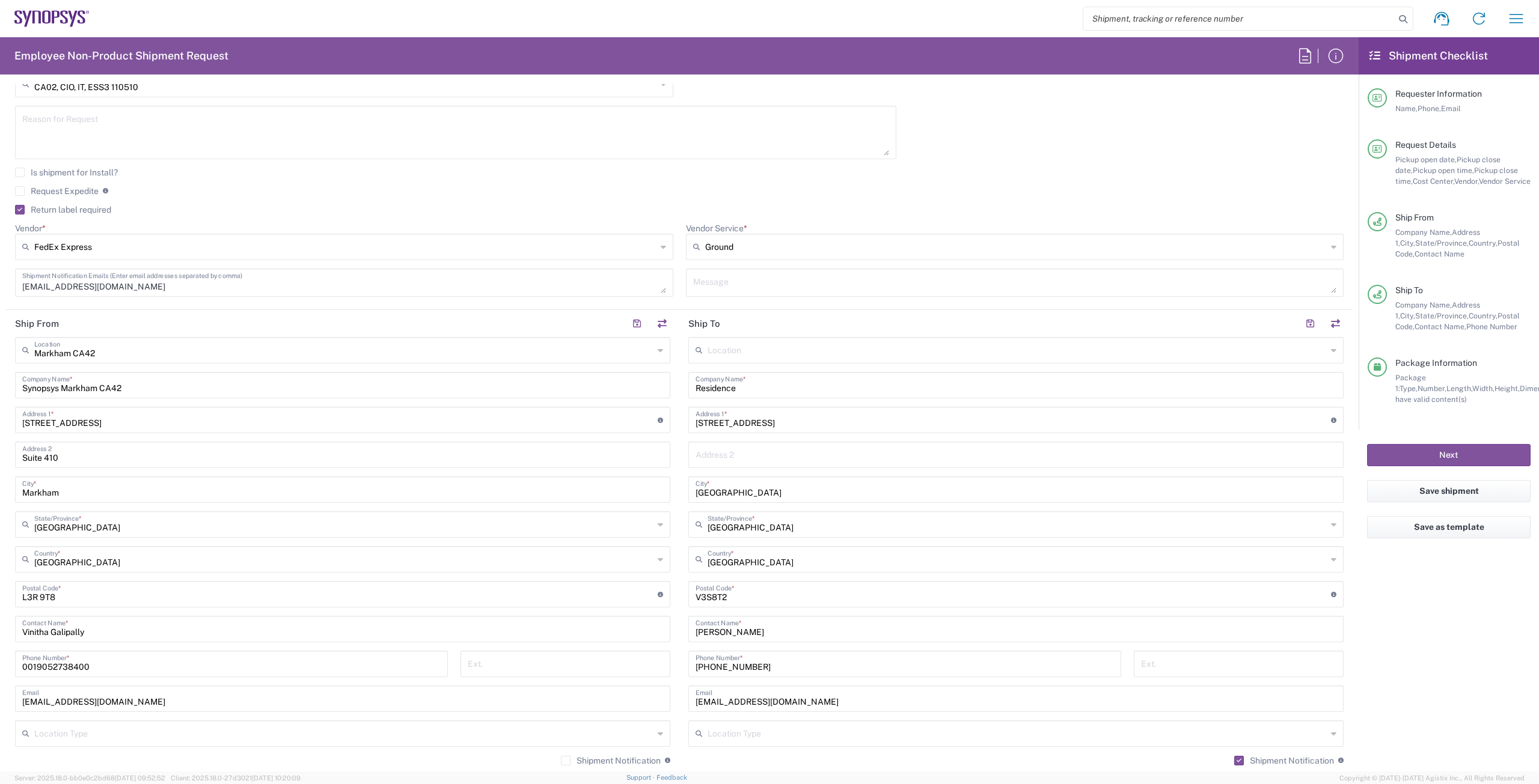
scroll to position [481, 0]
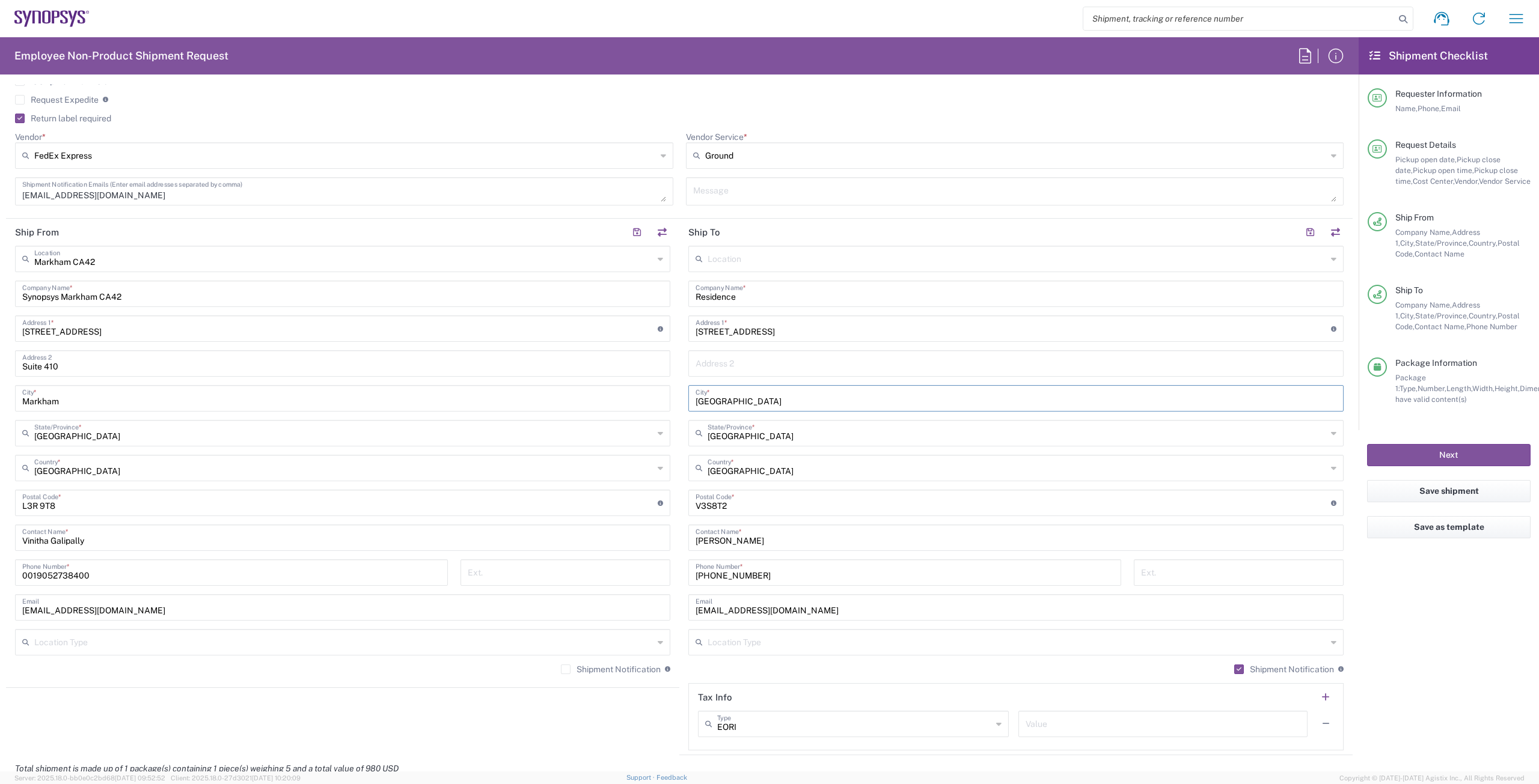
click at [742, 401] on input "Hyderabad" at bounding box center [1016, 398] width 641 height 21
drag, startPoint x: 741, startPoint y: 401, endPoint x: 679, endPoint y: 400, distance: 62.0
click at [680, 400] on main "Location Aachen DE04 Agrate Brianza IT01 Aschheim DE02 Atlanta US60 Austin US26…" at bounding box center [1016, 498] width 673 height 505
type input "[GEOGRAPHIC_DATA]"
type input "British Columbia"
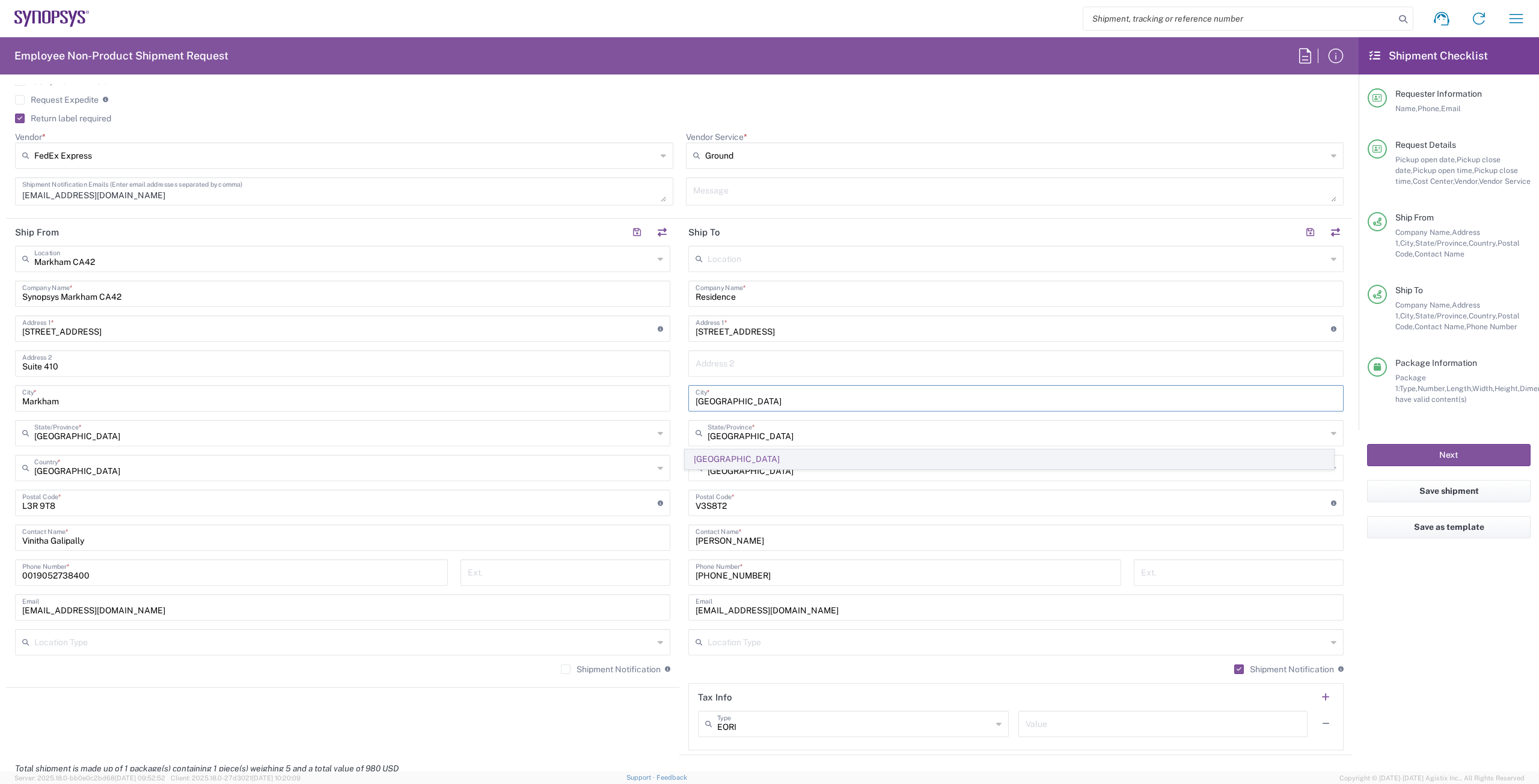
type input "[GEOGRAPHIC_DATA]"
click at [740, 458] on span "British Columbia" at bounding box center [1009, 459] width 648 height 19
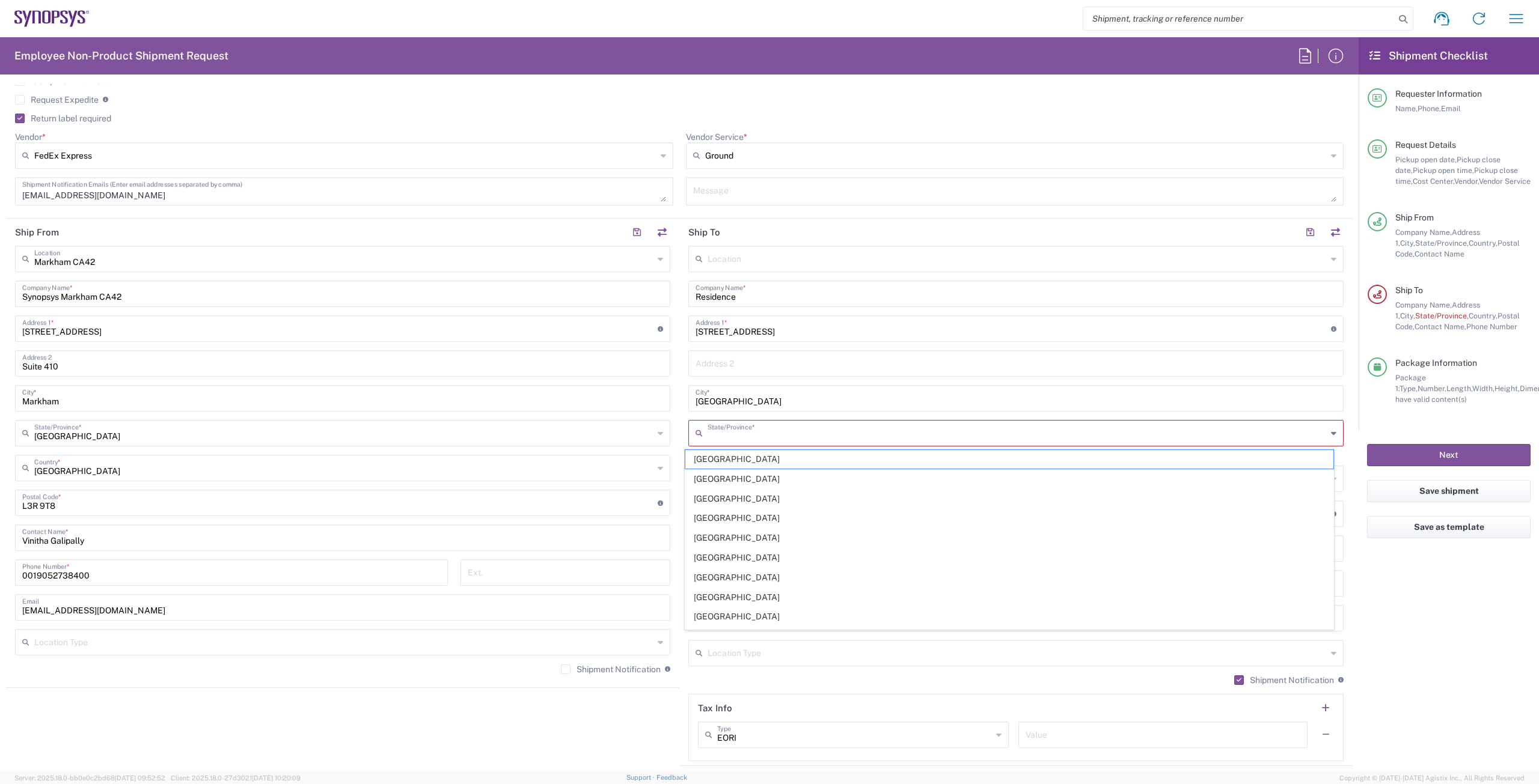
click at [768, 437] on input "text" at bounding box center [1017, 432] width 619 height 21
drag, startPoint x: 722, startPoint y: 474, endPoint x: 723, endPoint y: 481, distance: 7.1
click at [722, 474] on span "British Columbia" at bounding box center [1009, 479] width 648 height 19
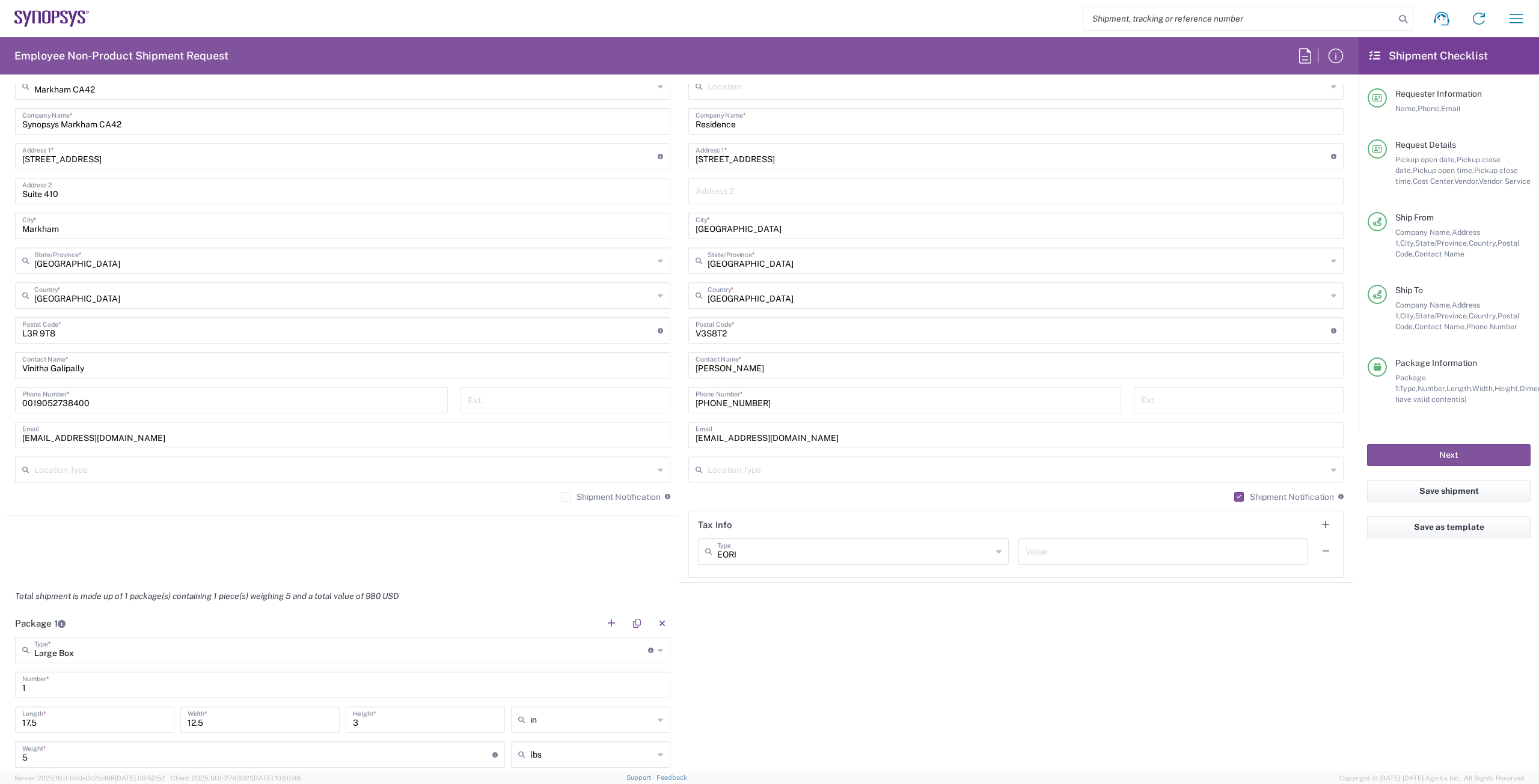
scroll to position [661, 0]
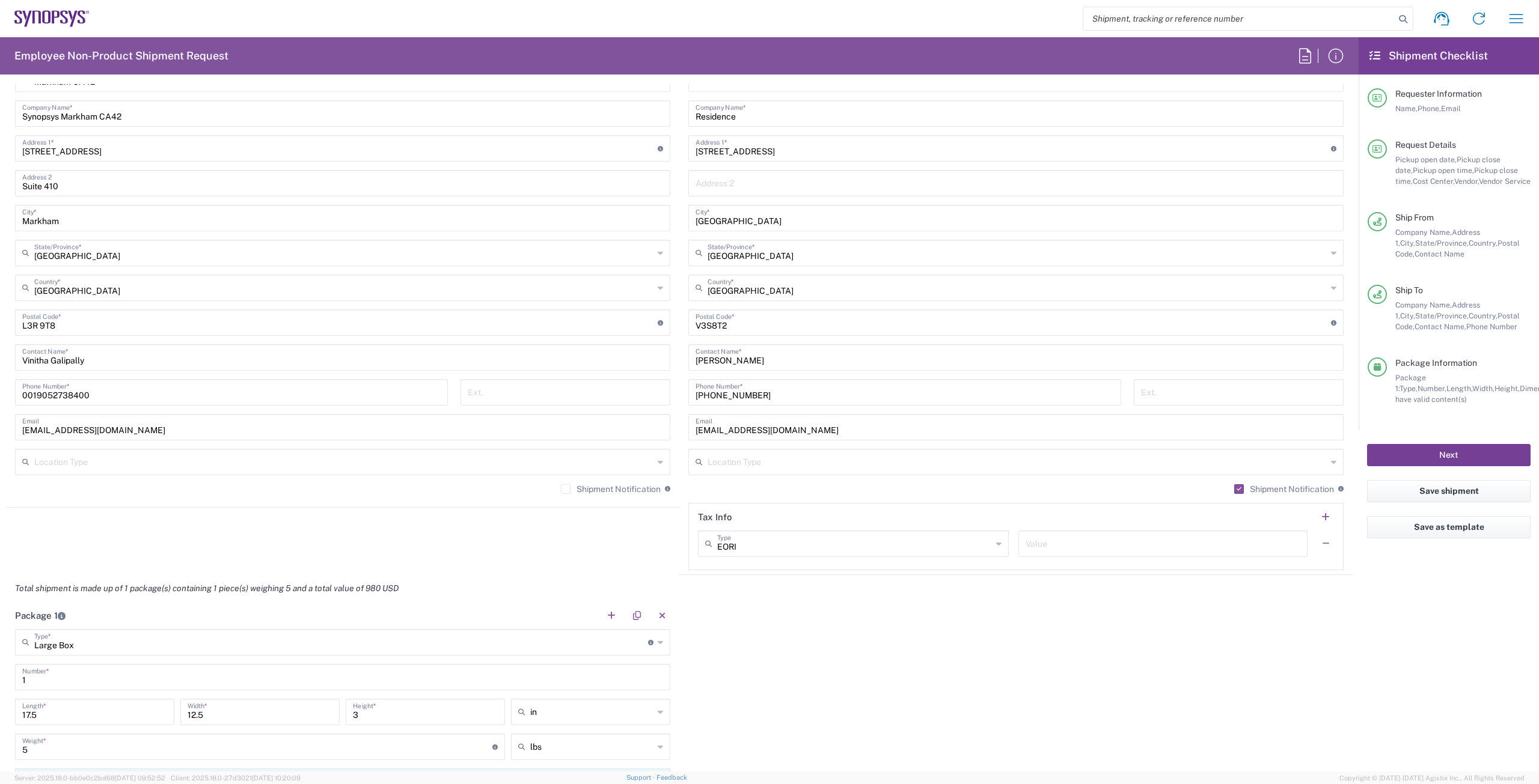
click at [1429, 456] on button "Next" at bounding box center [1448, 455] width 163 height 22
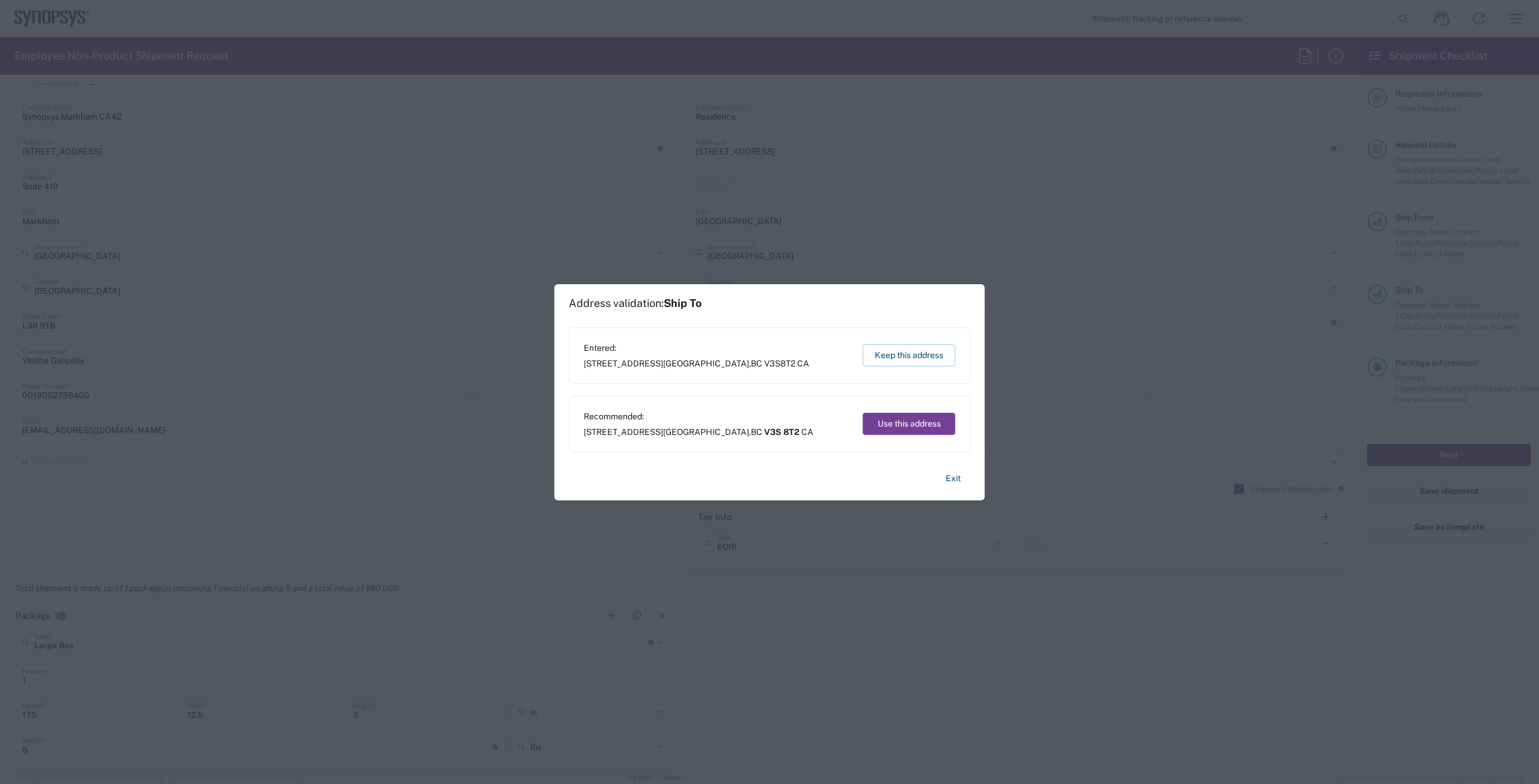
click at [889, 423] on button "Use this address" at bounding box center [909, 424] width 92 height 22
type input "British Columbia"
type input "V3S 8T2"
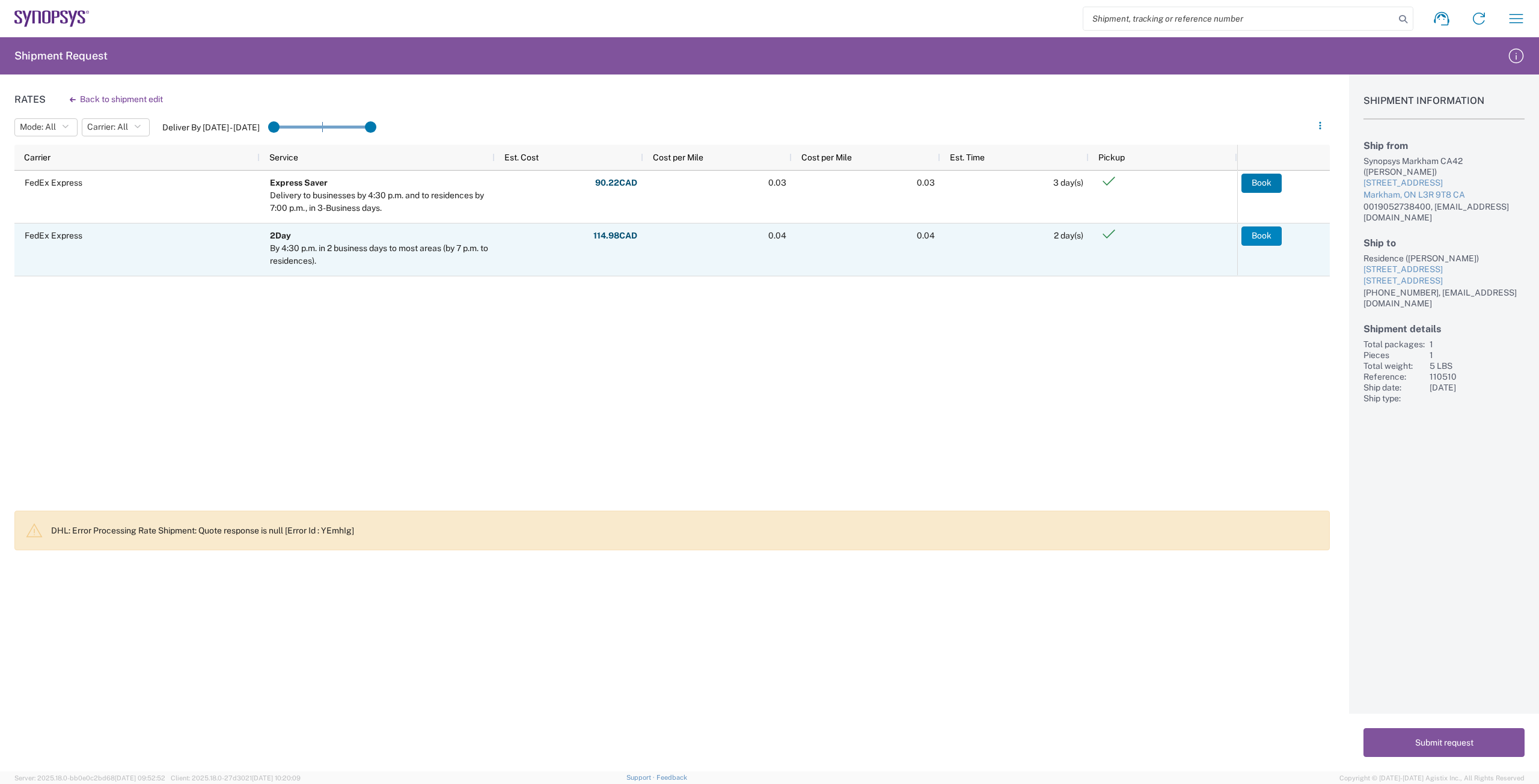
click at [1259, 236] on button "Book" at bounding box center [1261, 236] width 40 height 19
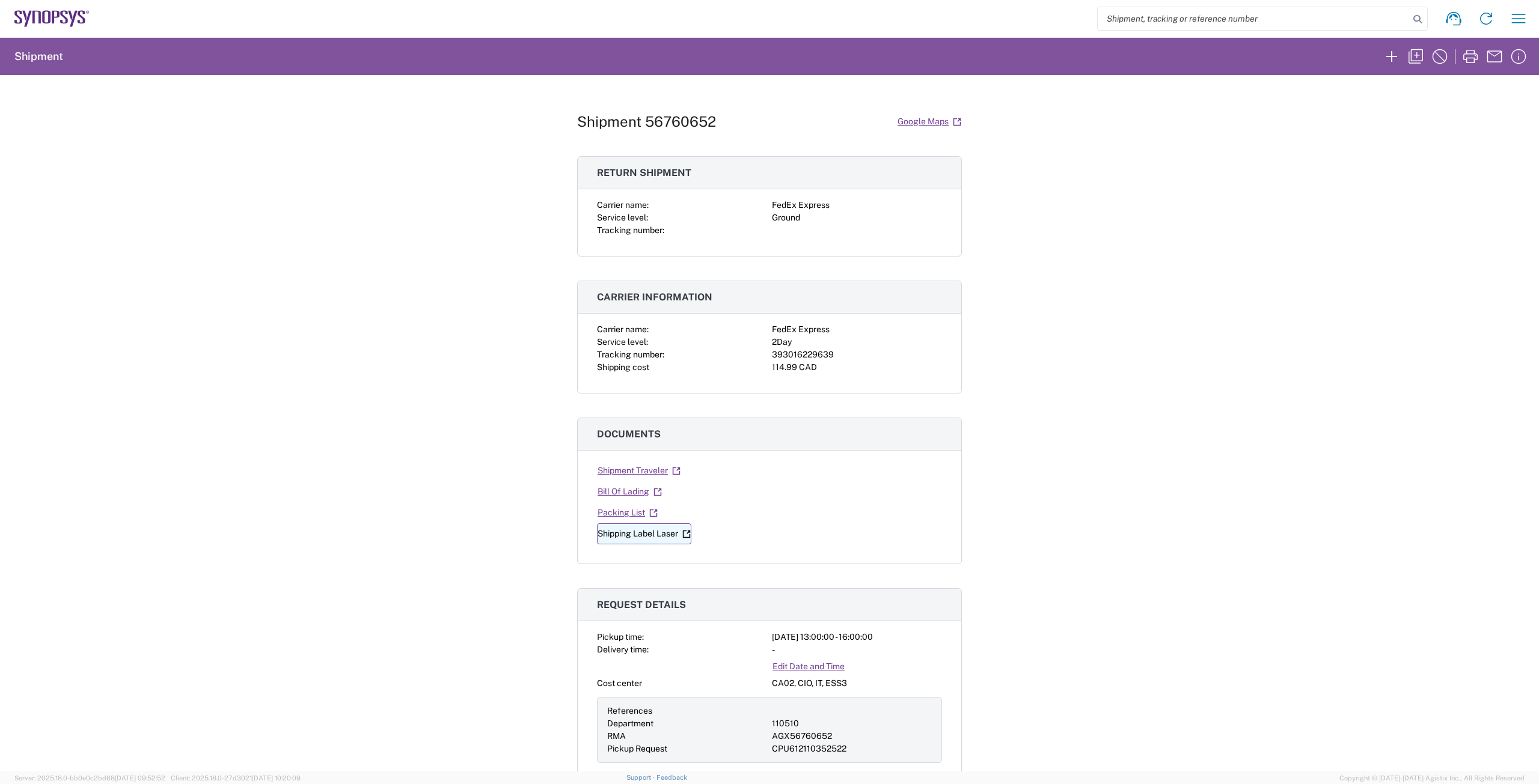
click at [626, 530] on link "Shipping Label Laser" at bounding box center [644, 534] width 94 height 21
click at [1195, 360] on div "Shipment 56760652 Google Maps Return shipment Carrier name: FedEx Express Servi…" at bounding box center [770, 423] width 1539 height 697
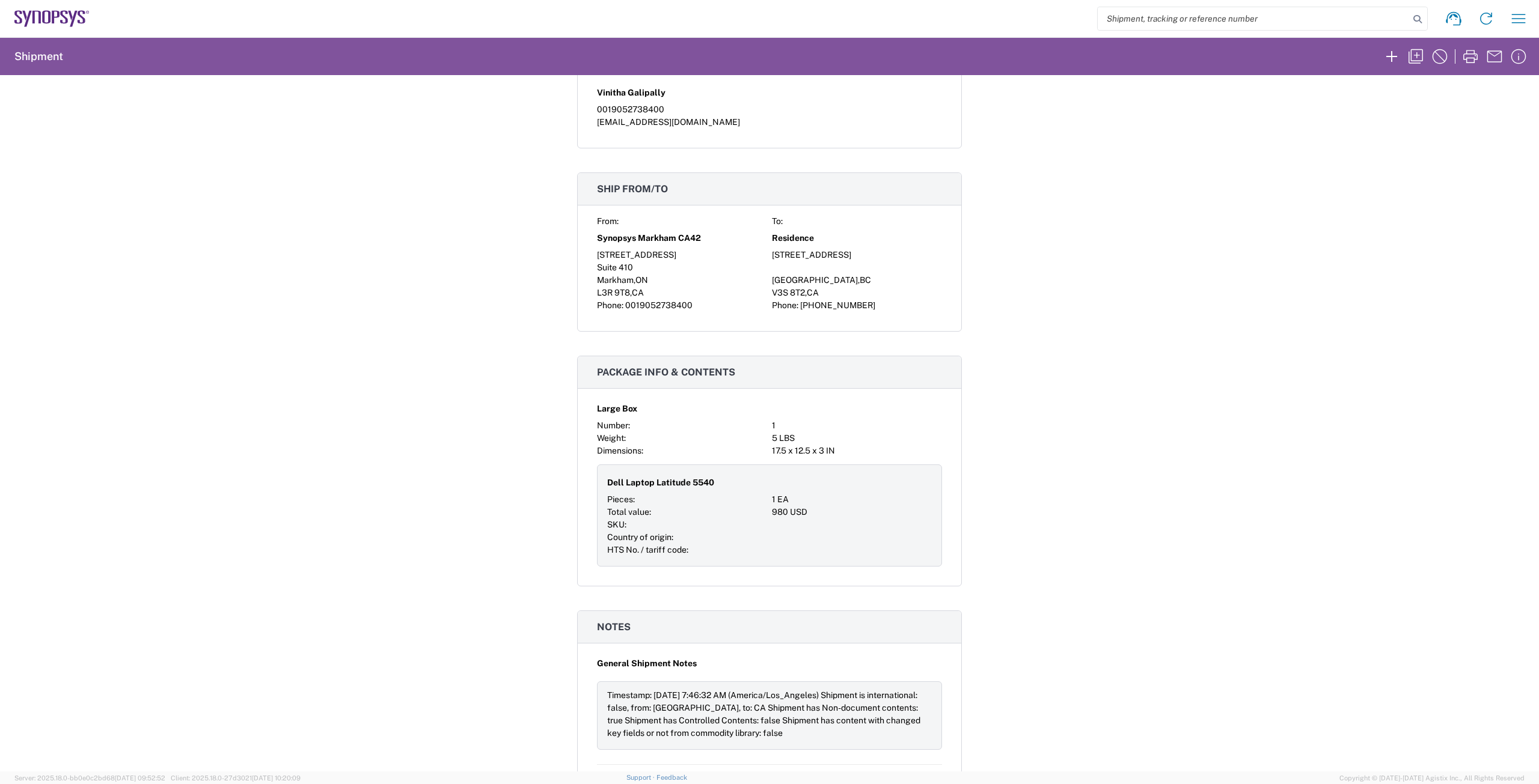
scroll to position [841, 0]
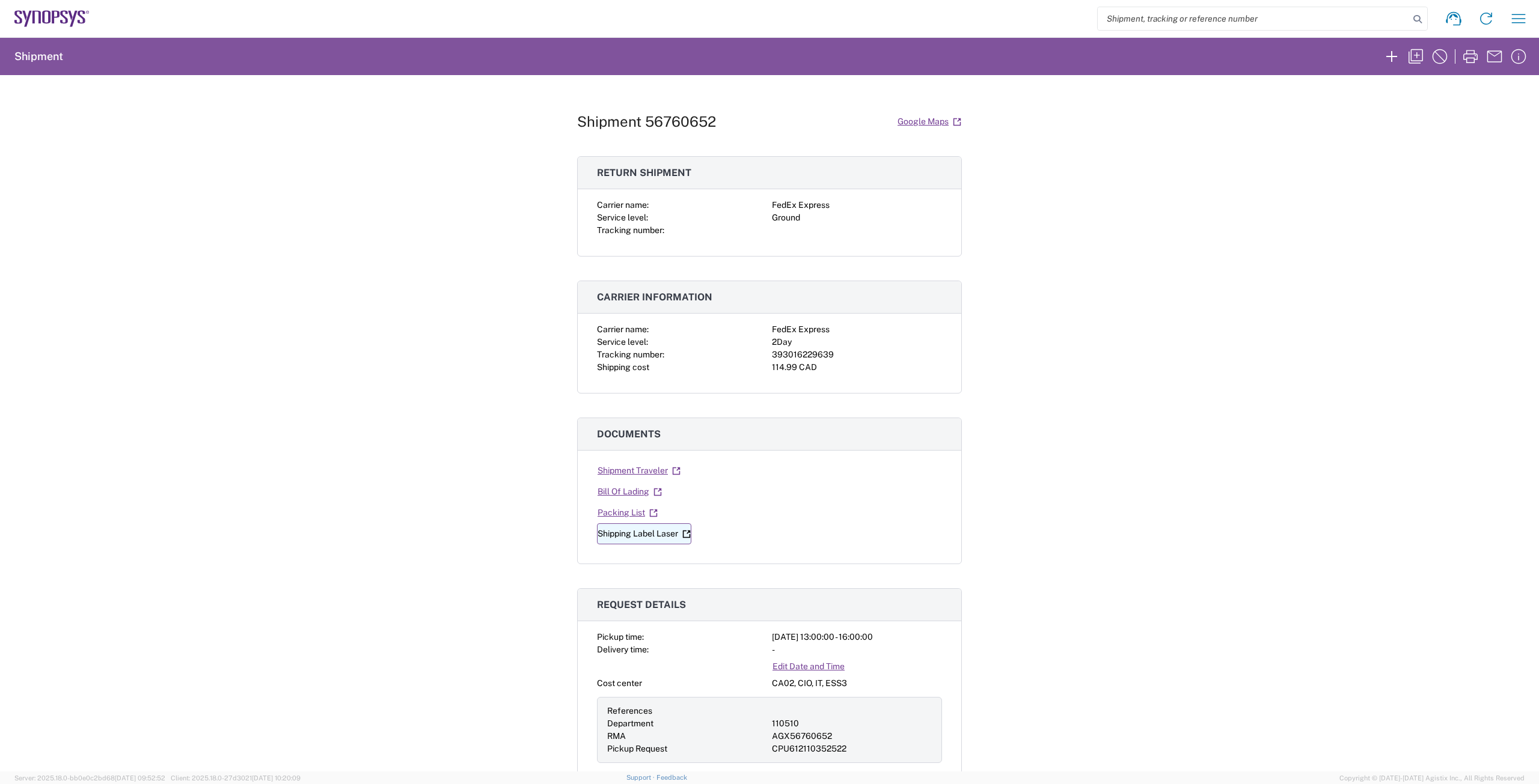
click at [630, 532] on link "Shipping Label Laser" at bounding box center [644, 534] width 94 height 21
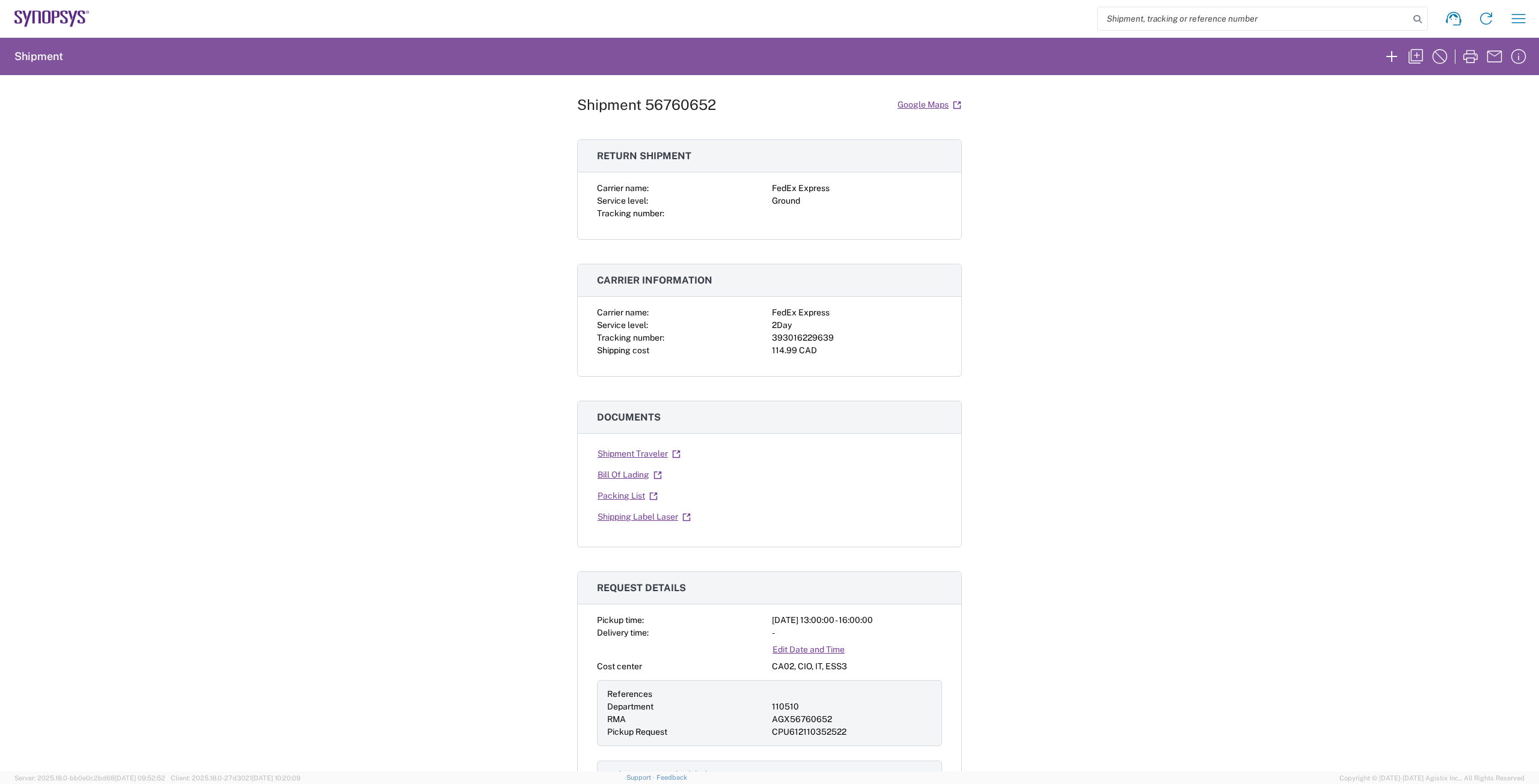
scroll to position [8, 0]
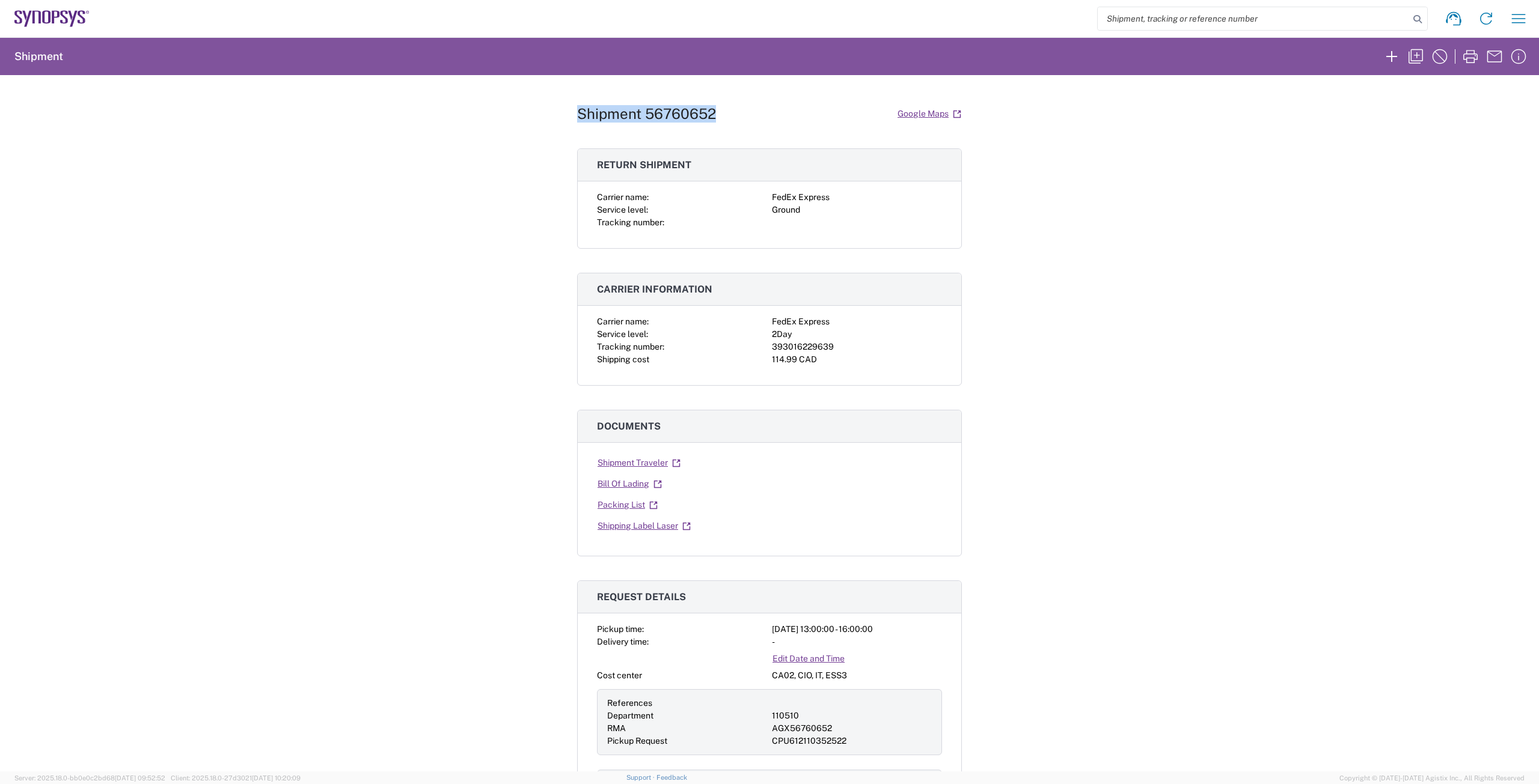
drag, startPoint x: 718, startPoint y: 112, endPoint x: 575, endPoint y: 110, distance: 143.0
click at [577, 110] on div "Shipment 56760652 Google Maps" at bounding box center [770, 114] width 385 height 21
copy h1 "Shipment 56760652"
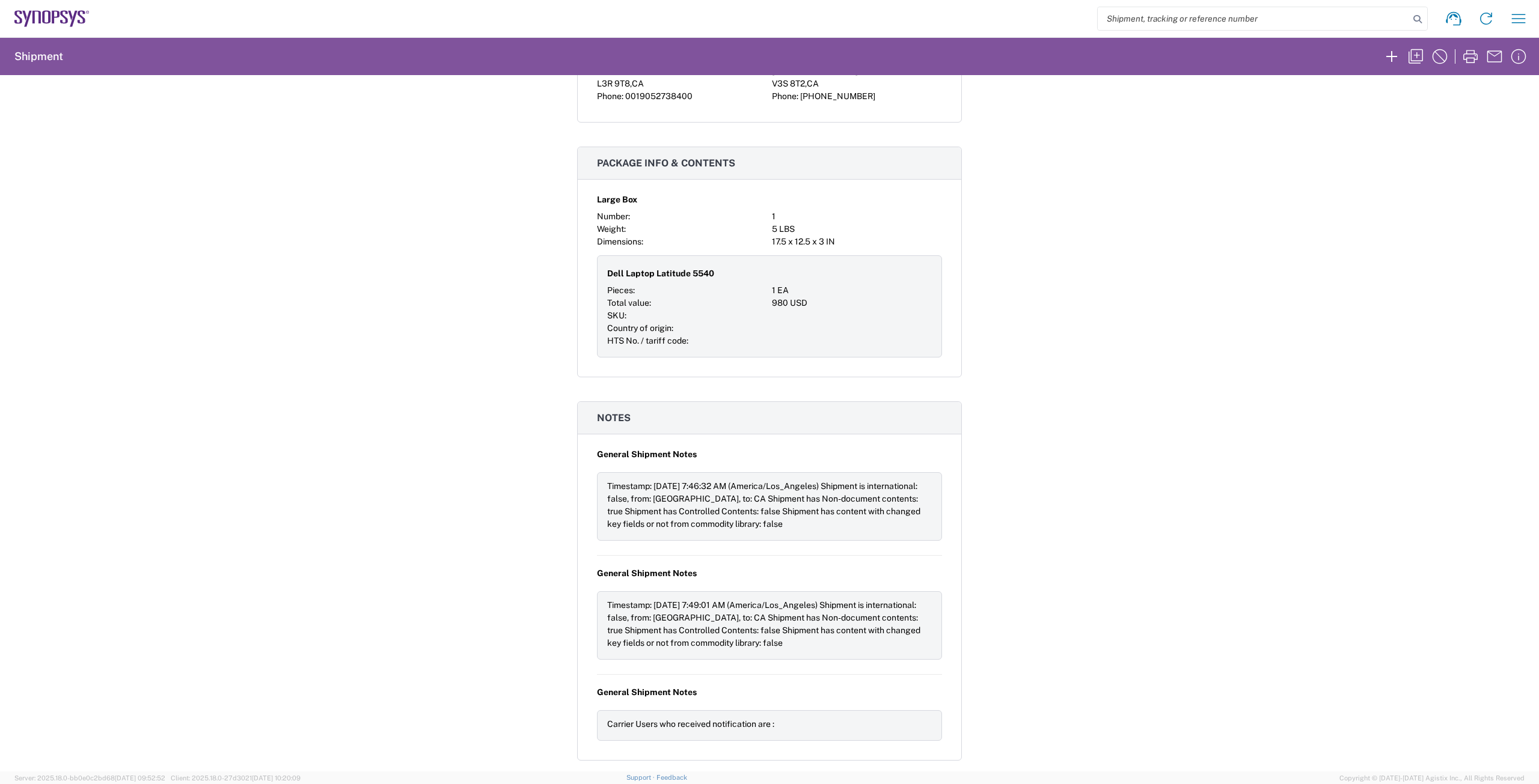
scroll to position [1270, 0]
